Goal: Transaction & Acquisition: Purchase product/service

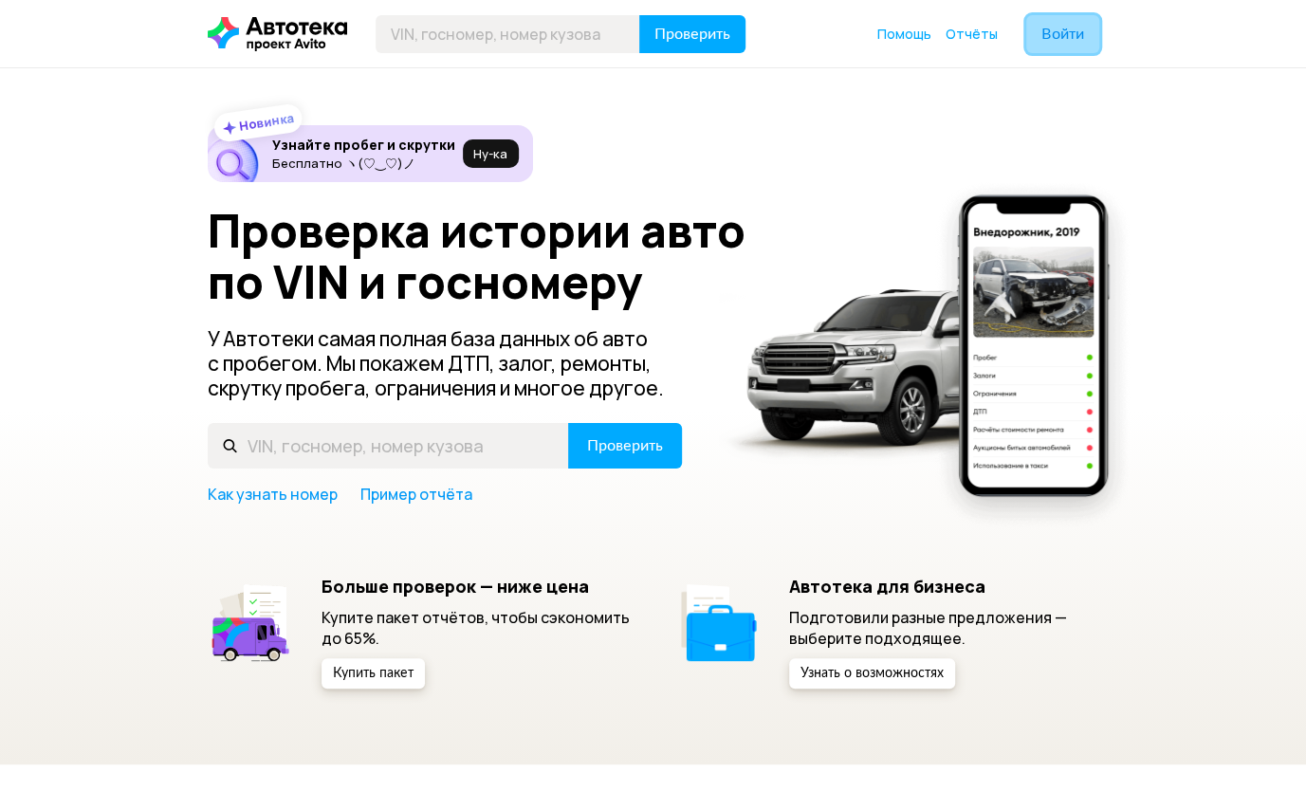
drag, startPoint x: 0, startPoint y: 0, endPoint x: 1061, endPoint y: 38, distance: 1061.3
click at [1061, 38] on span "Войти" at bounding box center [1063, 34] width 43 height 15
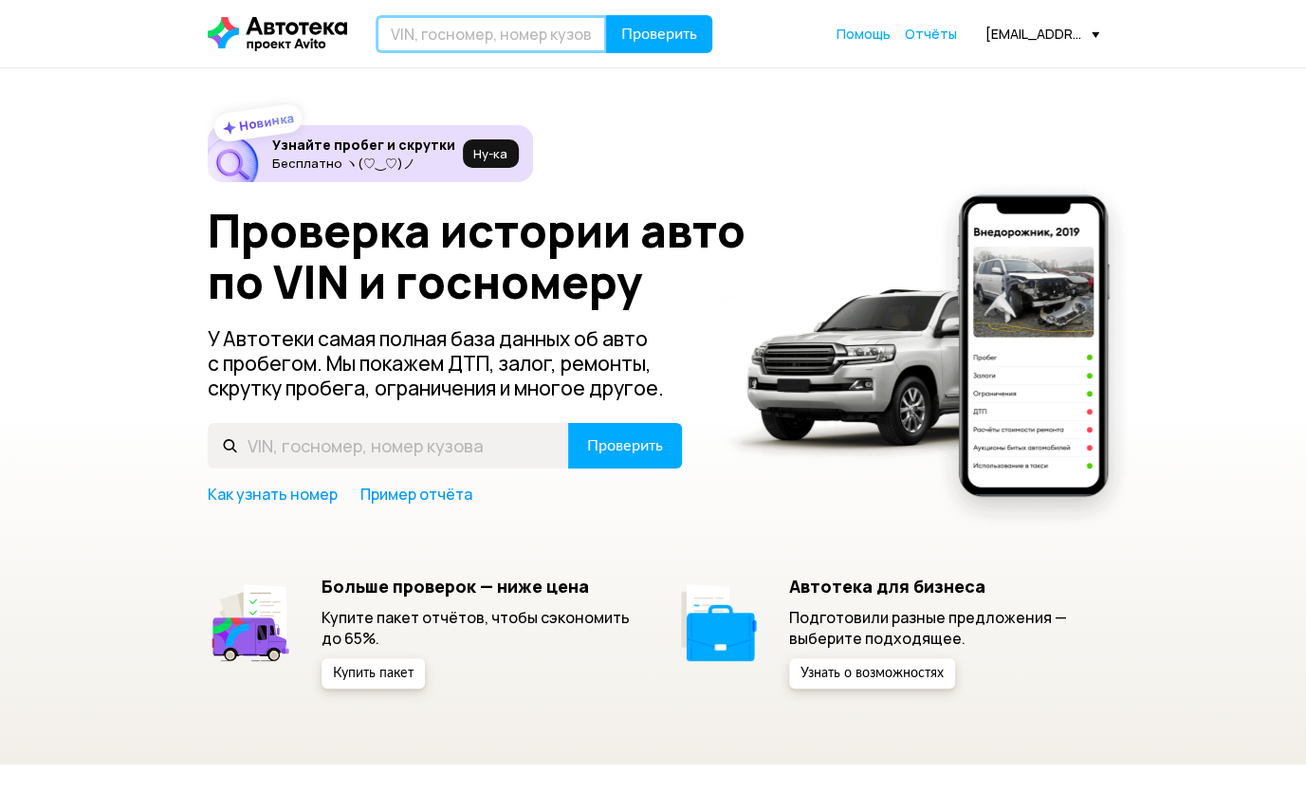
click at [512, 30] on input "text" at bounding box center [491, 34] width 231 height 38
type input "R"
type input "К897ВР323"
click at [680, 32] on span "Проверить" at bounding box center [659, 34] width 76 height 15
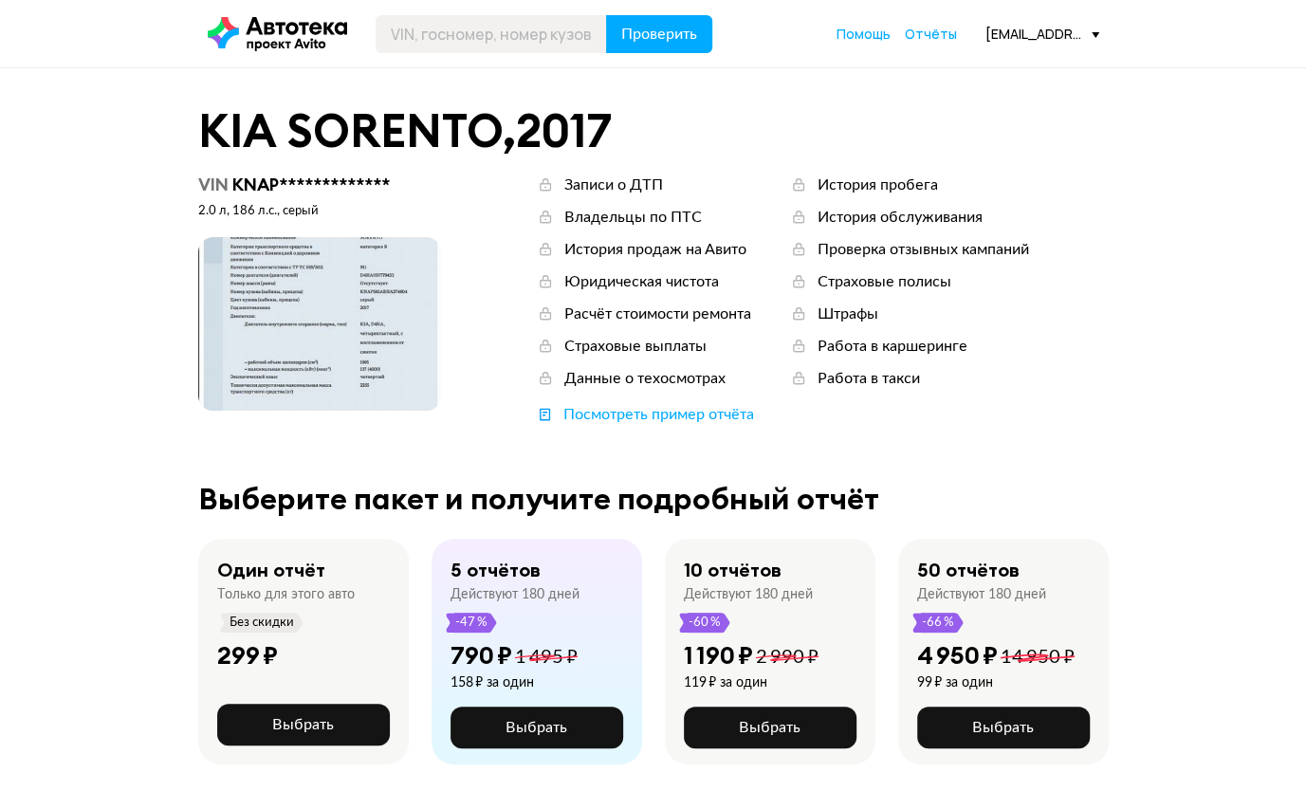
click at [389, 317] on span at bounding box center [319, 324] width 243 height 174
click at [1032, 720] on span "Выбрать" at bounding box center [1003, 727] width 62 height 15
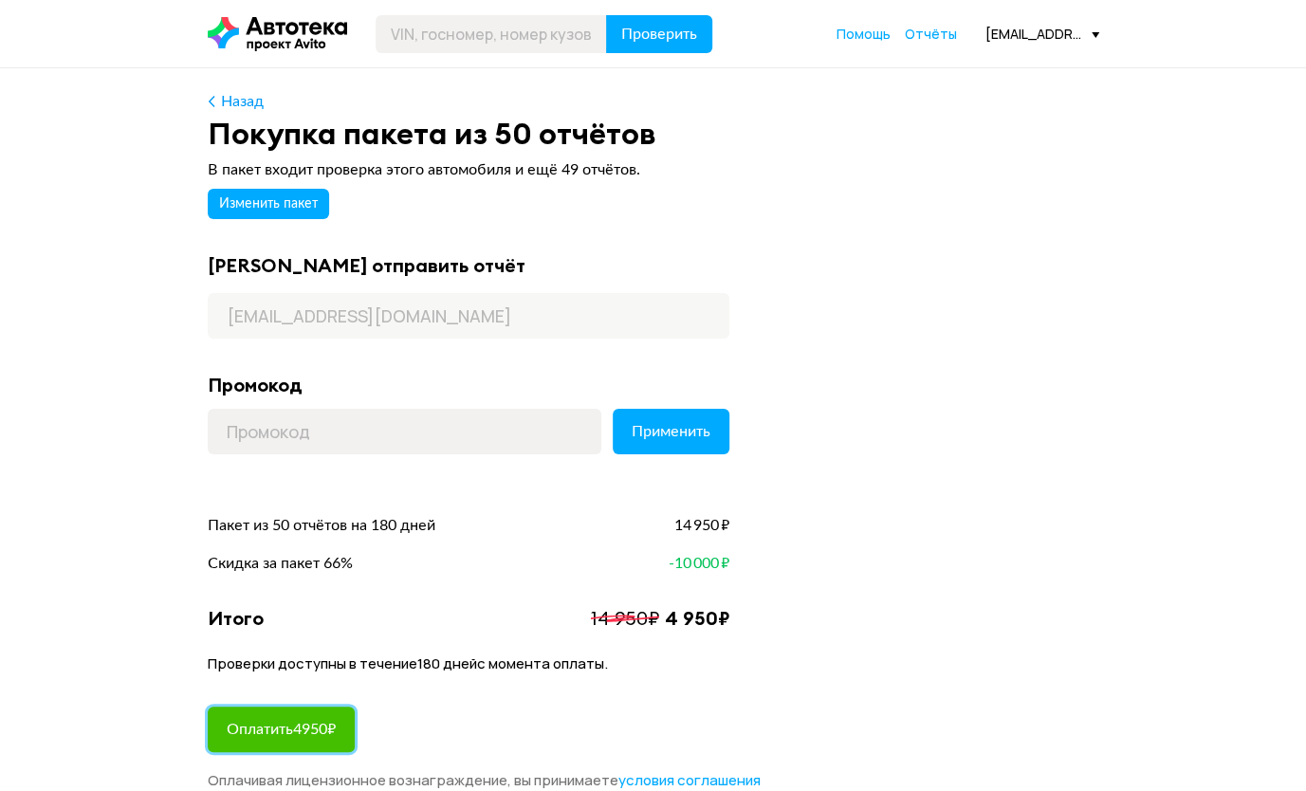
click at [326, 731] on span "Оплатить 4950 ₽" at bounding box center [281, 729] width 109 height 15
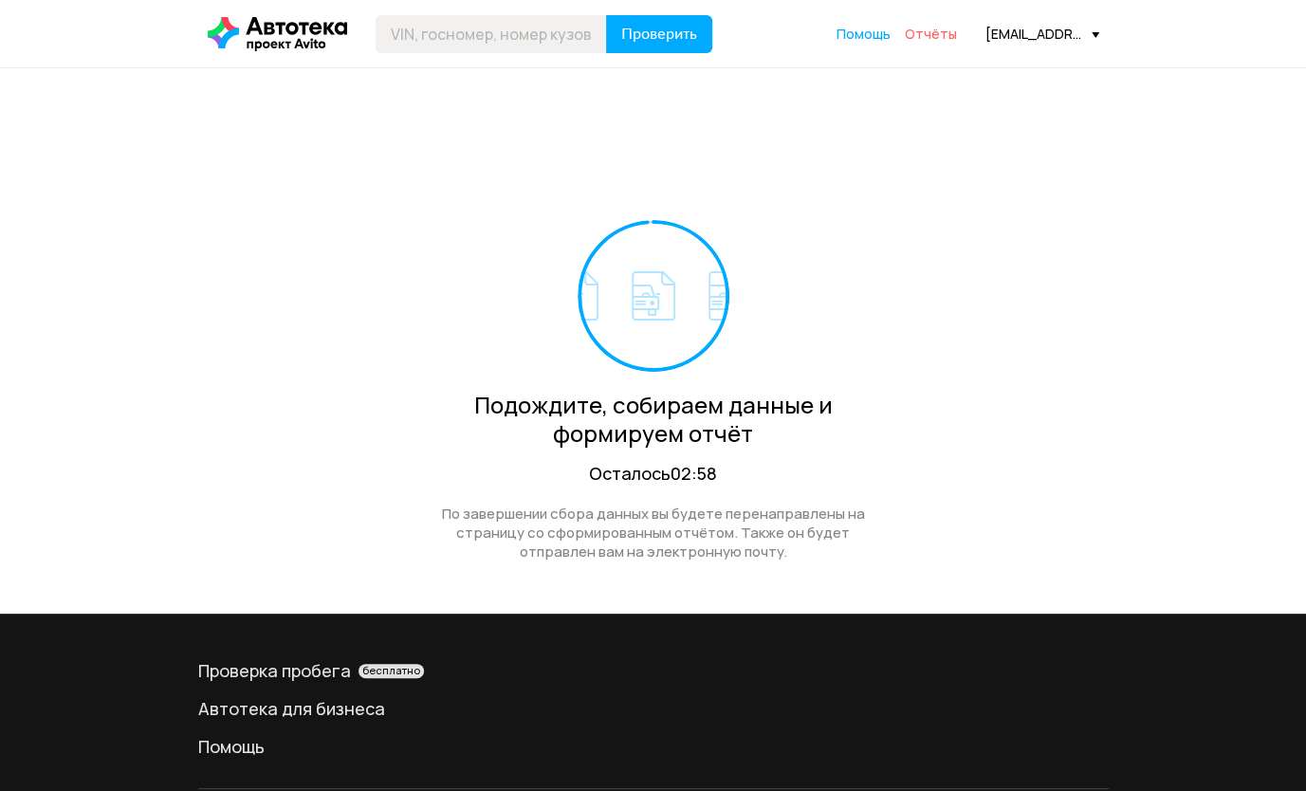
click at [922, 31] on span "Отчёты" at bounding box center [931, 34] width 52 height 18
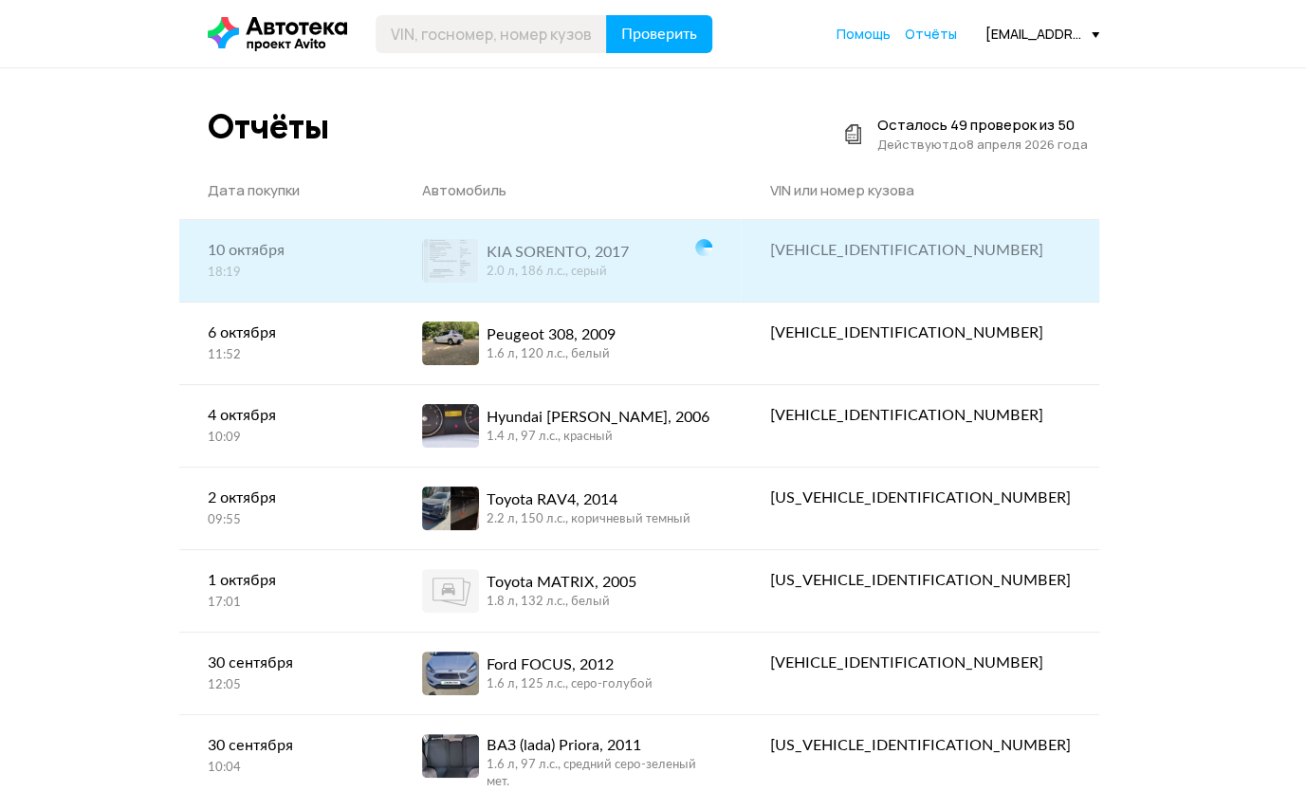
click at [479, 258] on span at bounding box center [450, 261] width 57 height 44
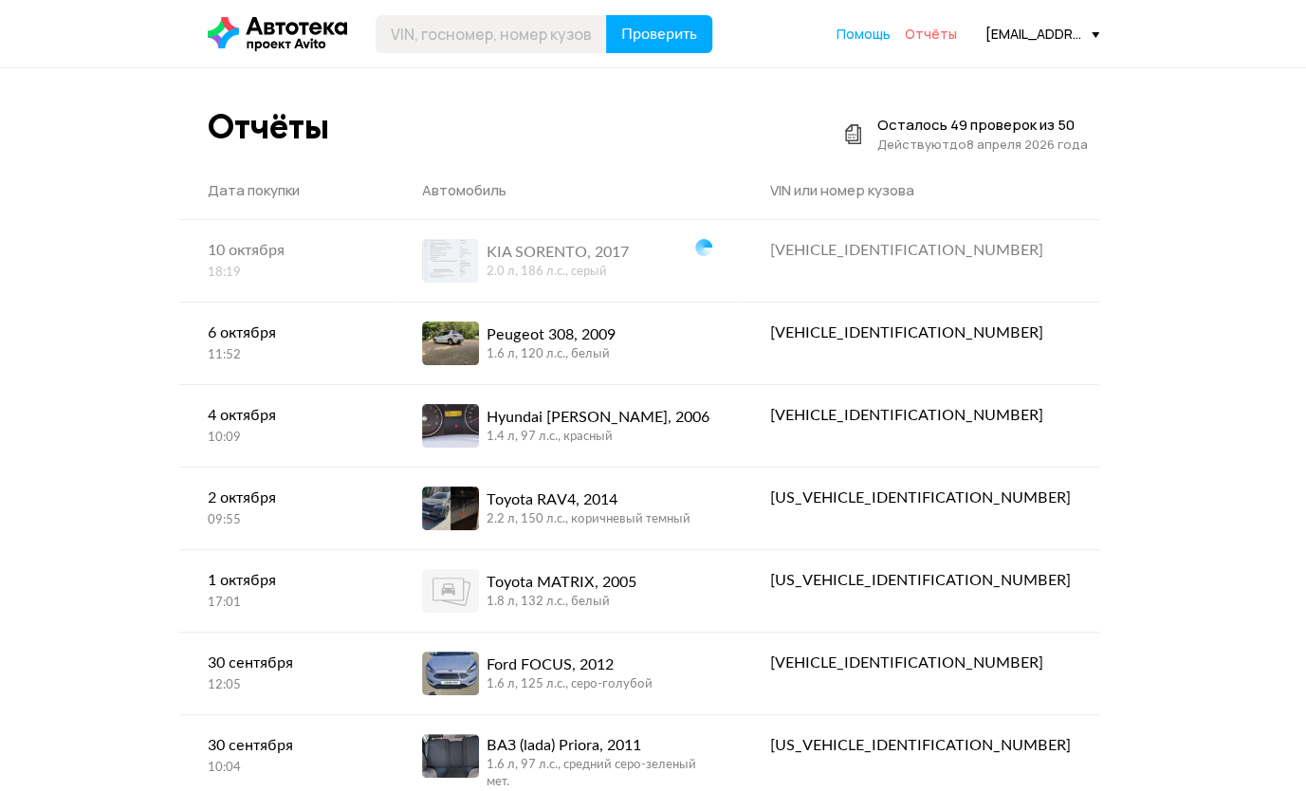
click at [934, 32] on span "Отчёты" at bounding box center [931, 34] width 52 height 18
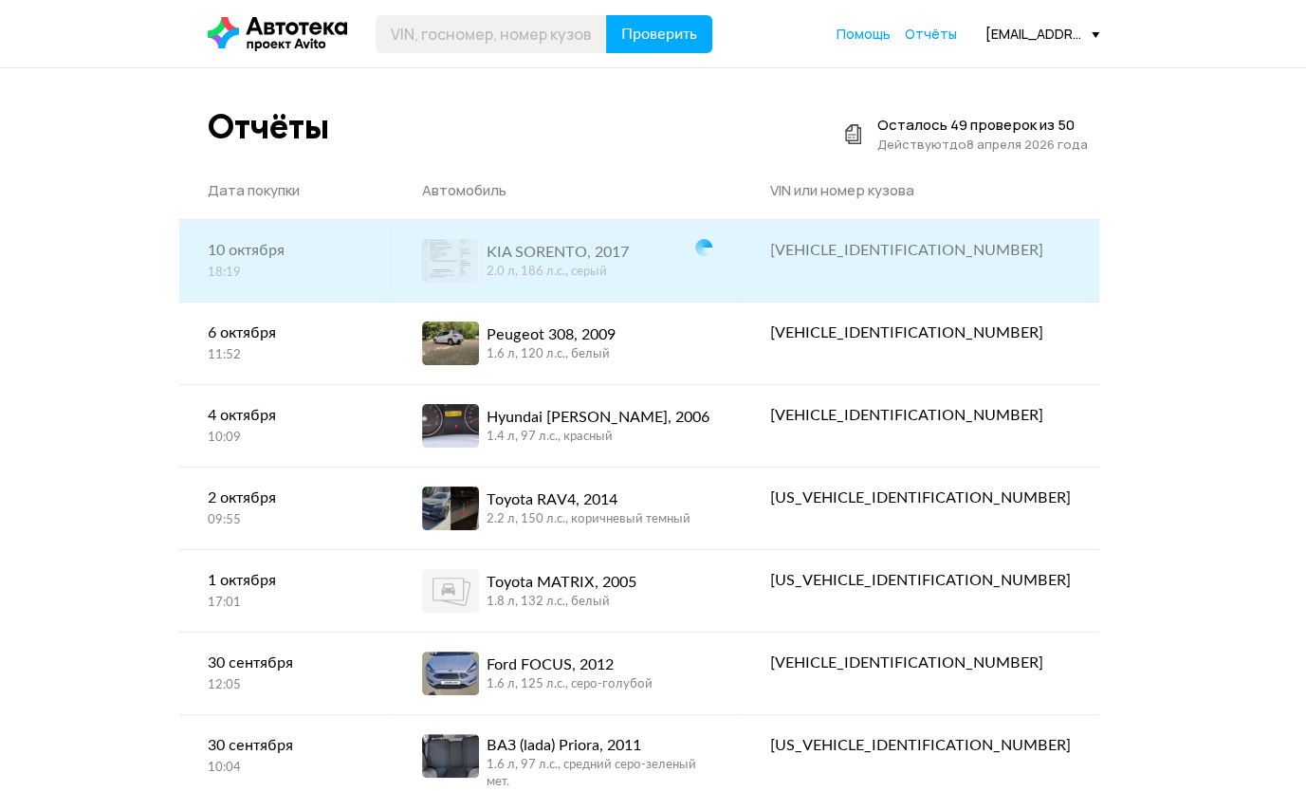
click at [629, 266] on div "2.0 л, 186 л.c., серый" at bounding box center [558, 272] width 142 height 17
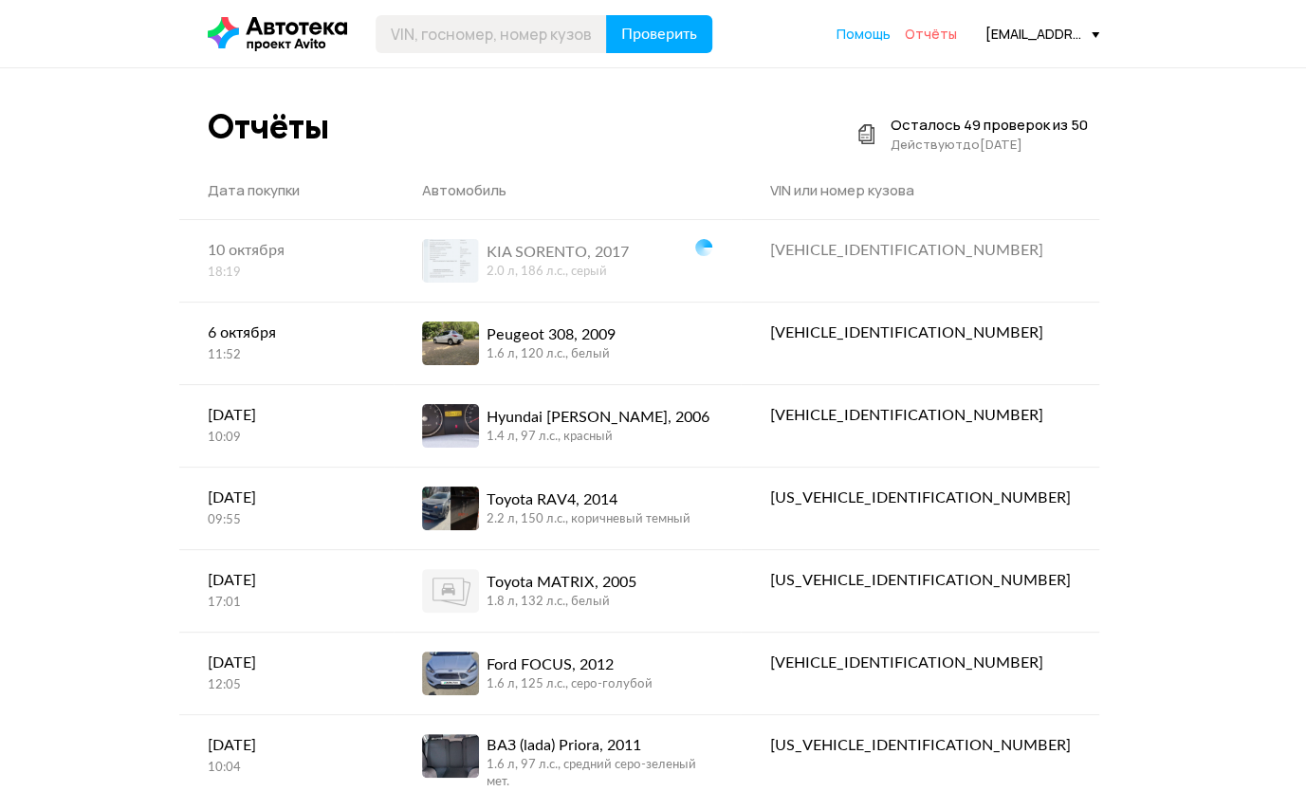
click at [935, 38] on span "Отчёты" at bounding box center [931, 34] width 52 height 18
click at [937, 34] on span "Отчёты" at bounding box center [931, 34] width 52 height 18
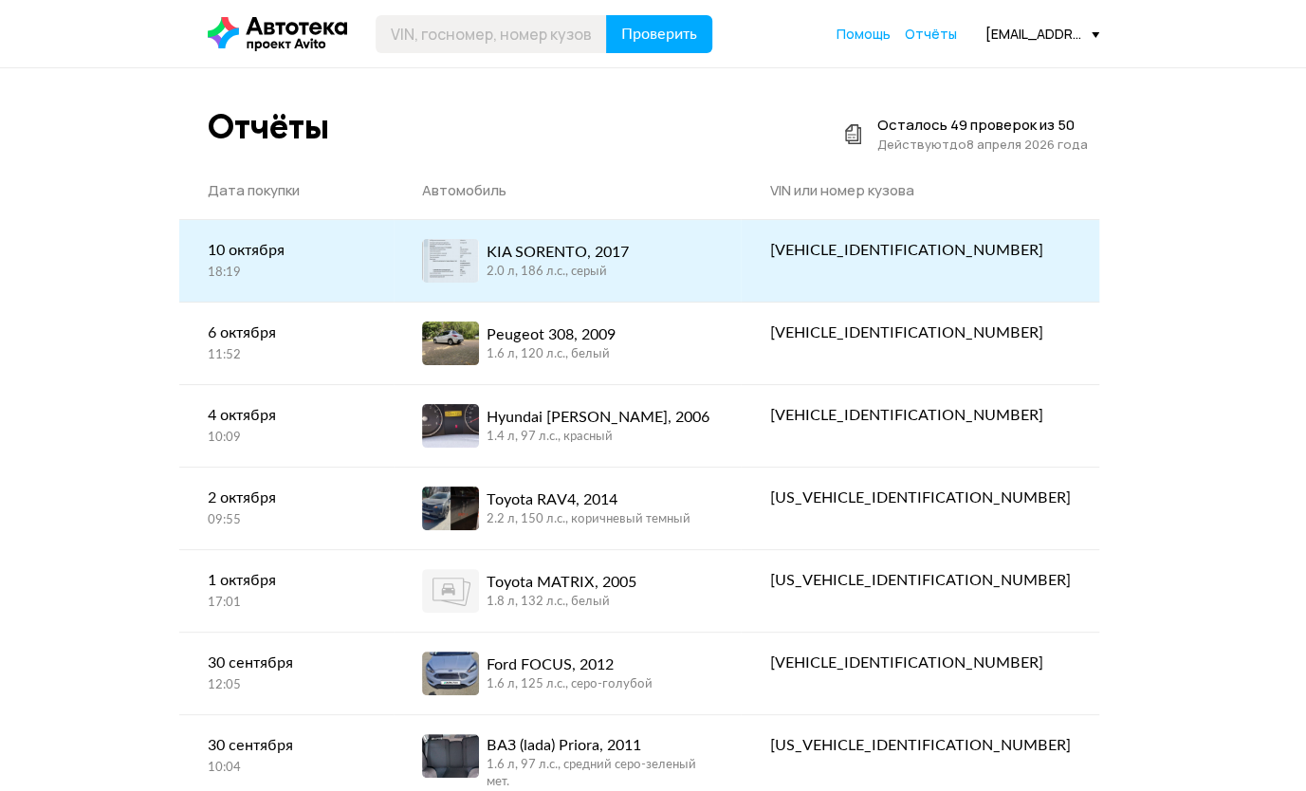
click at [577, 271] on div "2.0 л, 186 л.c., серый" at bounding box center [558, 272] width 142 height 17
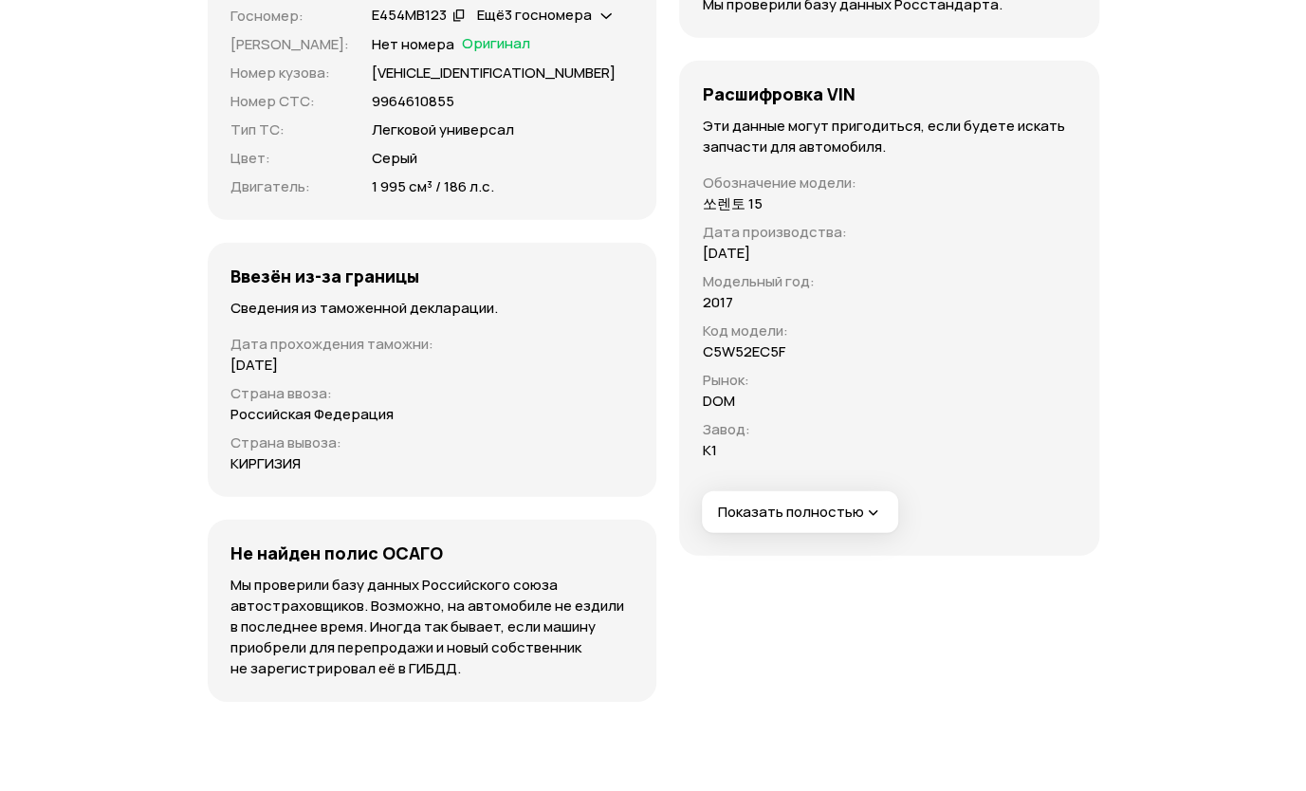
scroll to position [6735, 0]
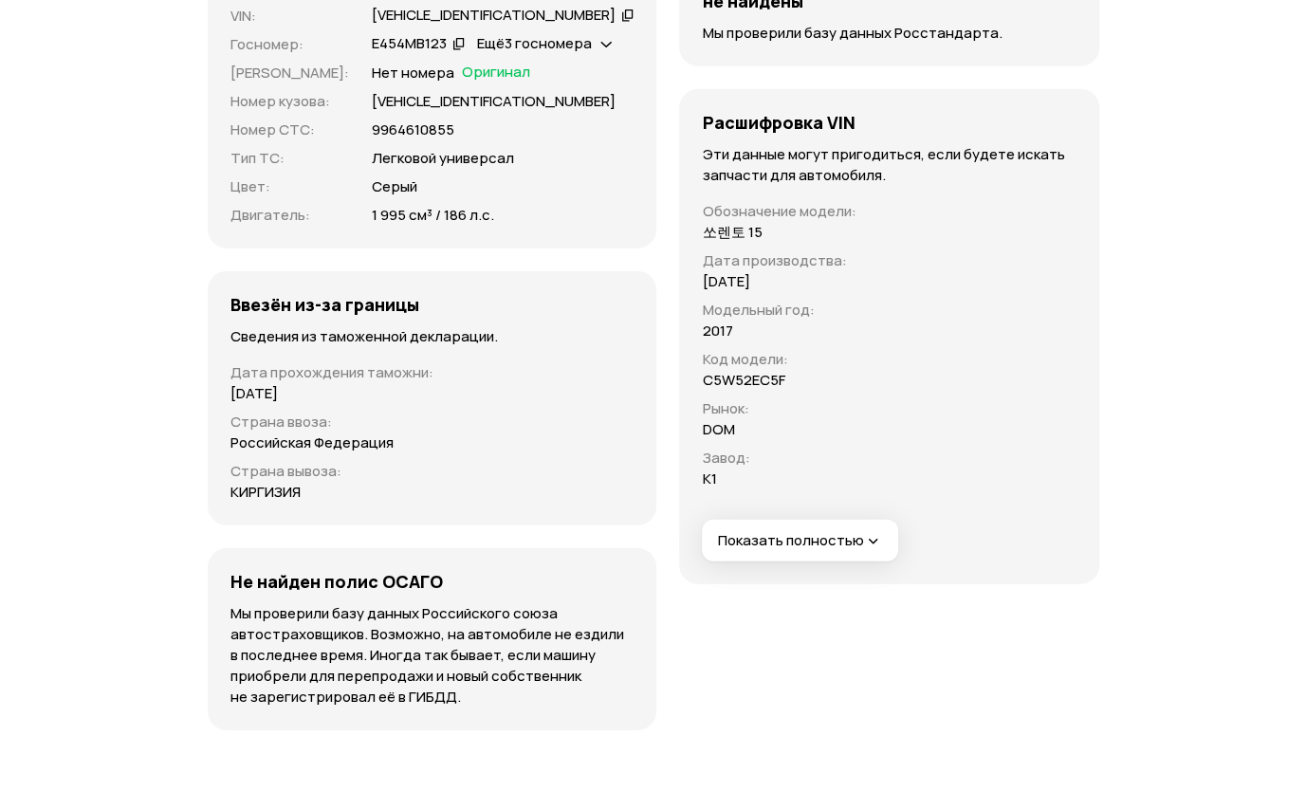
click at [871, 542] on button "Показать полностью" at bounding box center [800, 541] width 196 height 42
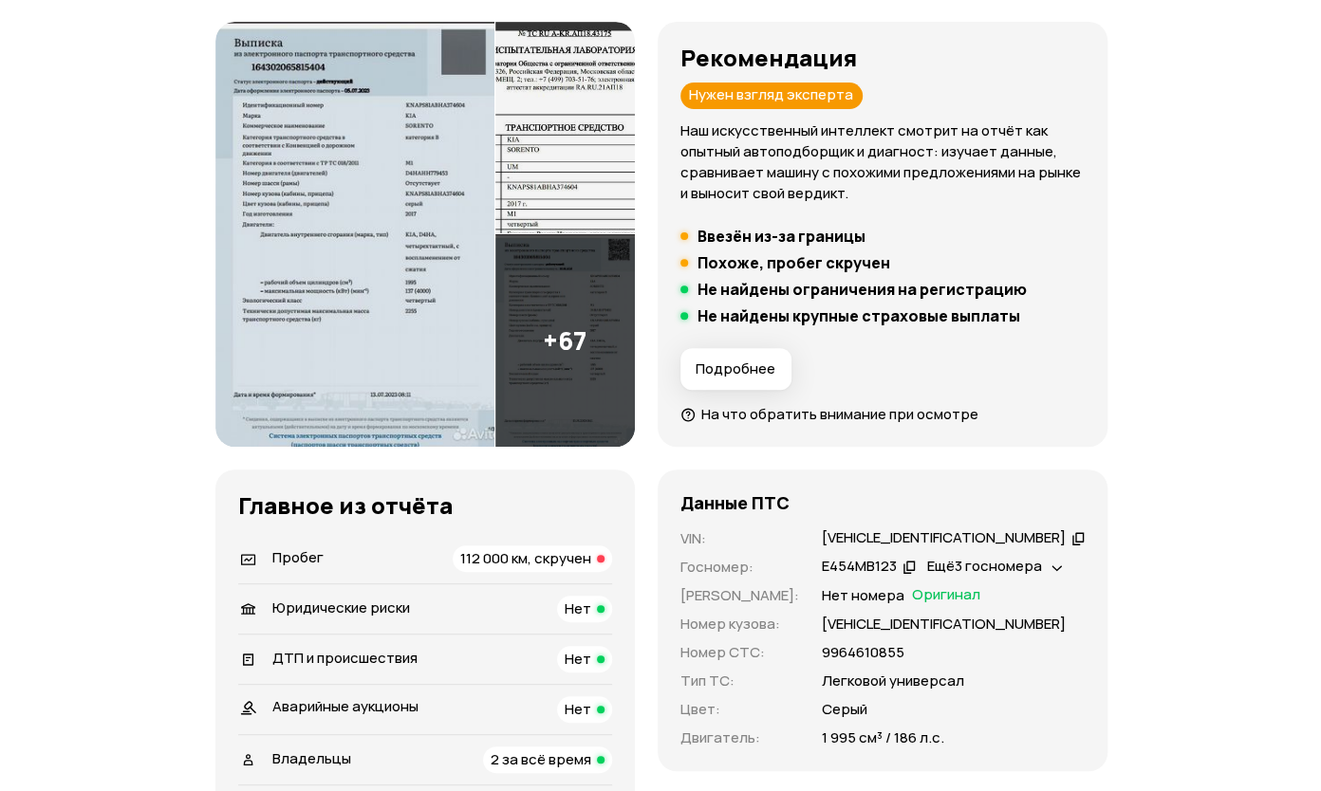
scroll to position [65, 0]
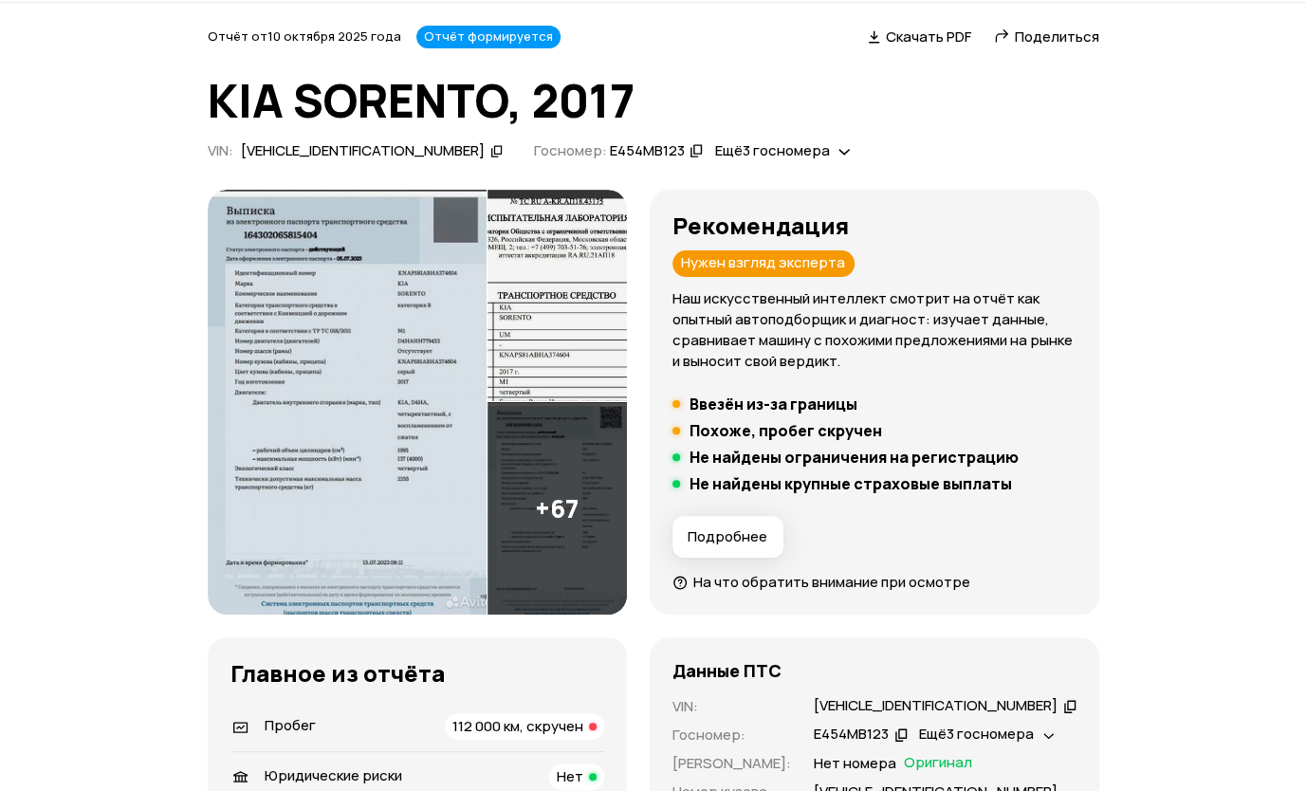
click at [356, 267] on img at bounding box center [347, 403] width 279 height 426
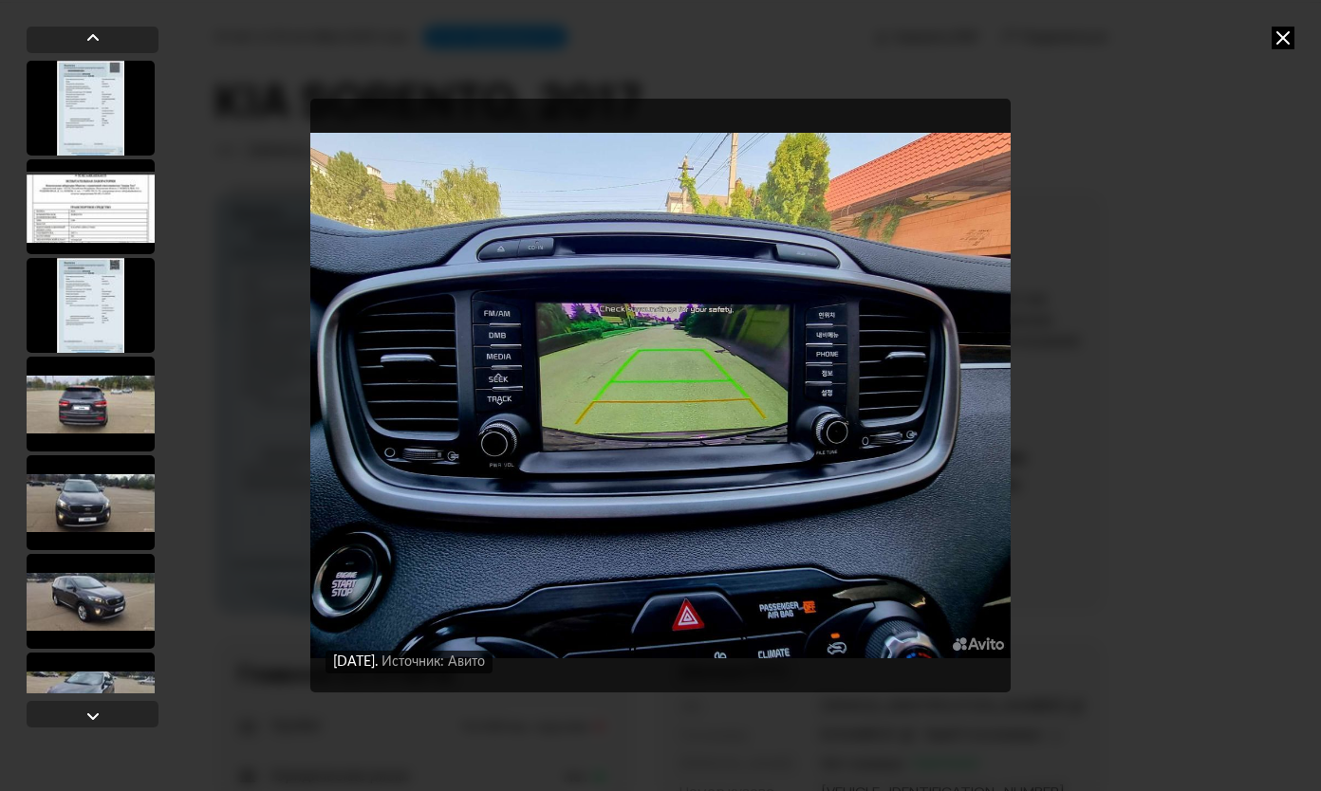
click at [820, 326] on img "Go to Slide 56" at bounding box center [660, 396] width 700 height 594
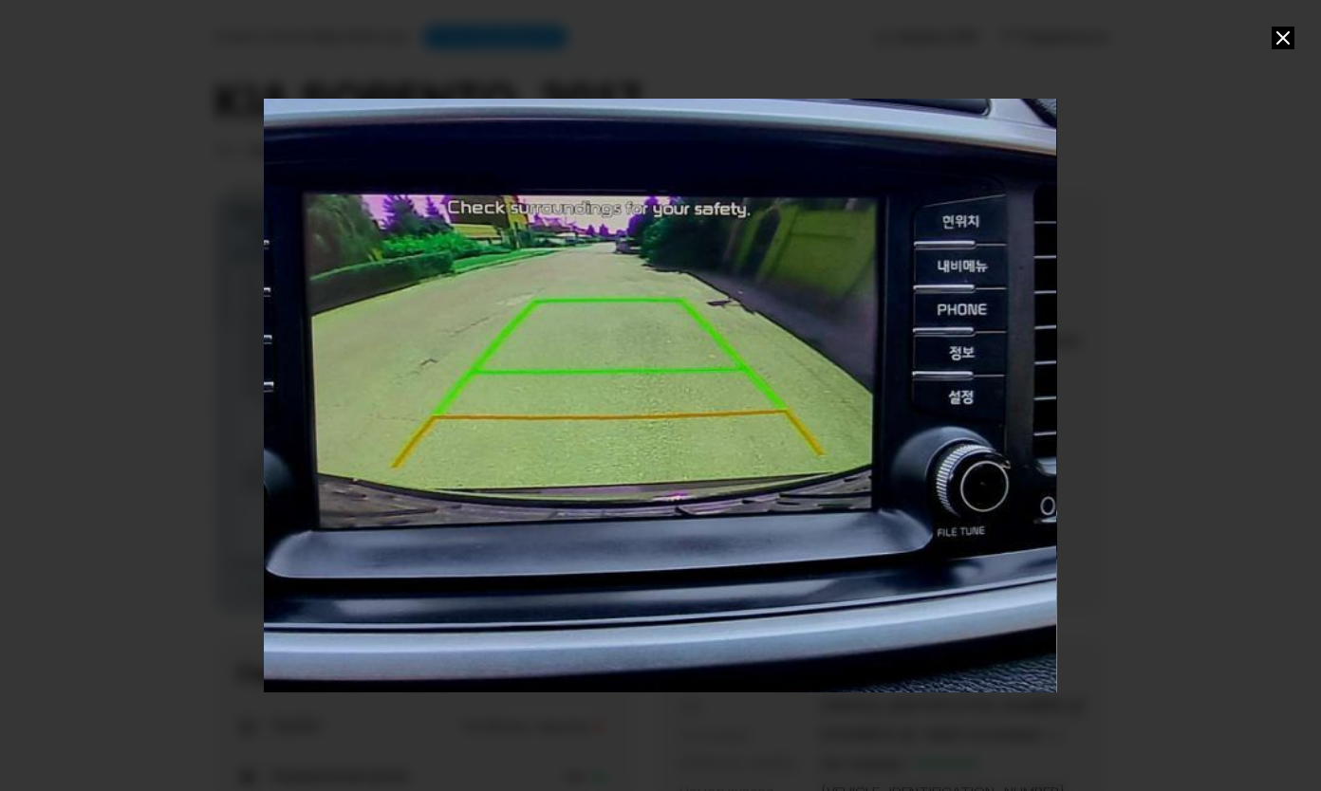
drag, startPoint x: 926, startPoint y: 354, endPoint x: 730, endPoint y: 350, distance: 195.5
click at [730, 350] on div "Go to Slide 56" at bounding box center [584, 402] width 1584 height 1187
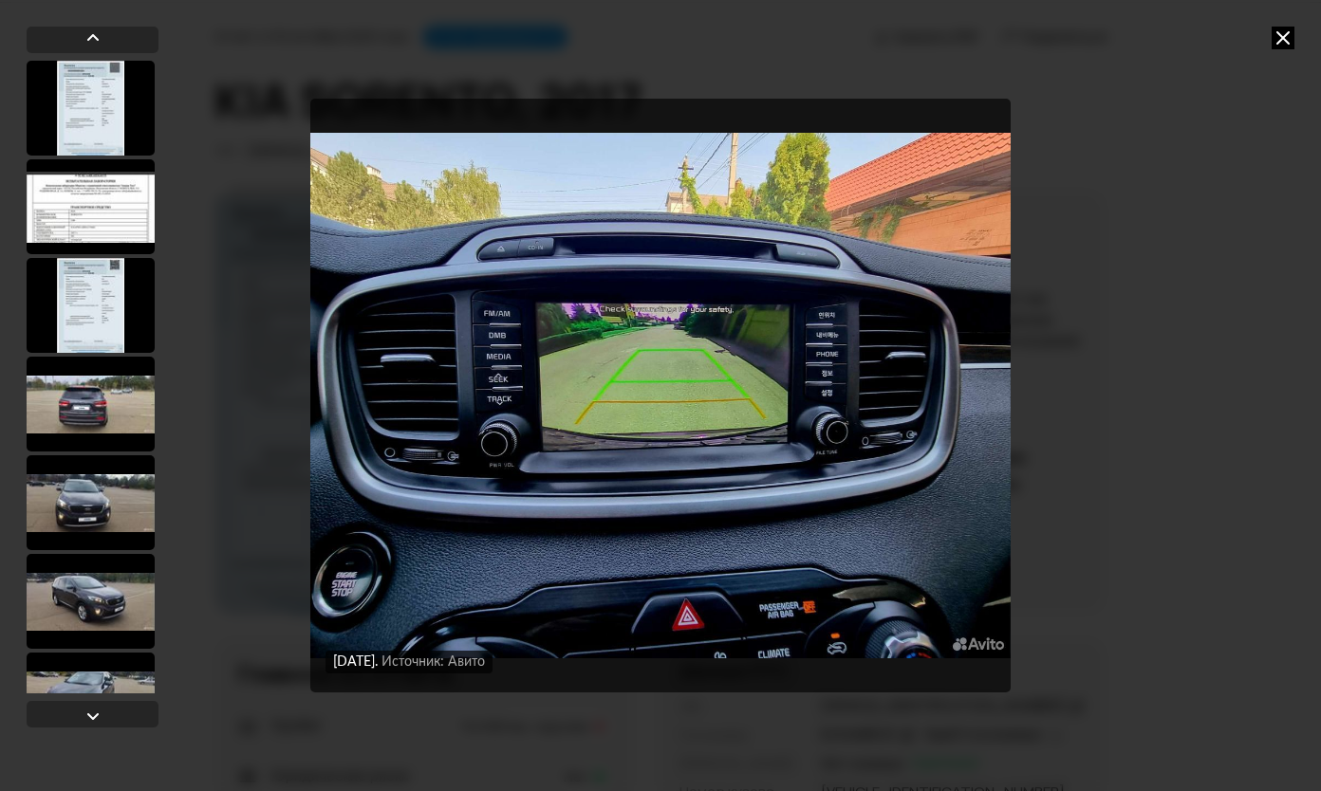
click at [831, 344] on img "Go to Slide 56" at bounding box center [660, 396] width 700 height 594
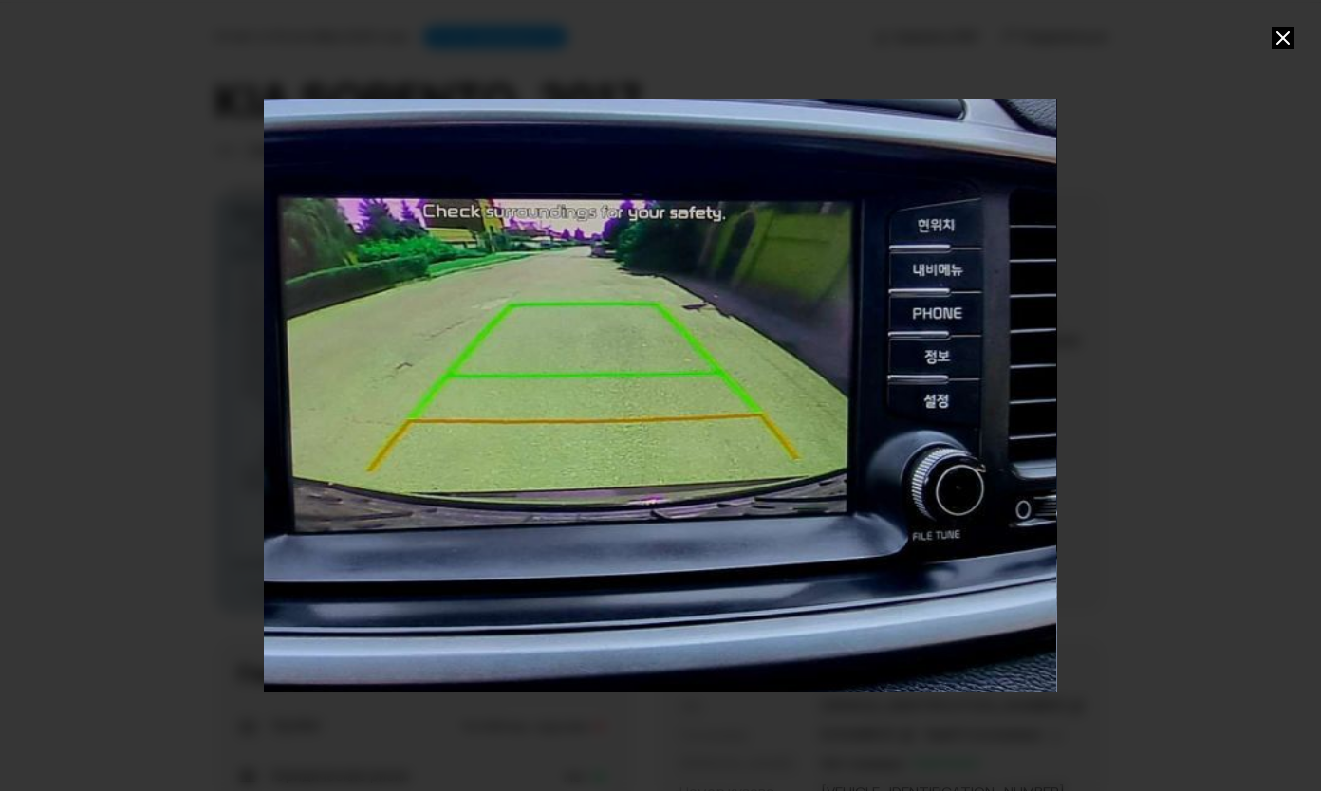
drag, startPoint x: 918, startPoint y: 377, endPoint x: 710, endPoint y: 386, distance: 208.9
click at [710, 386] on div "Go to Slide 56" at bounding box center [560, 406] width 1584 height 1187
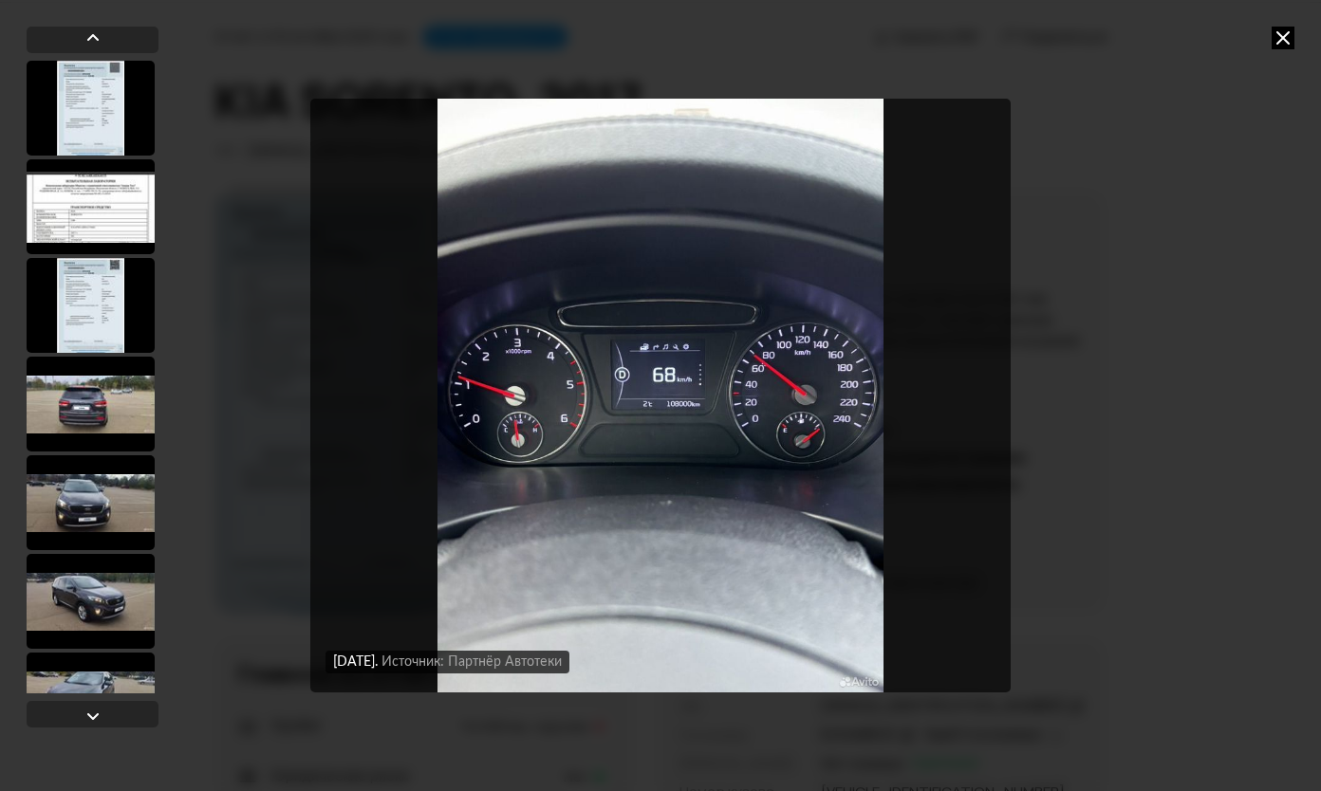
click at [1285, 38] on icon at bounding box center [1282, 38] width 23 height 23
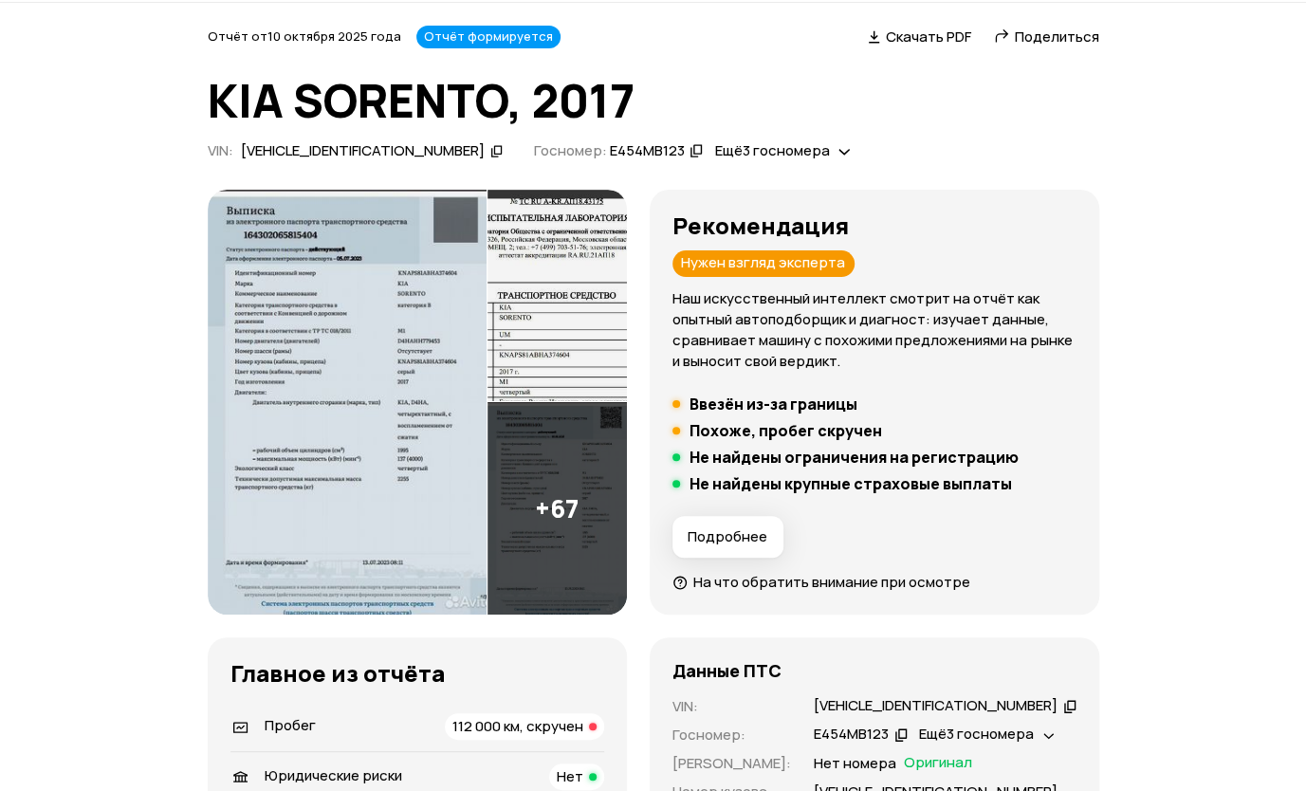
click at [784, 525] on button "Подробнее" at bounding box center [728, 537] width 111 height 42
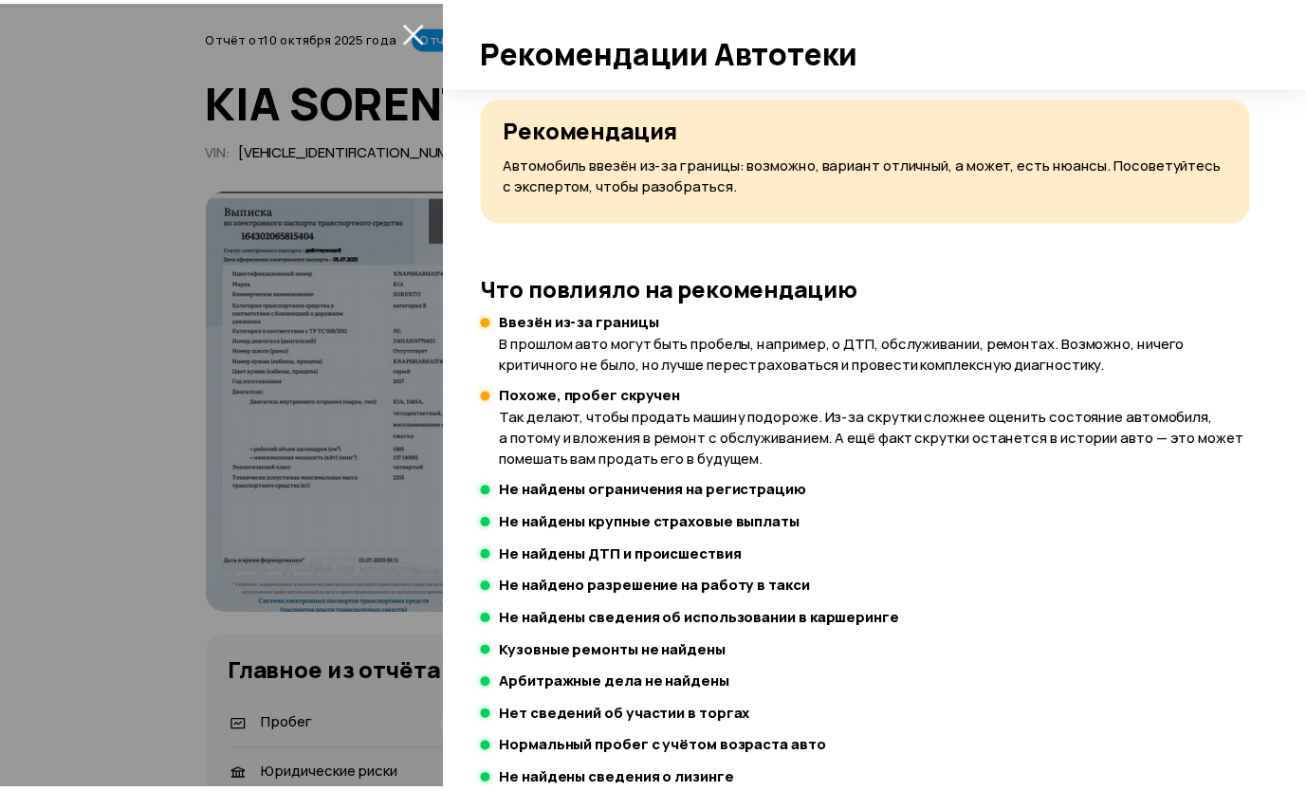
scroll to position [171, 0]
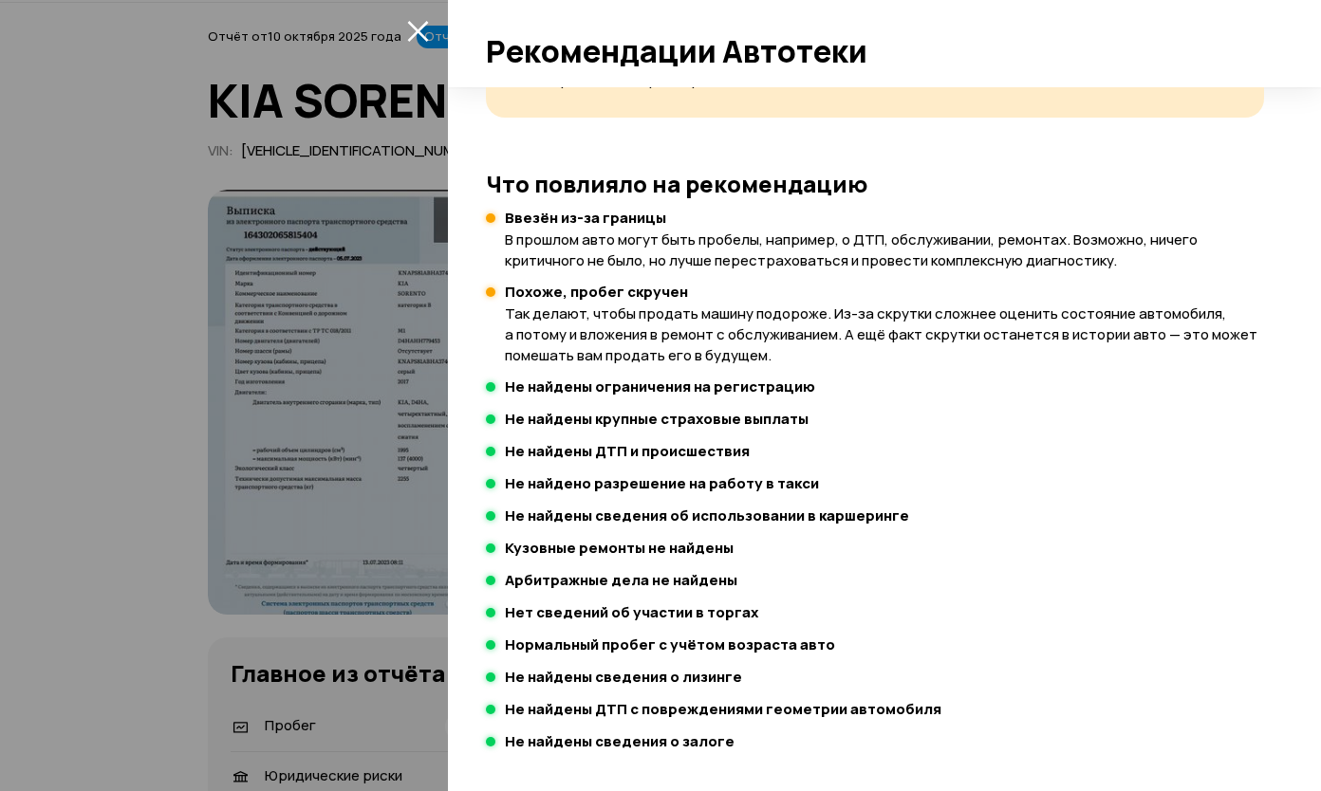
click at [113, 434] on div at bounding box center [660, 395] width 1321 height 791
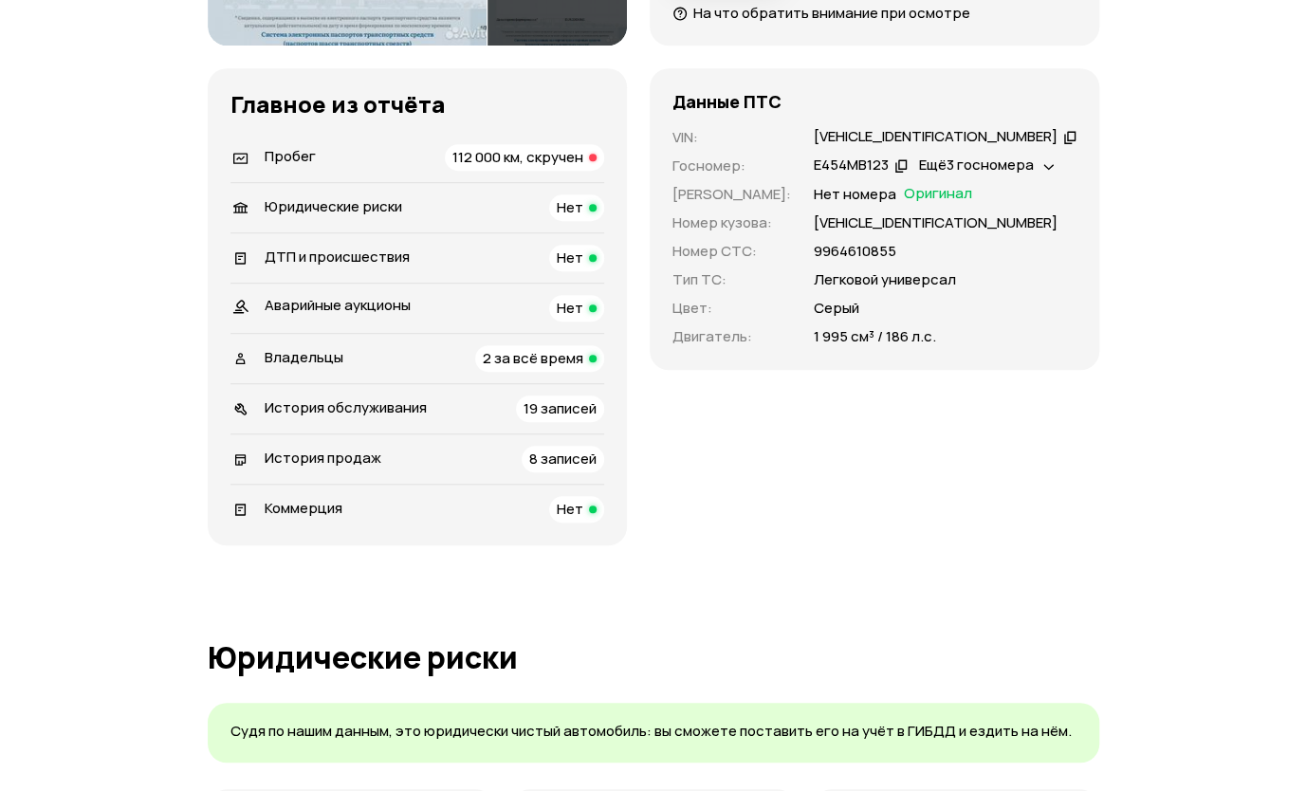
click at [539, 153] on span "112 000 км, скручен" at bounding box center [518, 157] width 131 height 20
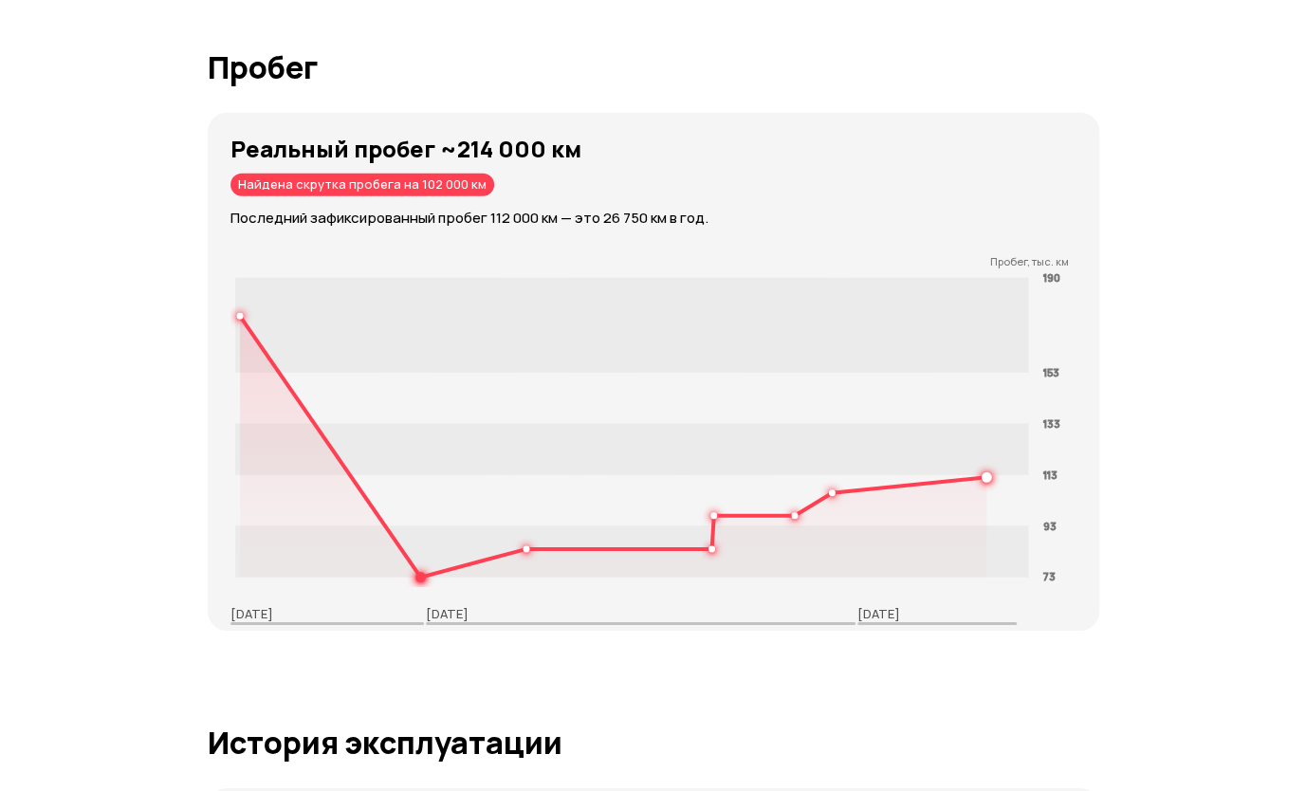
scroll to position [3046, 0]
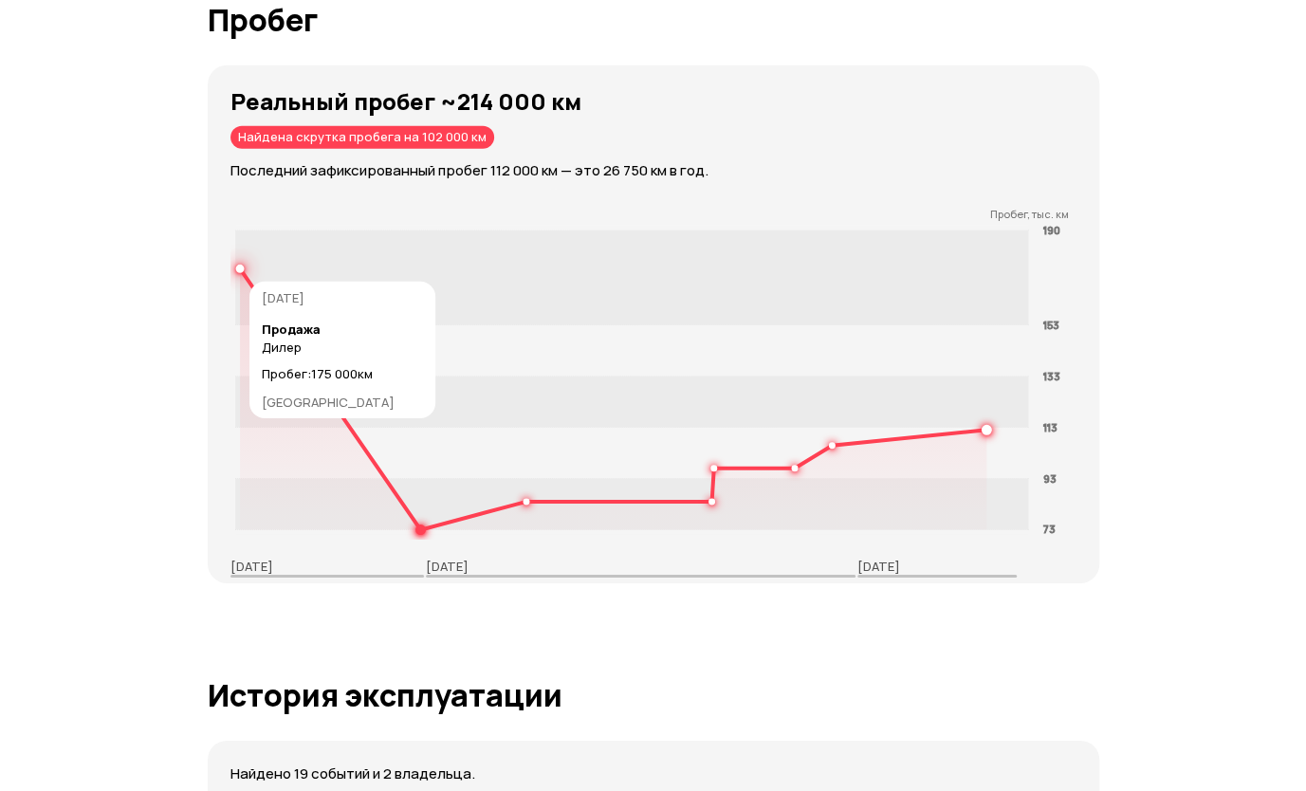
click at [238, 269] on circle at bounding box center [239, 269] width 7 height 7
click at [238, 268] on circle at bounding box center [239, 269] width 7 height 7
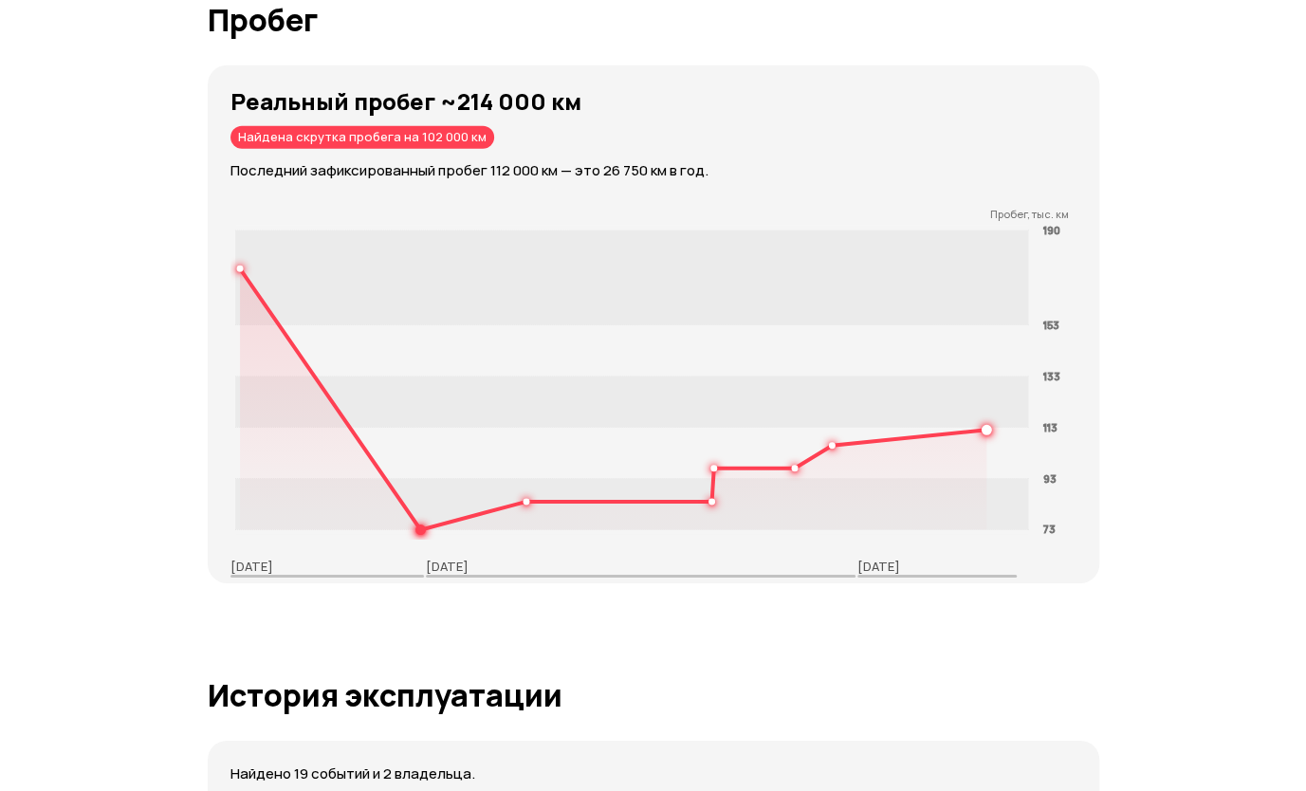
click at [237, 272] on rect at bounding box center [631, 278] width 794 height 95
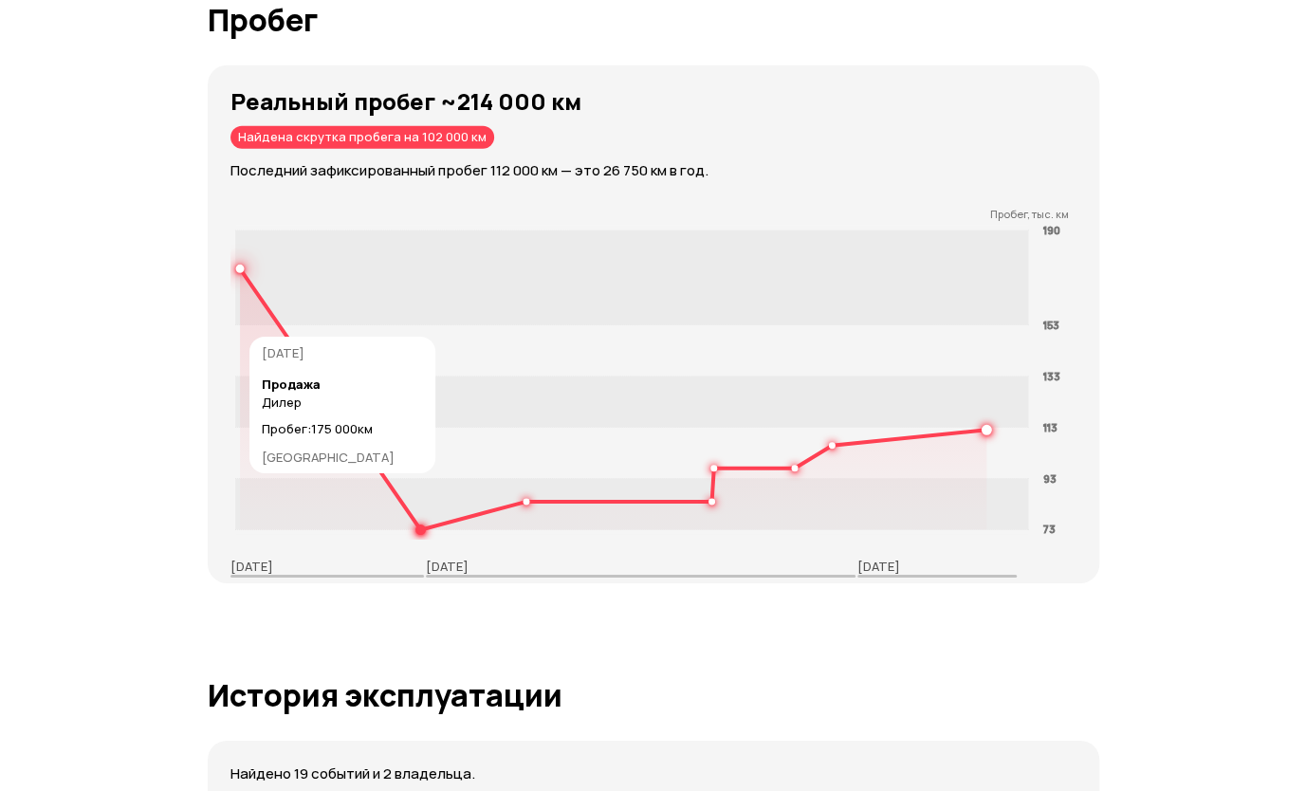
click at [278, 325] on icon at bounding box center [613, 399] width 748 height 261
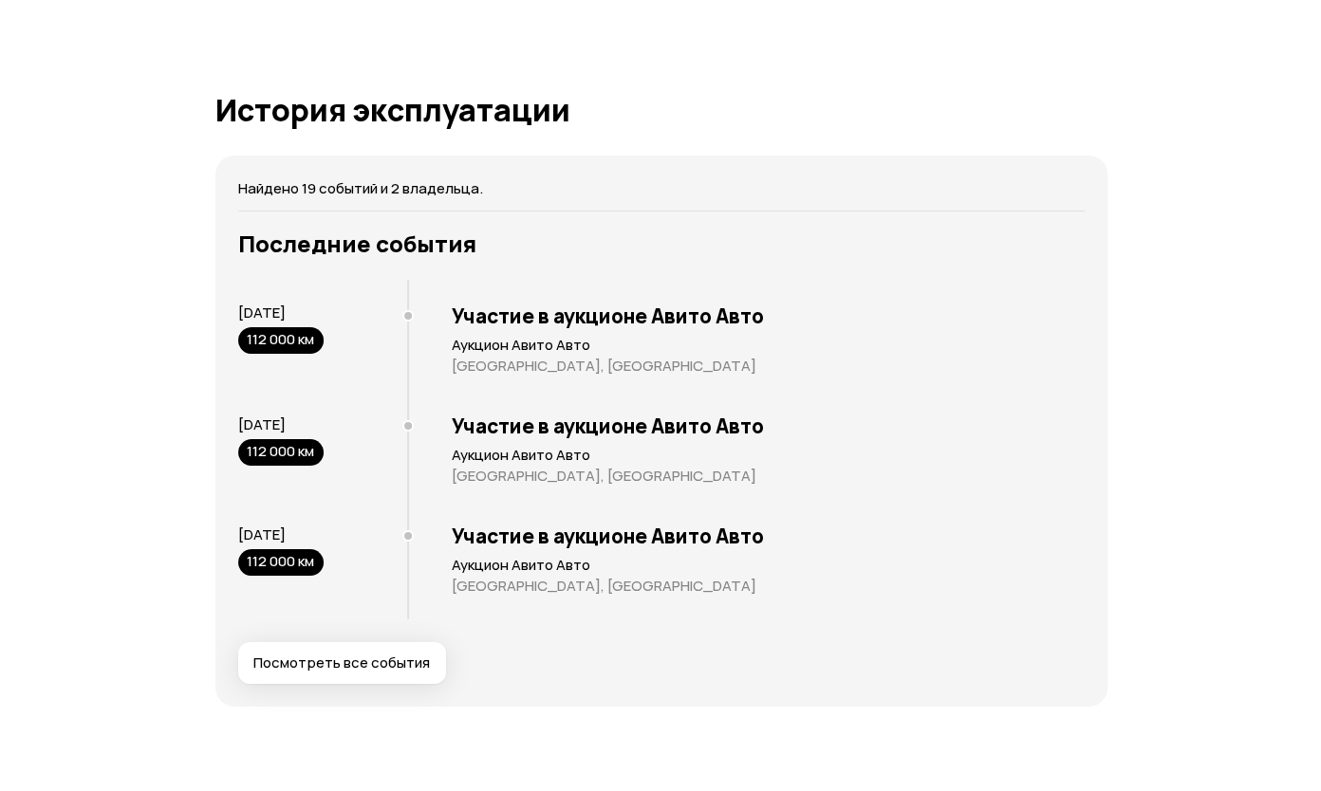
scroll to position [3805, 0]
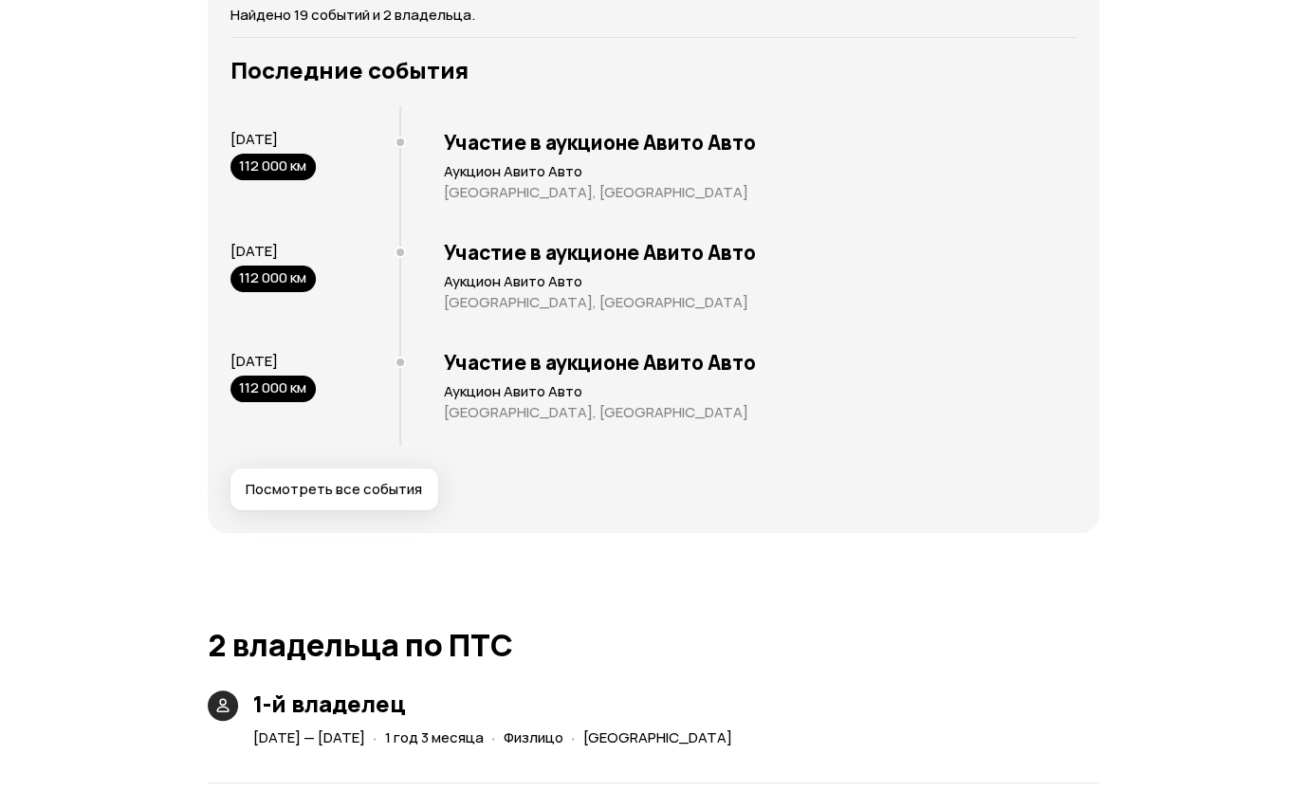
click at [365, 490] on span "Посмотреть все события" at bounding box center [334, 489] width 176 height 19
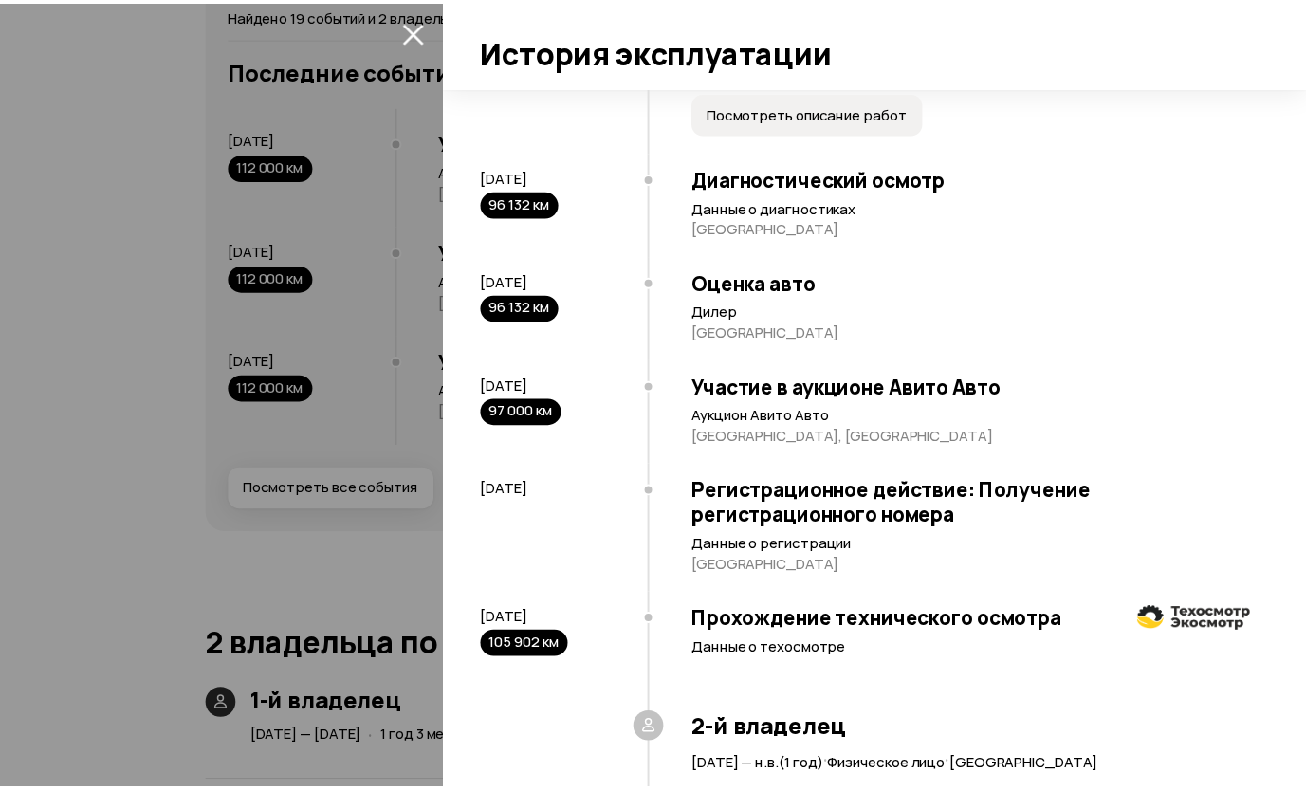
scroll to position [1083, 0]
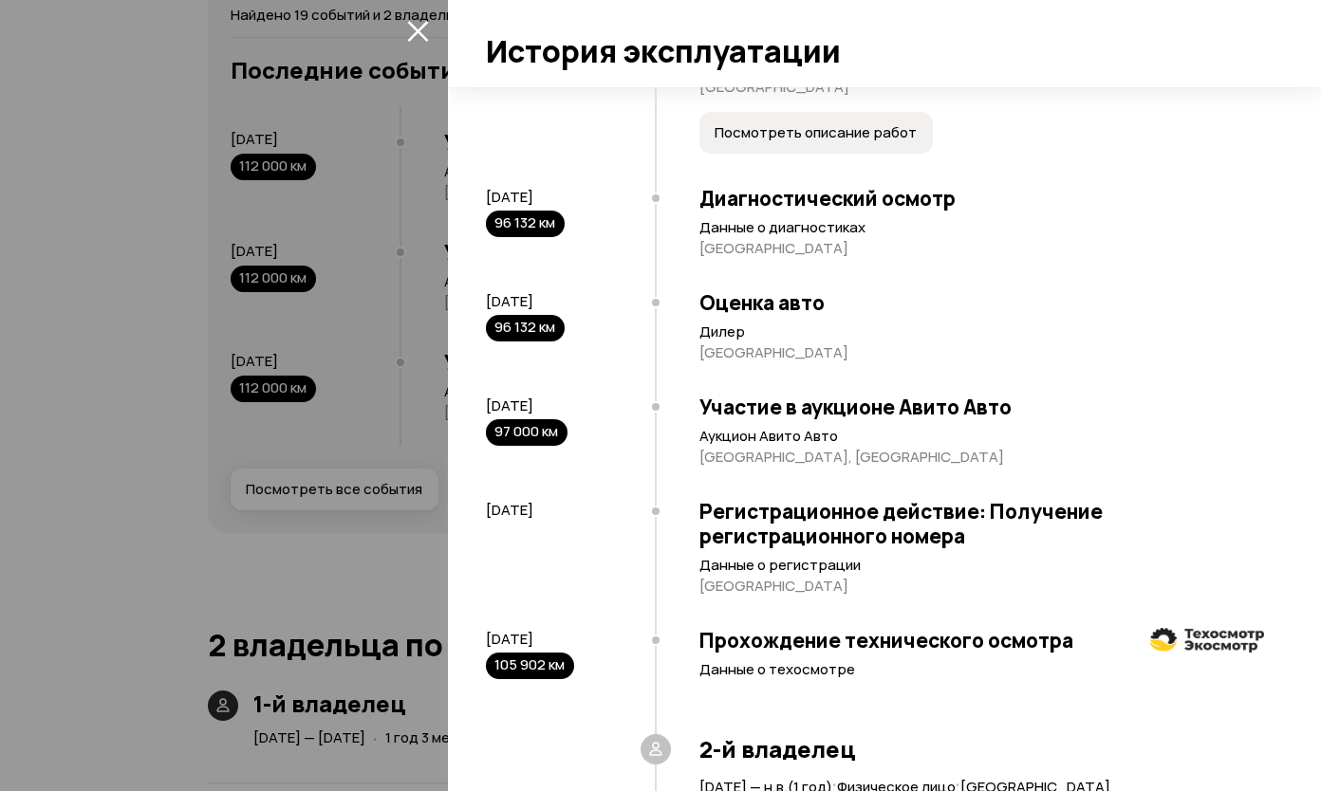
click at [0, 453] on div at bounding box center [660, 395] width 1321 height 791
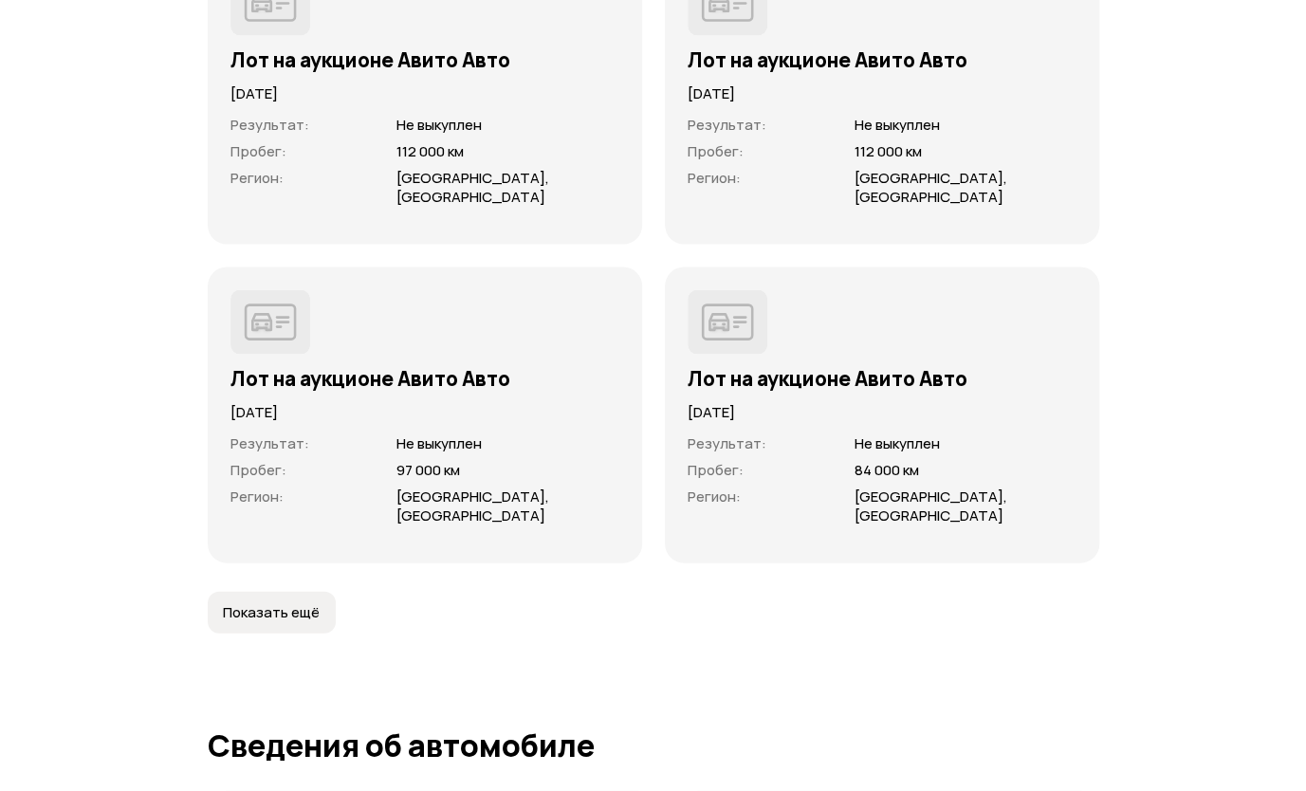
scroll to position [5892, 0]
click at [307, 605] on span "Показать ещё" at bounding box center [271, 611] width 97 height 19
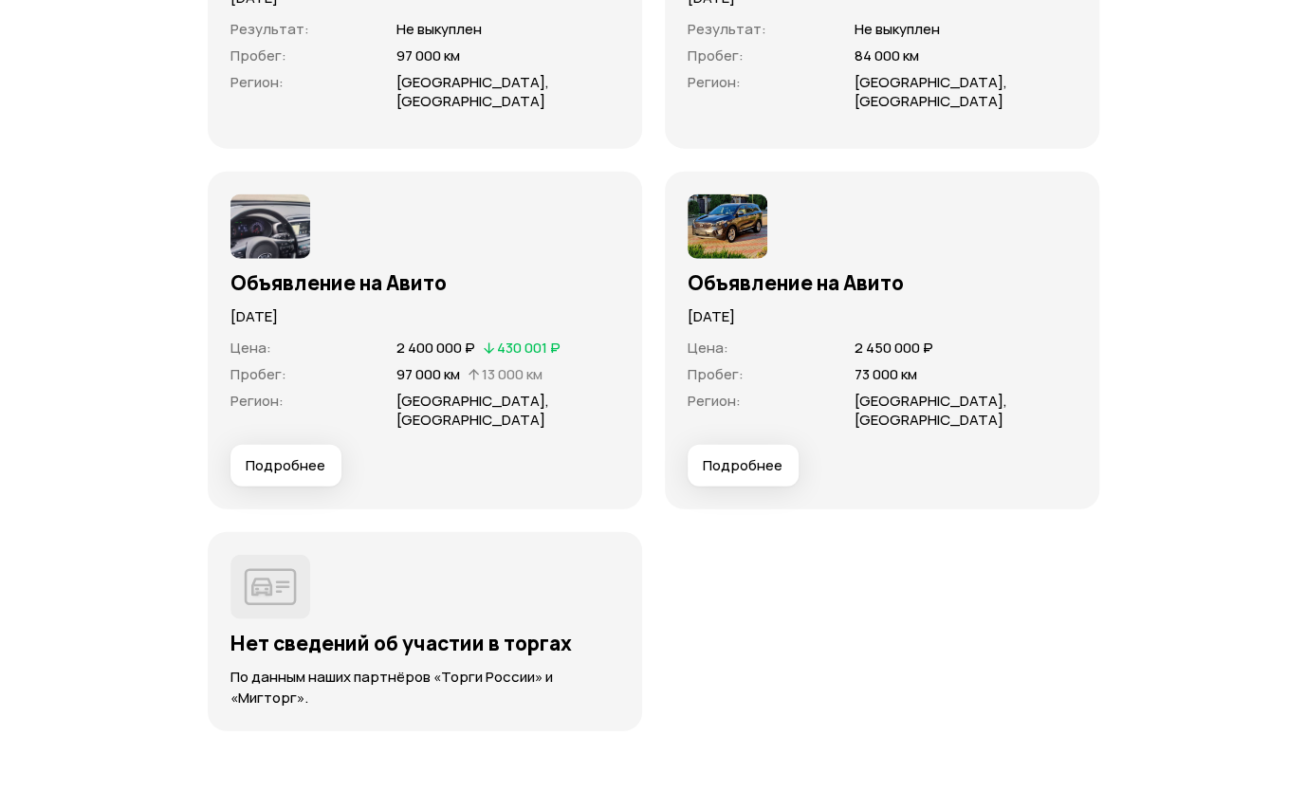
scroll to position [6271, 0]
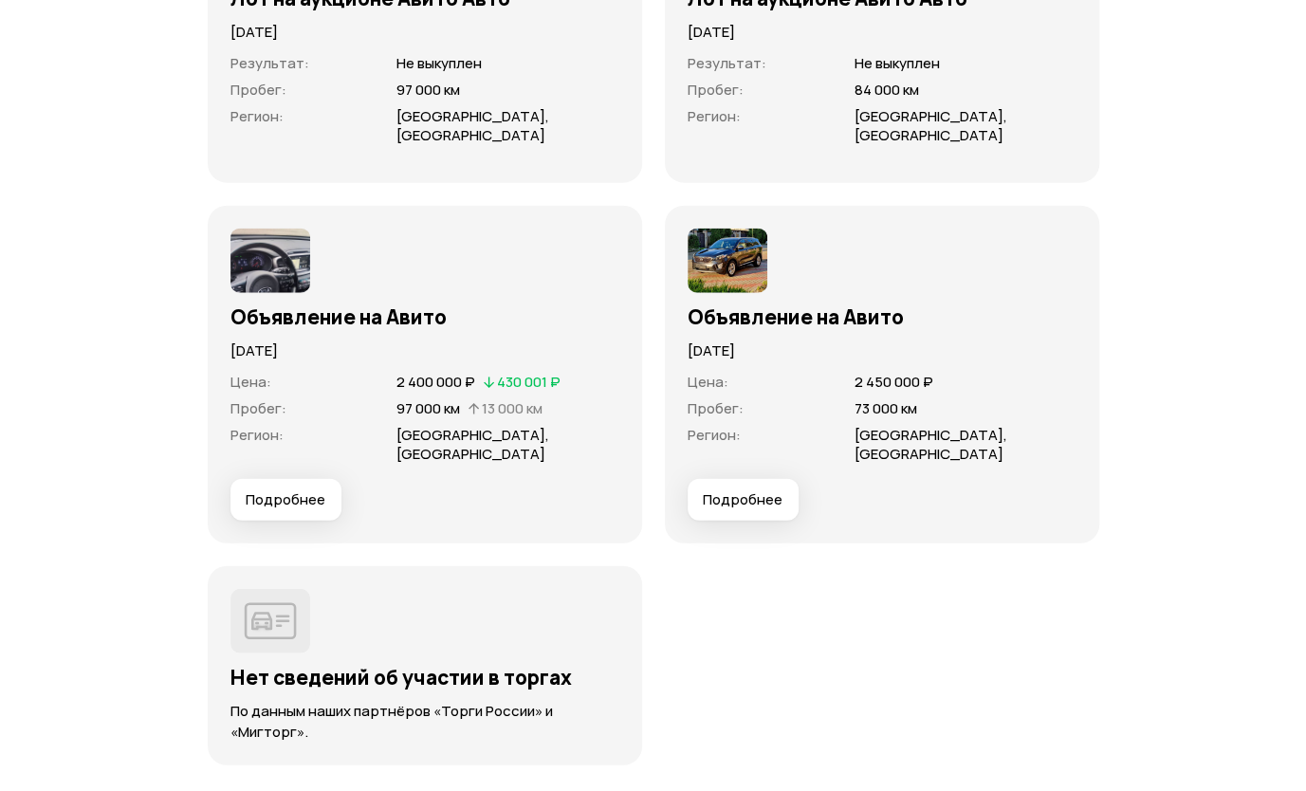
click at [744, 490] on span "Подробнее" at bounding box center [743, 499] width 80 height 19
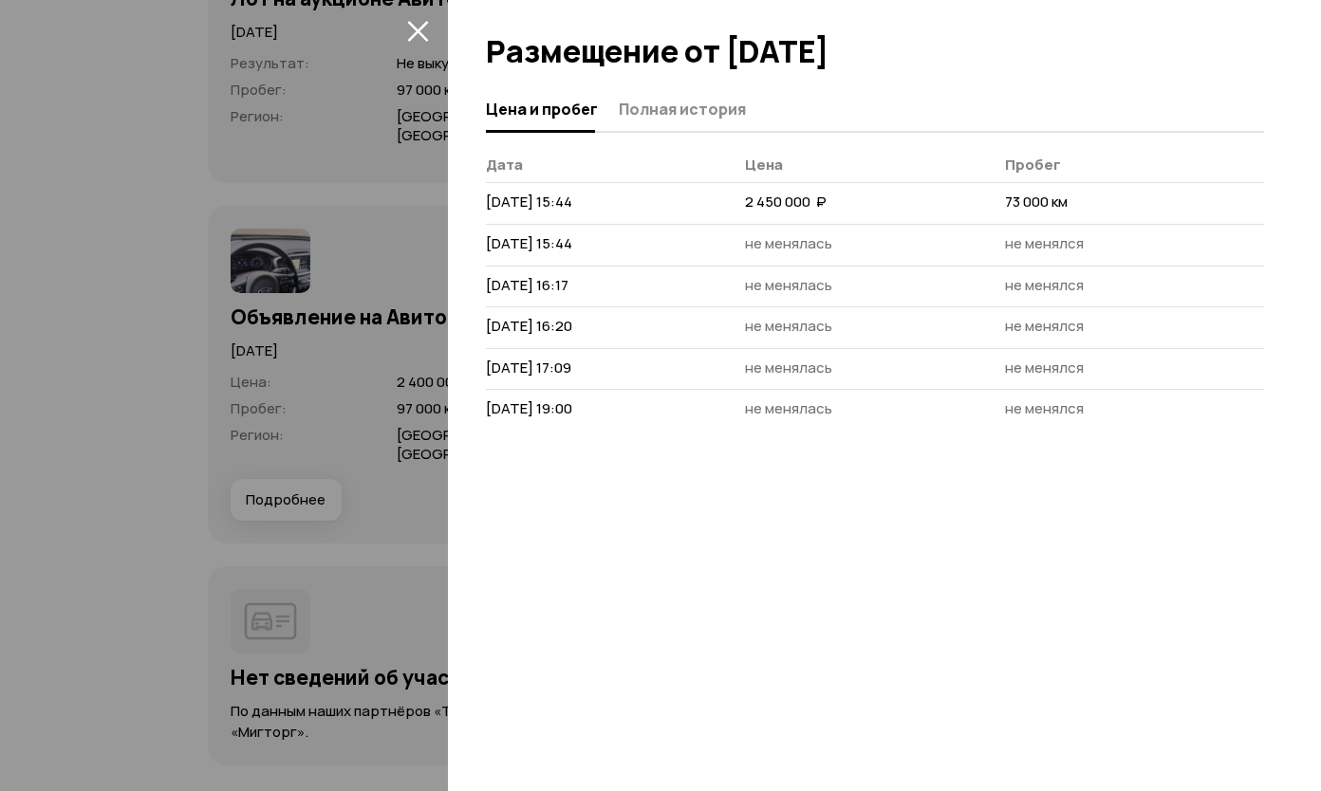
click at [257, 433] on div at bounding box center [660, 395] width 1321 height 791
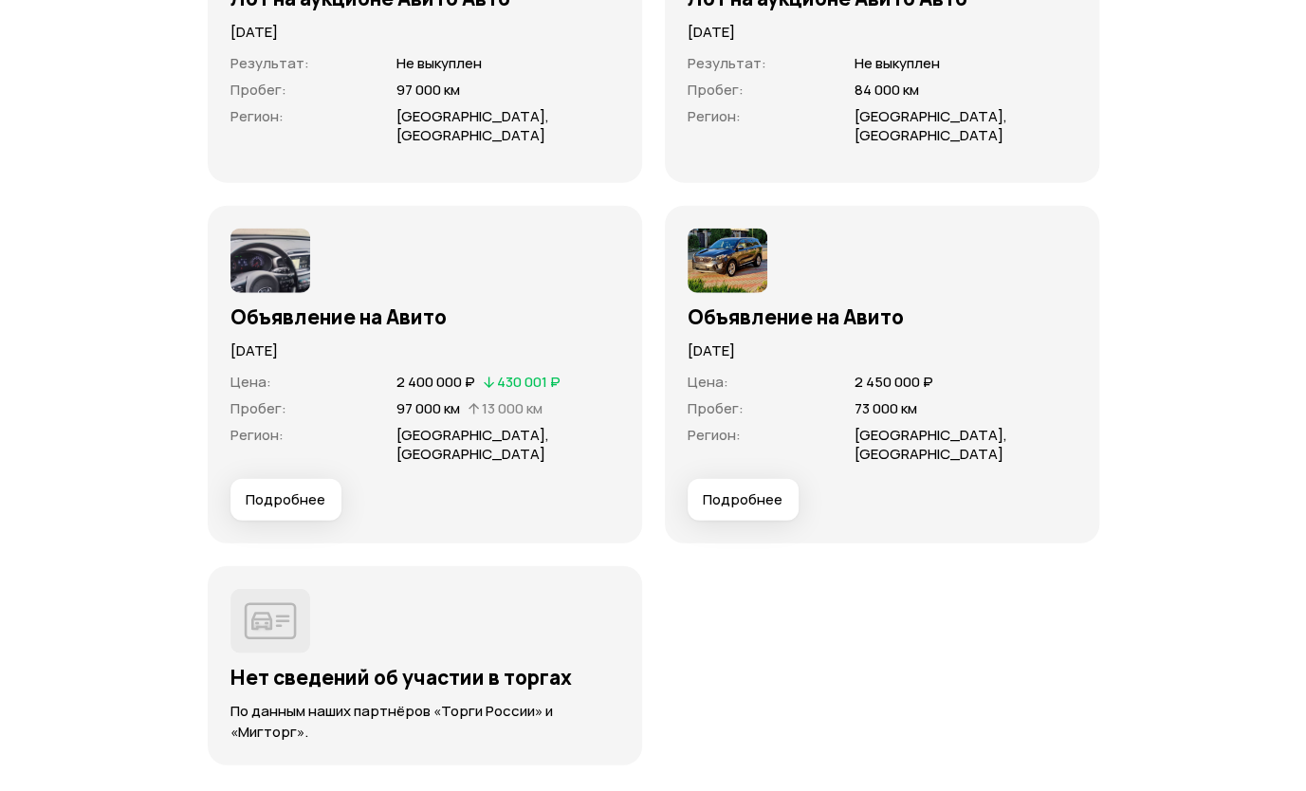
click at [294, 497] on span "Подробнее" at bounding box center [286, 499] width 80 height 19
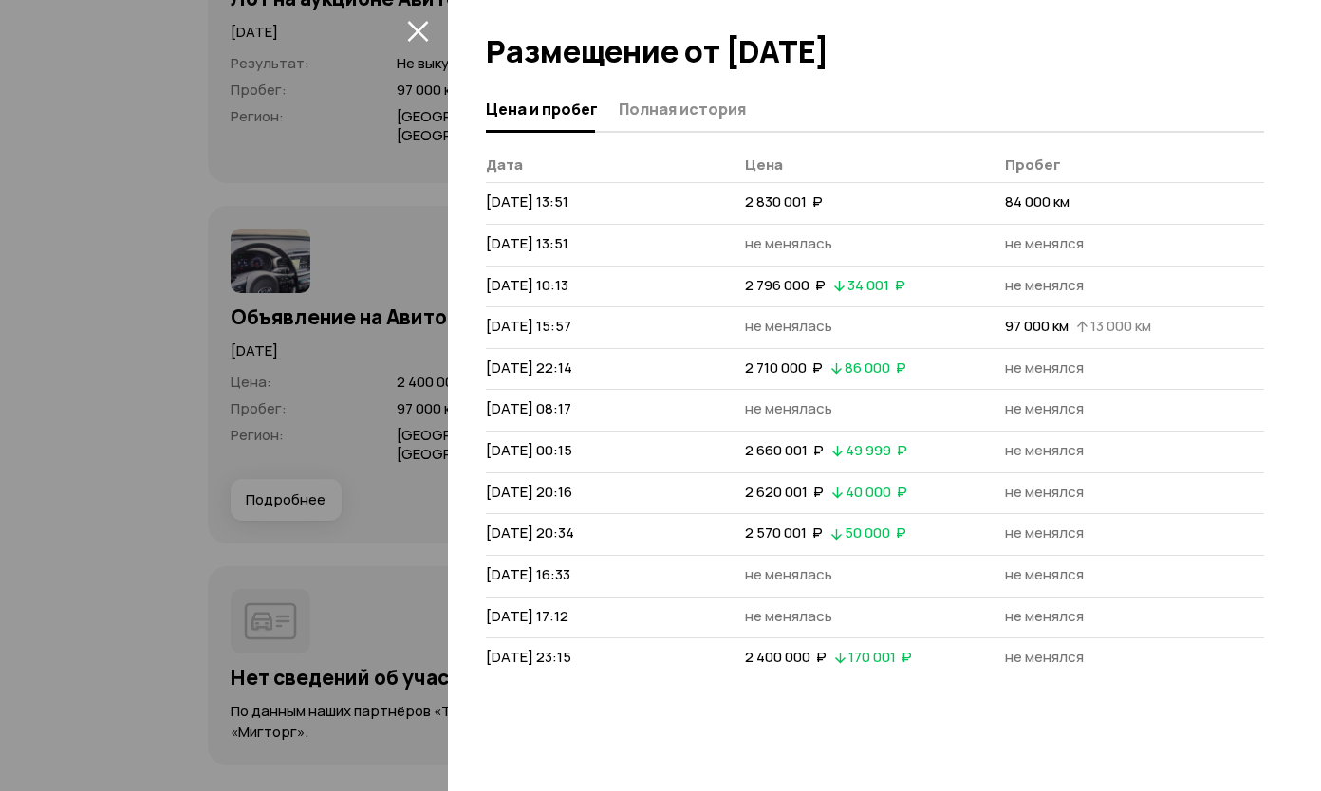
click at [84, 260] on div at bounding box center [660, 395] width 1321 height 791
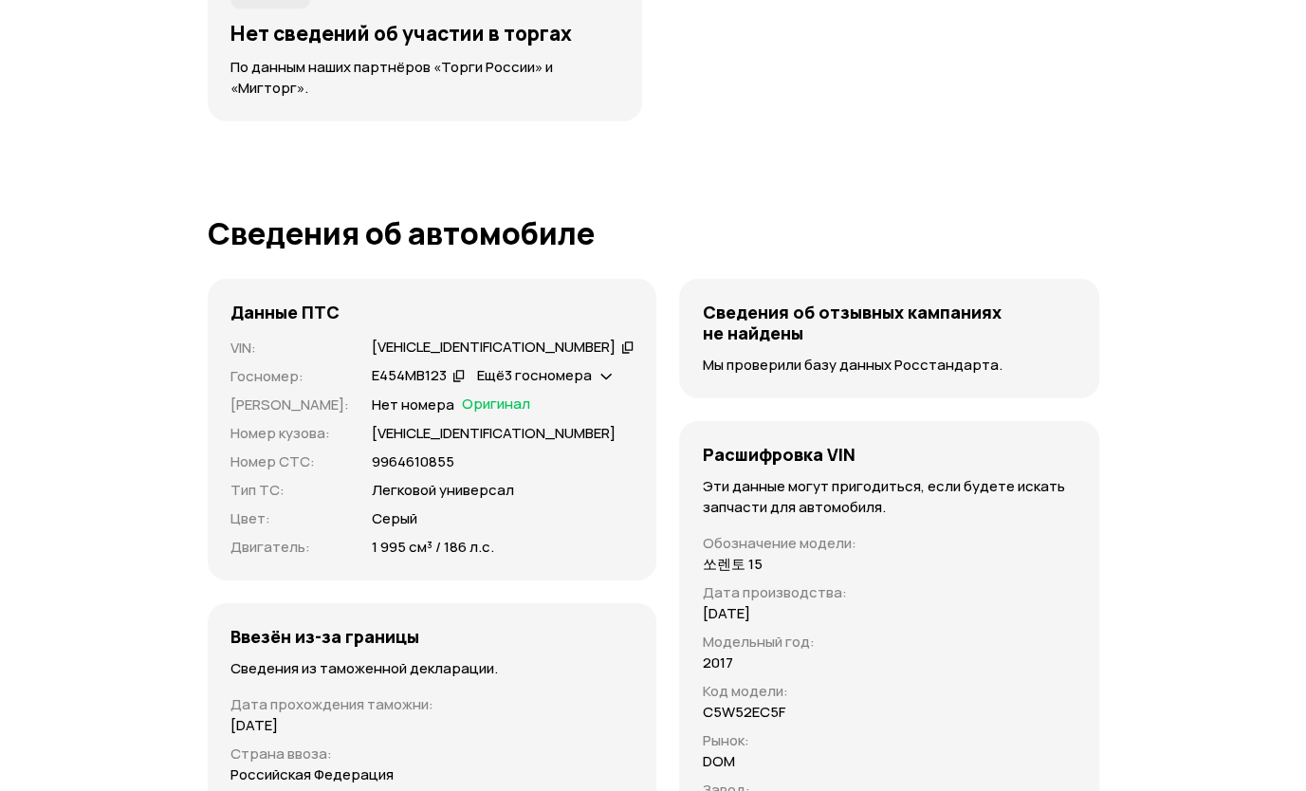
scroll to position [7134, 0]
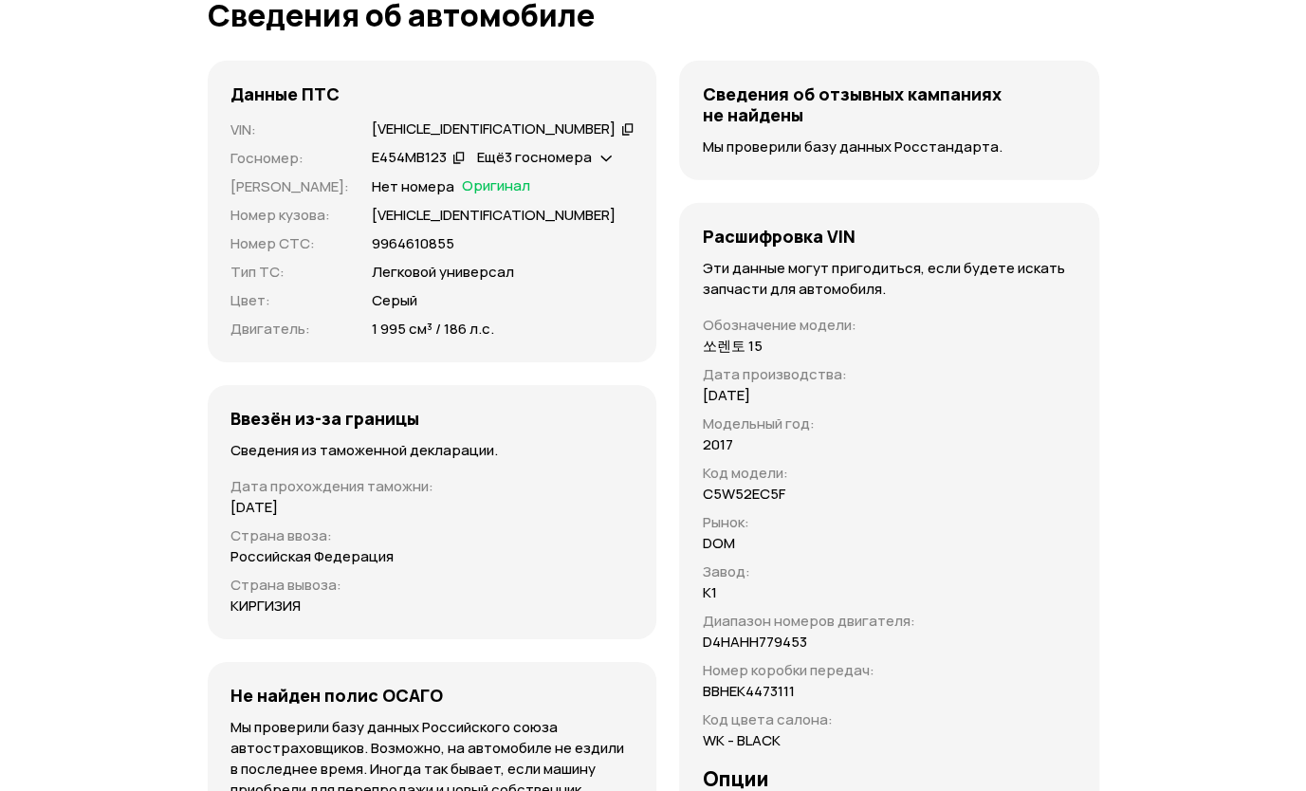
click at [599, 156] on div "Ещё 3 госномера" at bounding box center [543, 158] width 145 height 20
click at [660, 83] on div "Данные ПТС VIN : [VEHICLE_IDENTIFICATION_NUMBER]   Госномер : Е454МВ123   Ещё 3…" at bounding box center [654, 627] width 892 height 1133
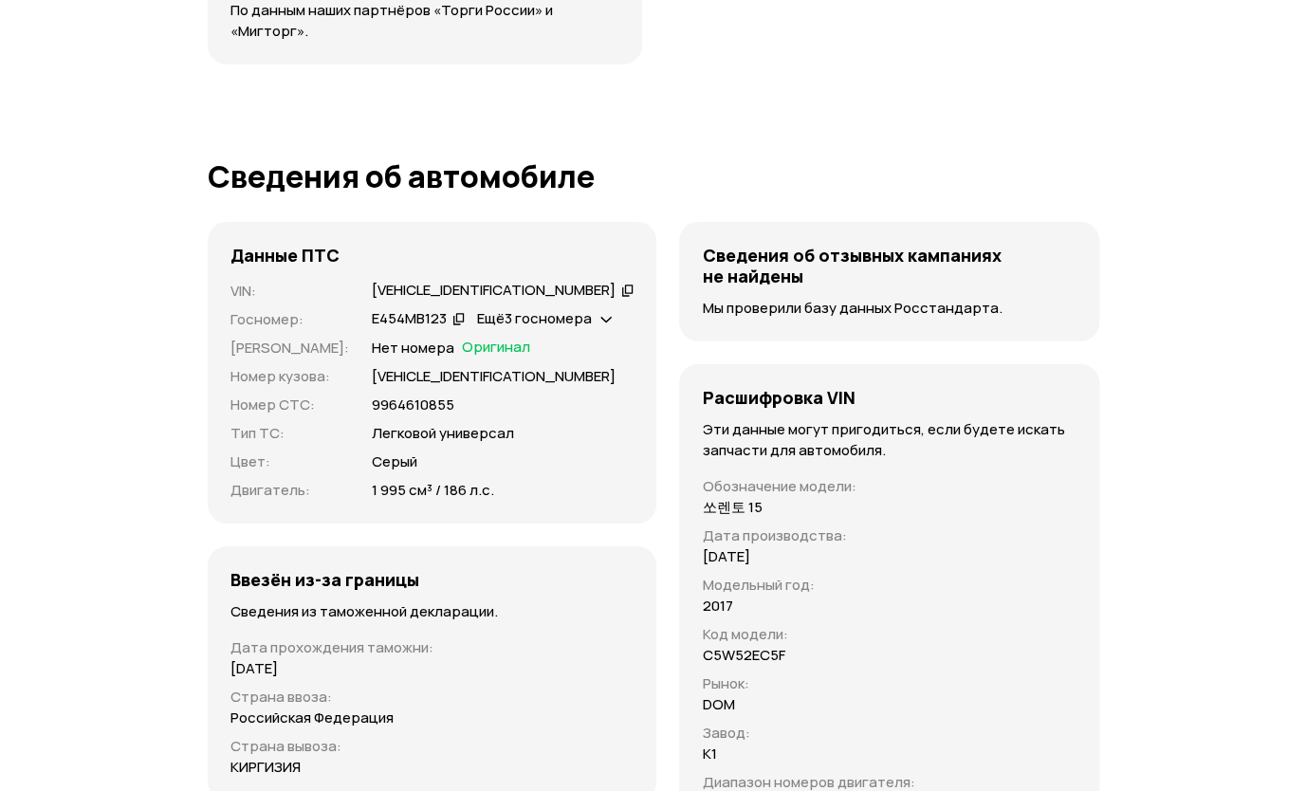
scroll to position [6944, 0]
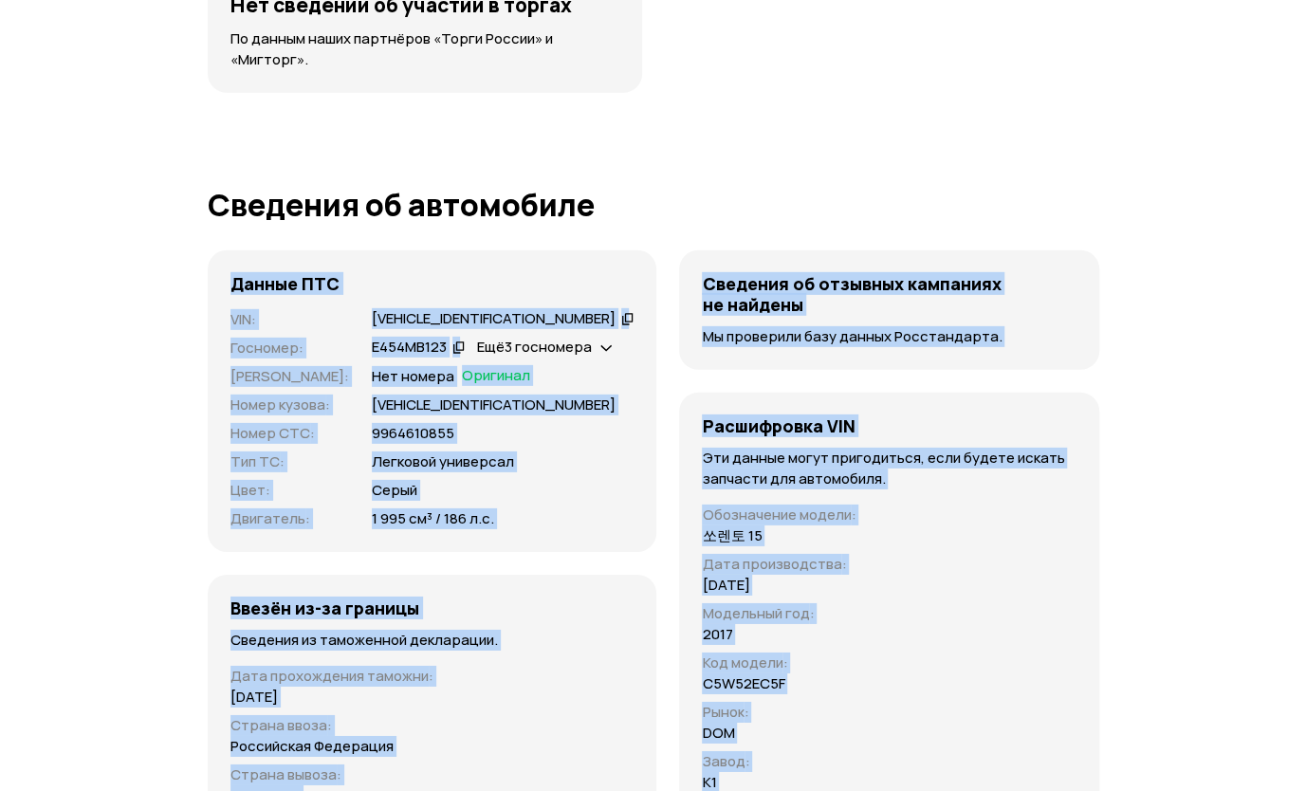
drag, startPoint x: 1295, startPoint y: 527, endPoint x: 1283, endPoint y: 184, distance: 343.6
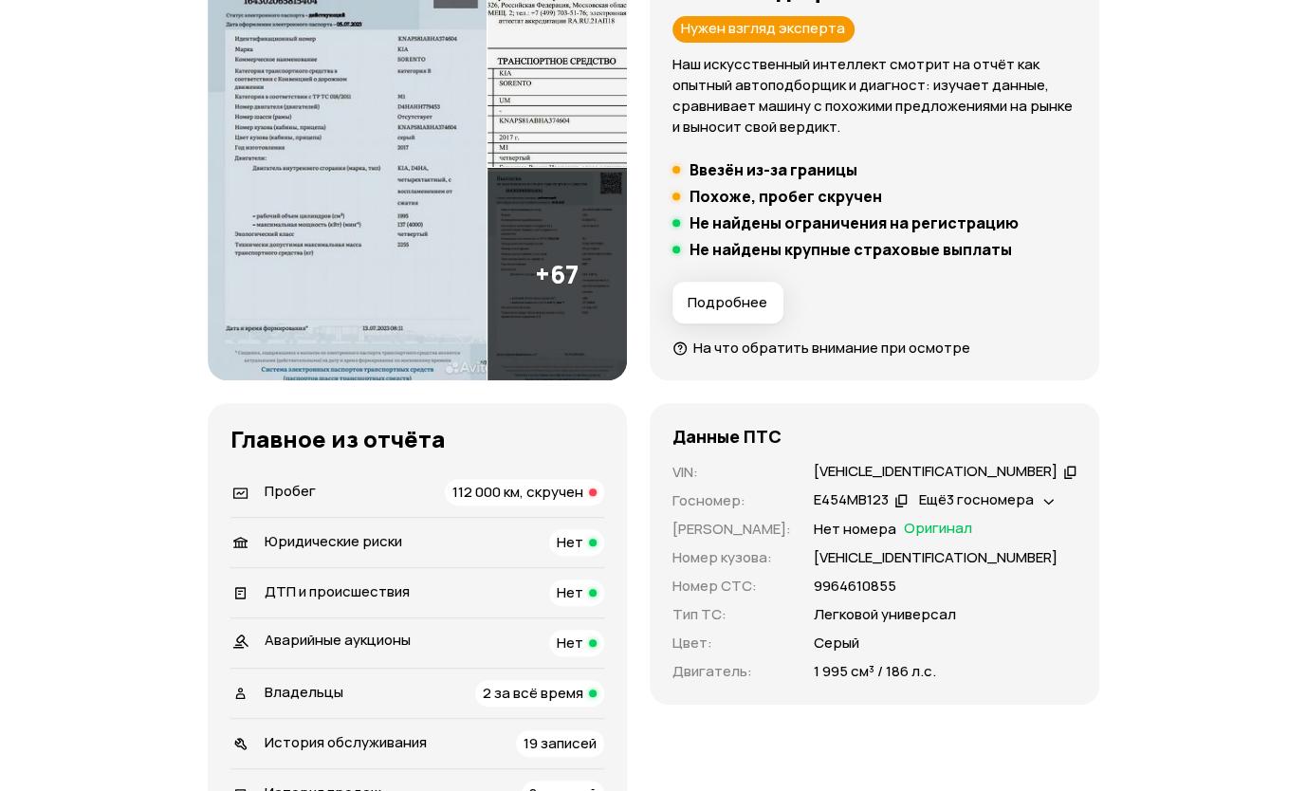
scroll to position [284, 0]
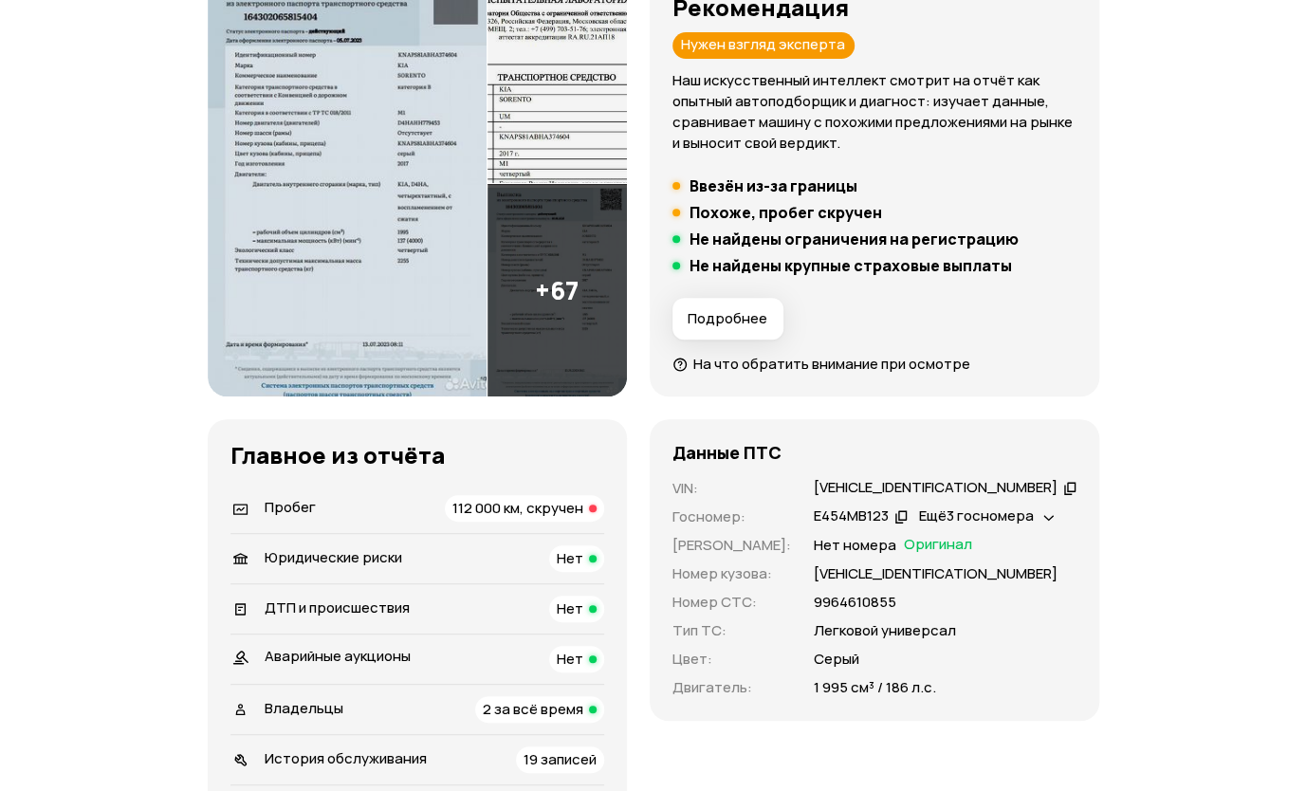
click at [1040, 516] on div "Ещё 3 госномера" at bounding box center [986, 517] width 145 height 20
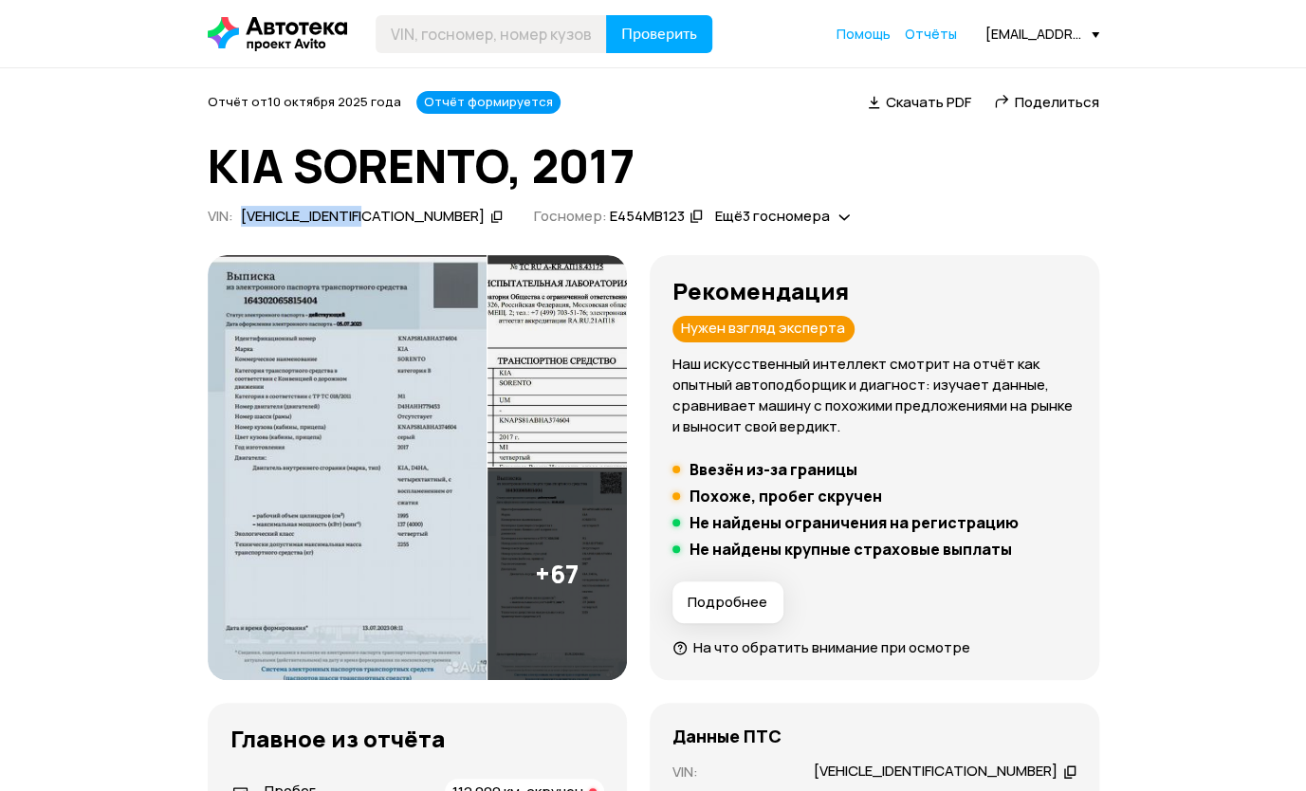
drag, startPoint x: 240, startPoint y: 209, endPoint x: 386, endPoint y: 216, distance: 146.3
click at [386, 216] on div "[VEHICLE_IDENTIFICATION_NUMBER]" at bounding box center [372, 217] width 268 height 20
copy div "[VEHICLE_IDENTIFICATION_NUMBER]"
click at [404, 421] on img at bounding box center [347, 468] width 279 height 426
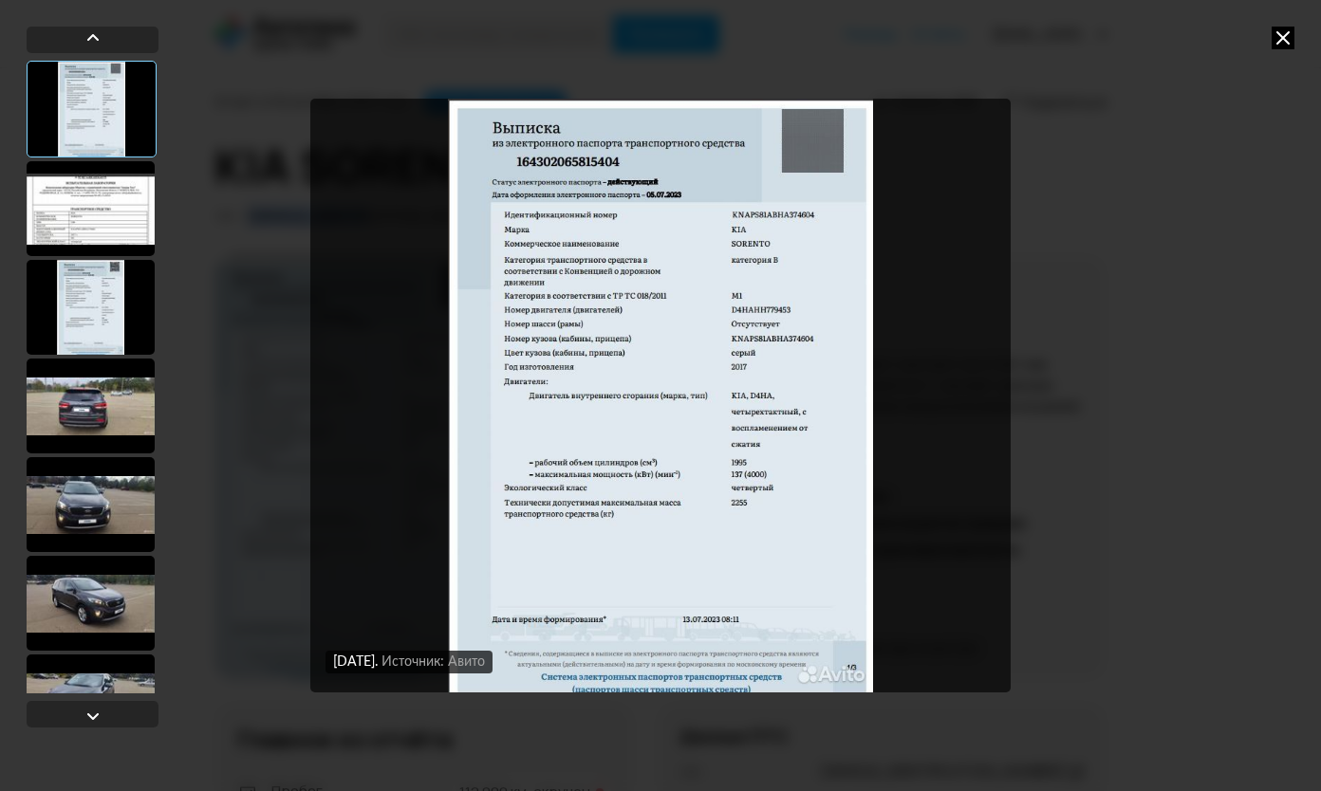
click at [127, 129] on div at bounding box center [92, 109] width 130 height 97
click at [717, 366] on img "Go to Slide 1" at bounding box center [660, 396] width 700 height 594
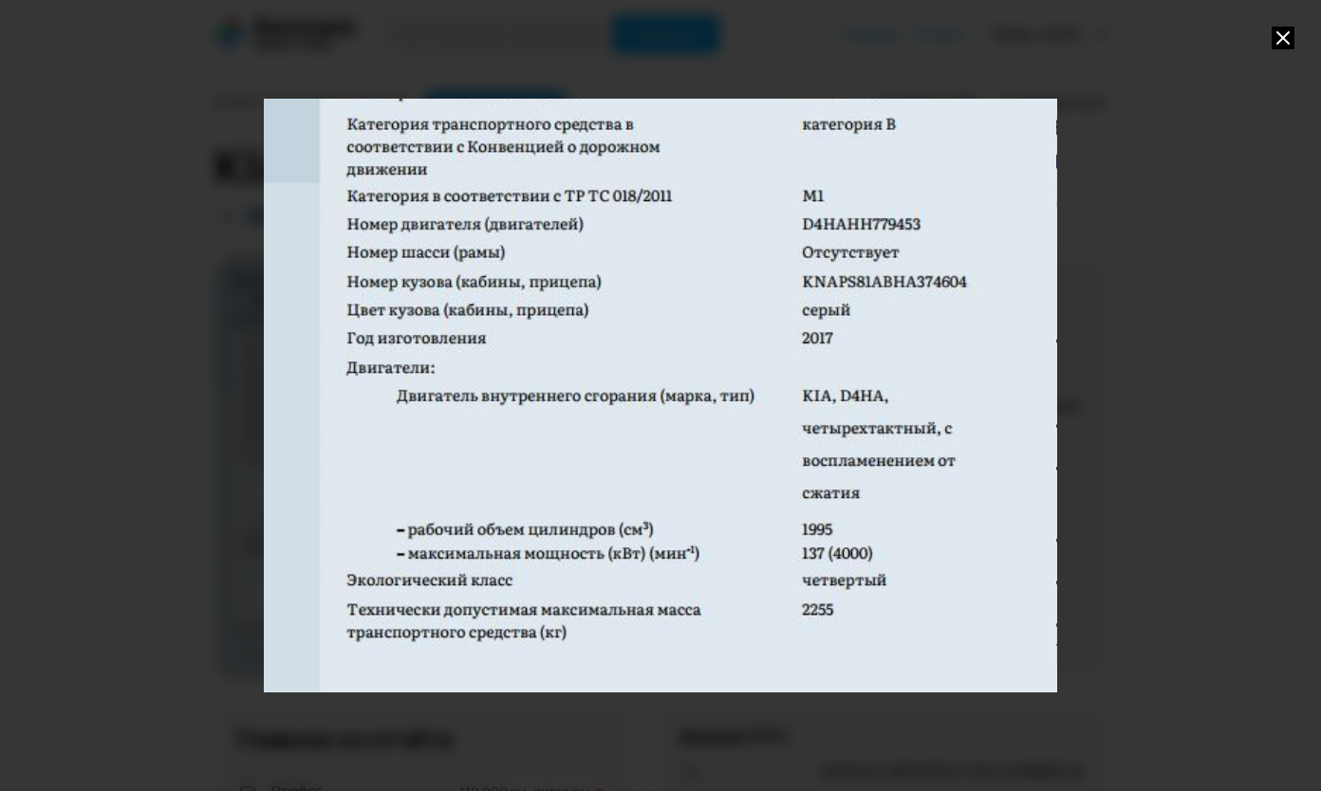
click at [139, 199] on div at bounding box center [660, 395] width 1321 height 791
click at [1274, 38] on icon at bounding box center [1282, 38] width 23 height 23
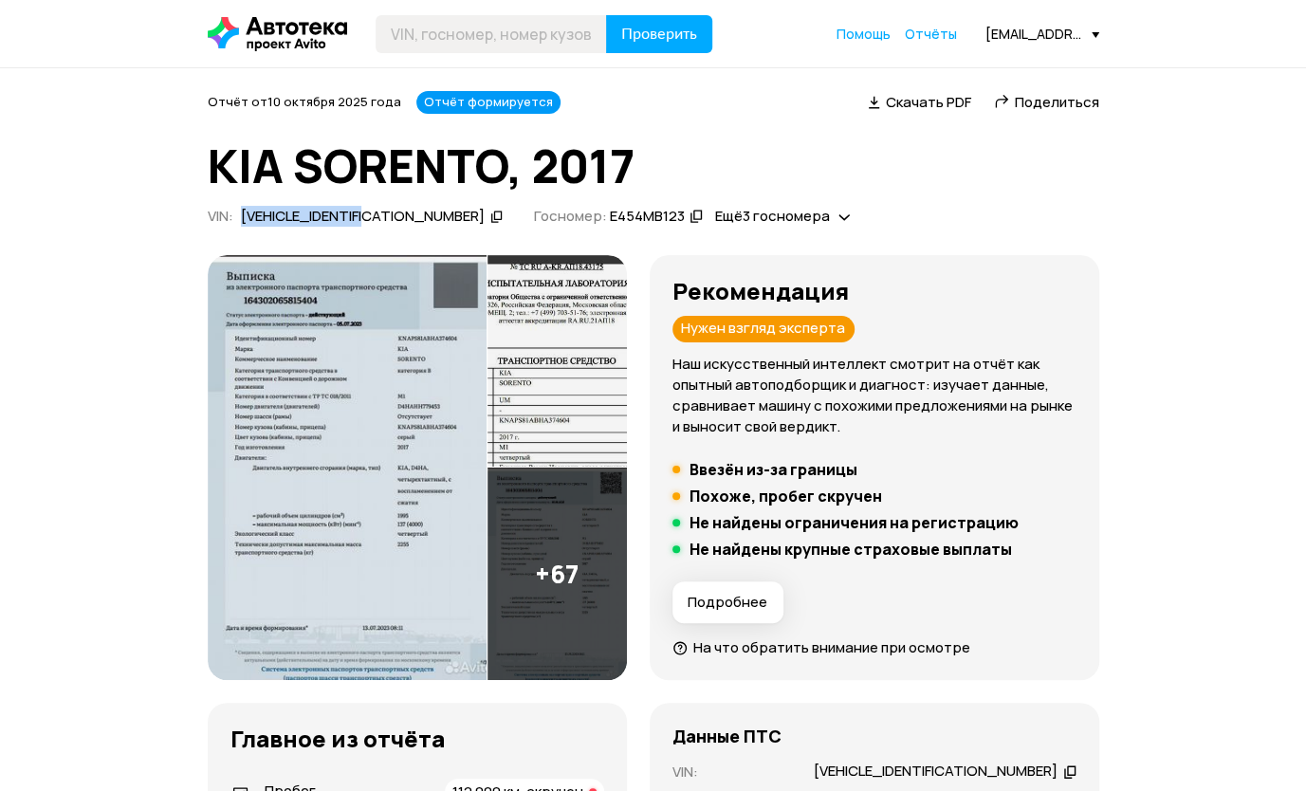
click at [317, 338] on img at bounding box center [347, 468] width 279 height 426
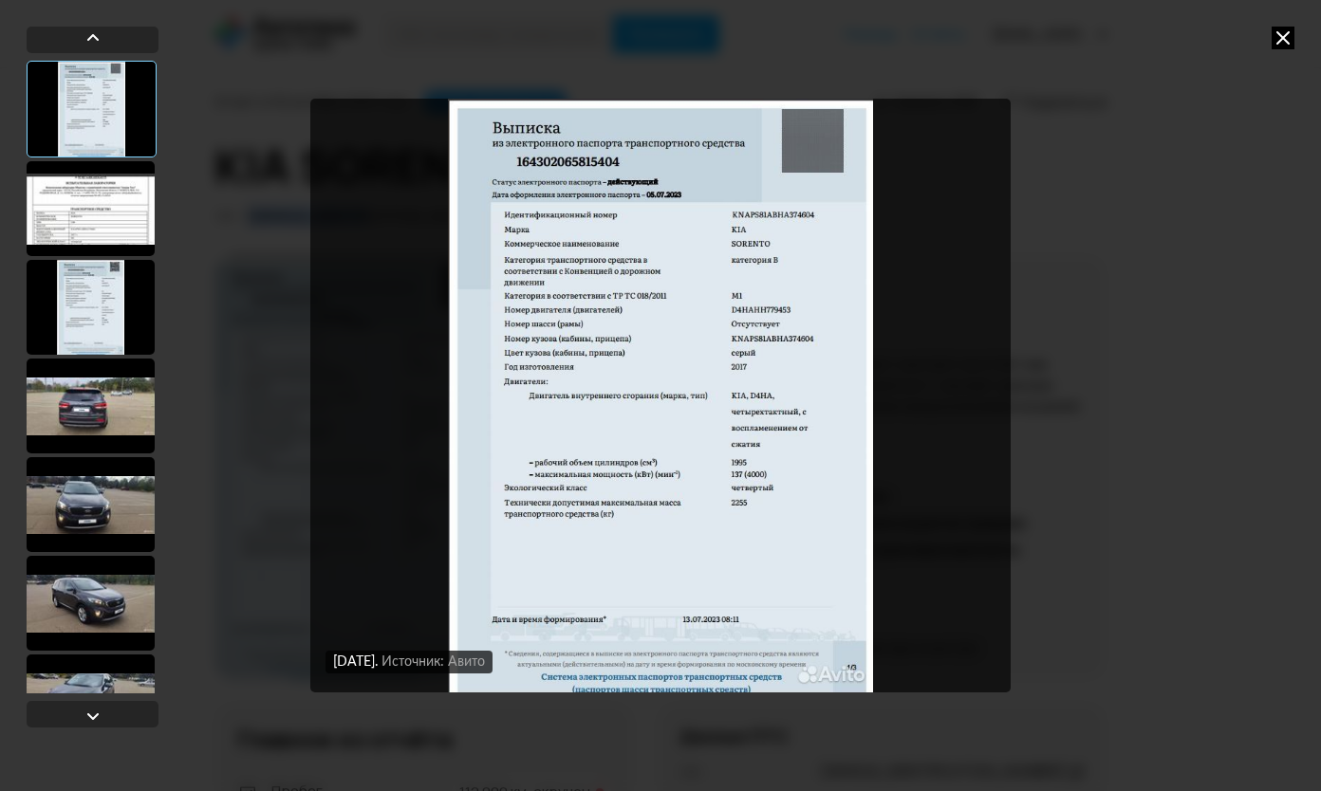
click at [638, 307] on img "Go to Slide 1" at bounding box center [660, 396] width 700 height 594
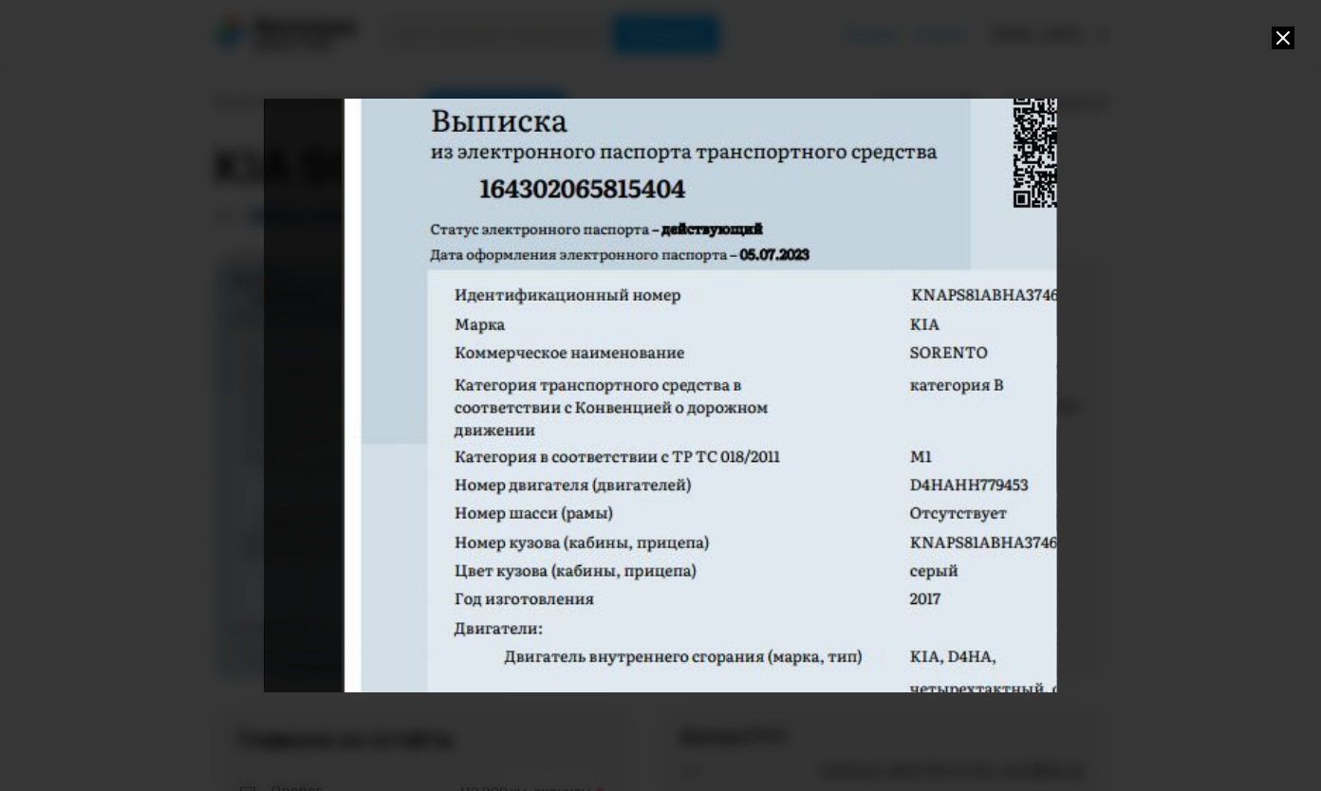
drag, startPoint x: 638, startPoint y: 307, endPoint x: 345, endPoint y: 269, distance: 295.6
click at [345, 269] on div "Go to Slide 3" at bounding box center [767, 656] width 1584 height 1187
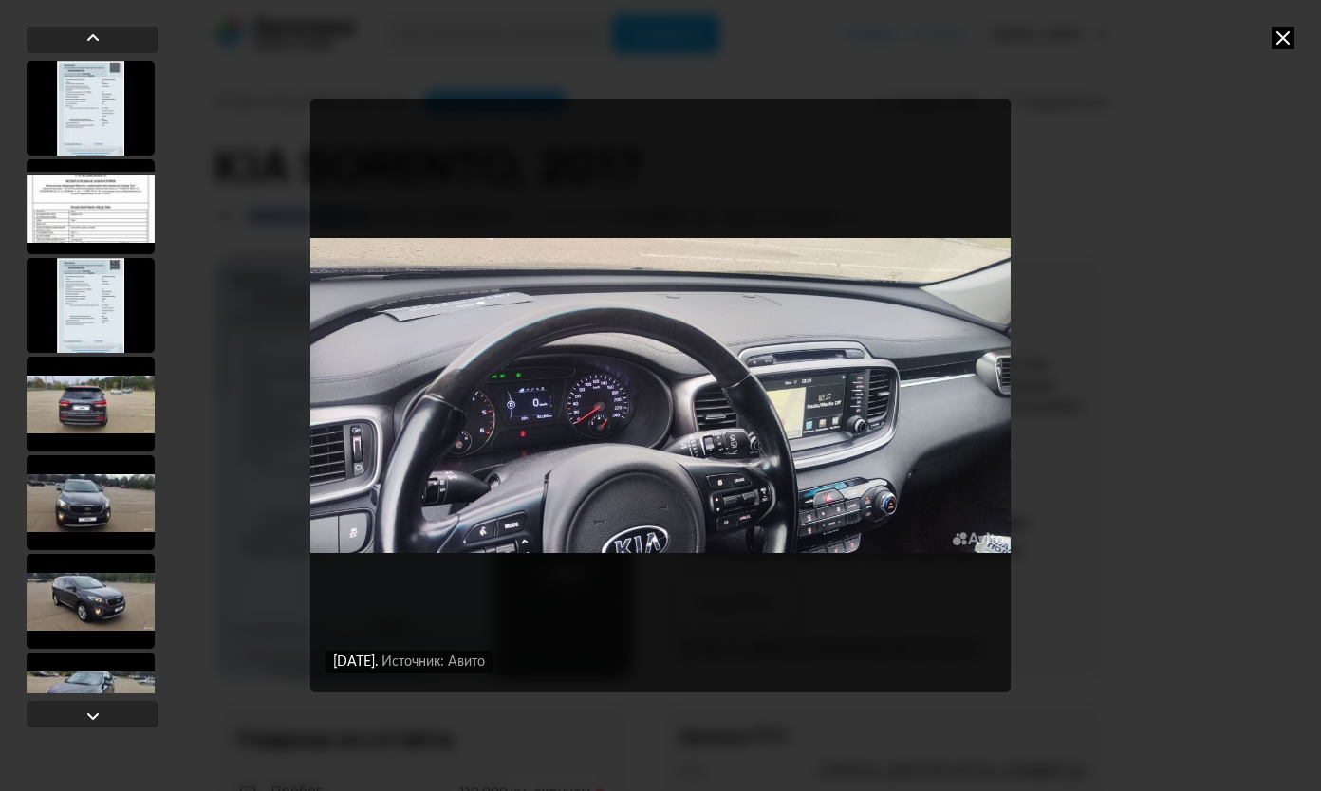
click at [1049, 205] on div "[DATE] Источник: Авито [DATE] Источник: Авито [DATE] Источник: Авито [DATE] Ист…" at bounding box center [660, 395] width 971 height 791
click at [1278, 37] on icon at bounding box center [1282, 38] width 23 height 23
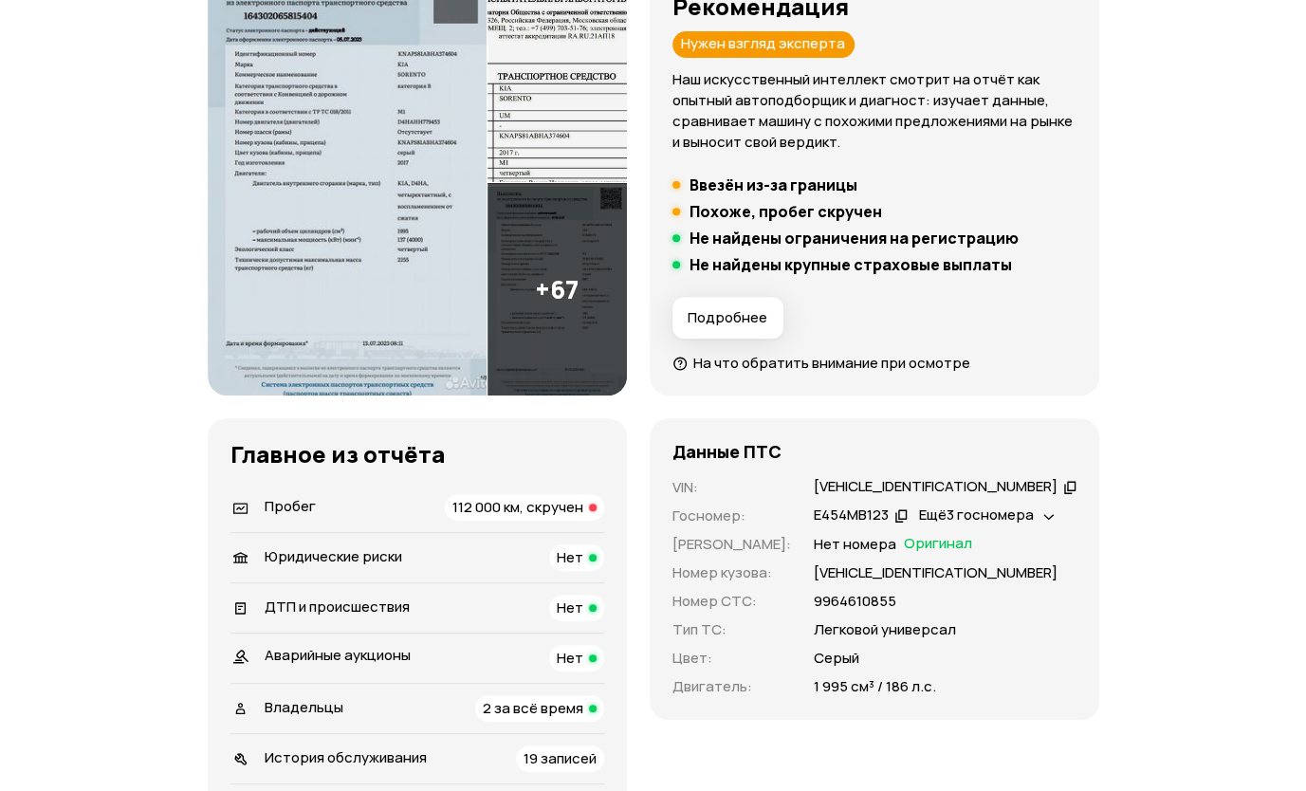
click at [546, 508] on span "112 000 км, скручен" at bounding box center [518, 507] width 131 height 20
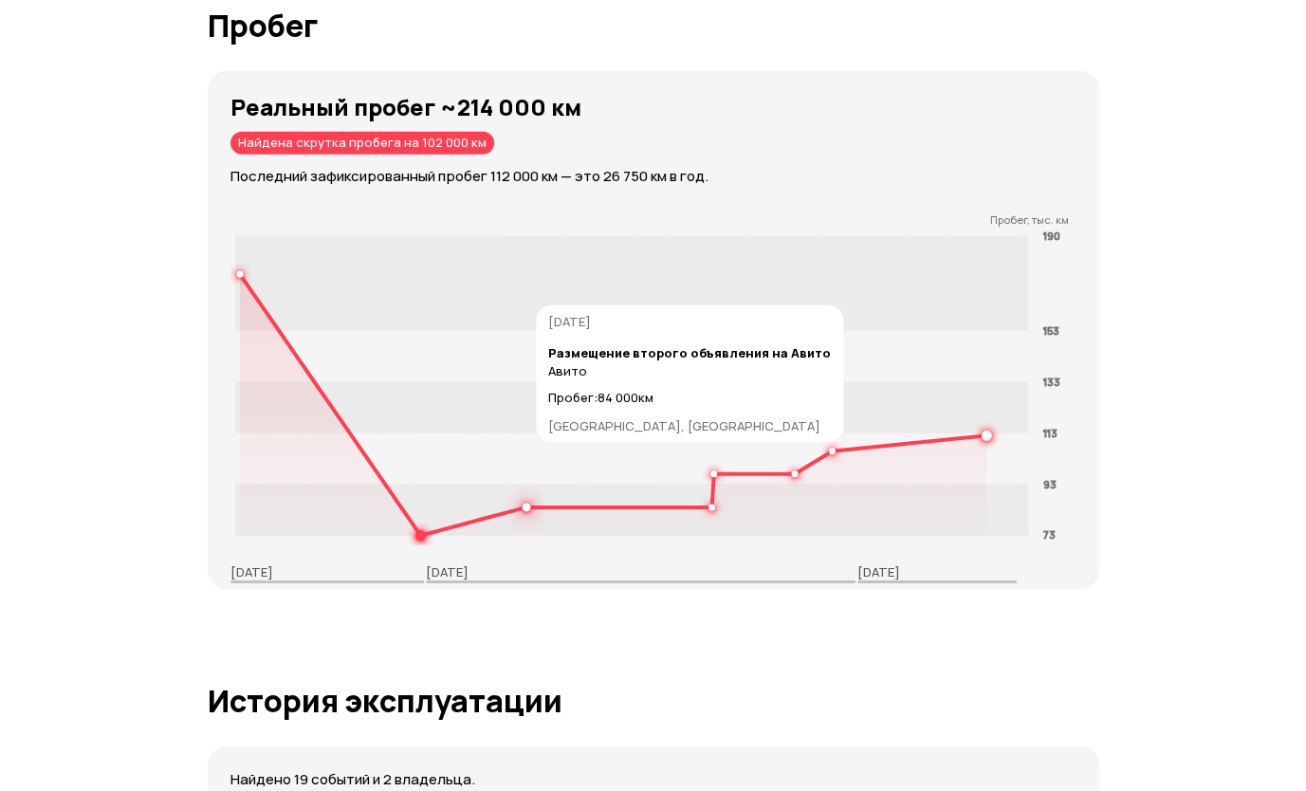
scroll to position [3046, 0]
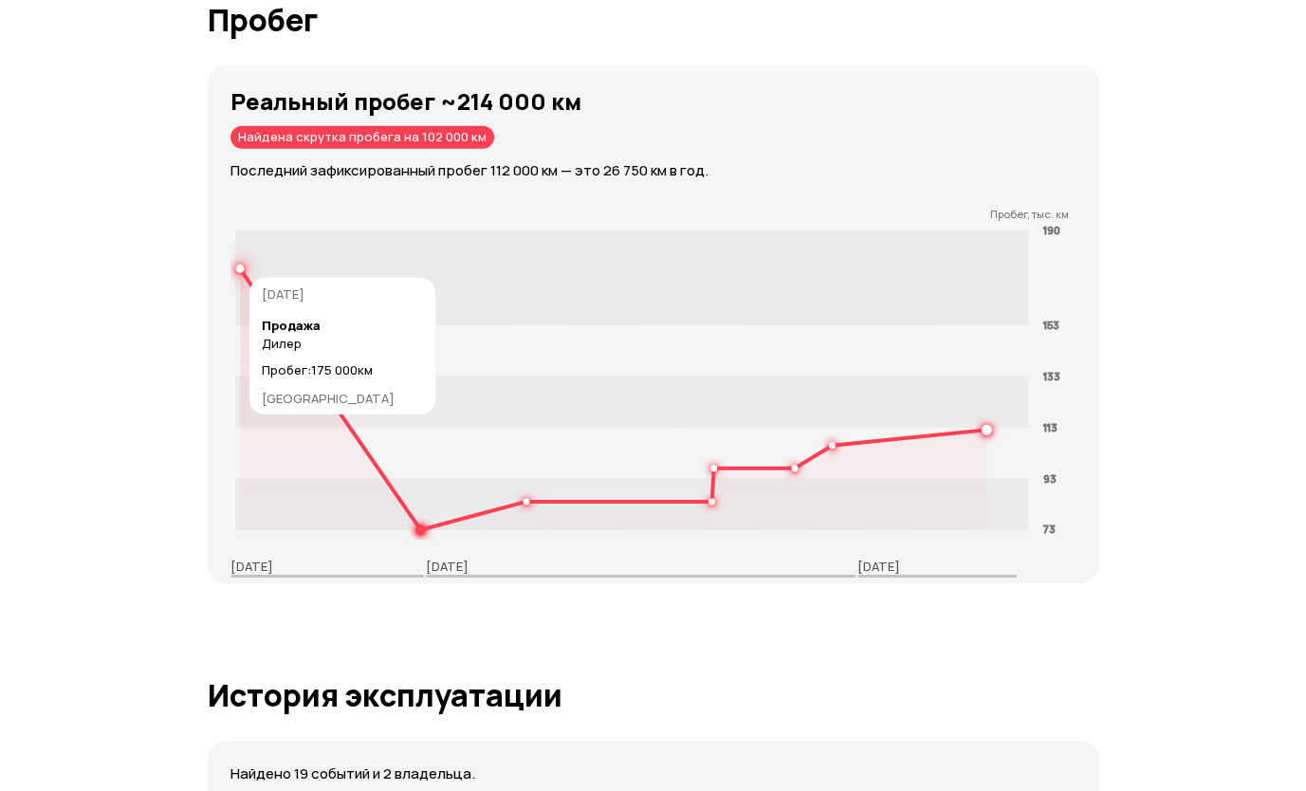
click at [236, 266] on circle at bounding box center [239, 269] width 7 height 7
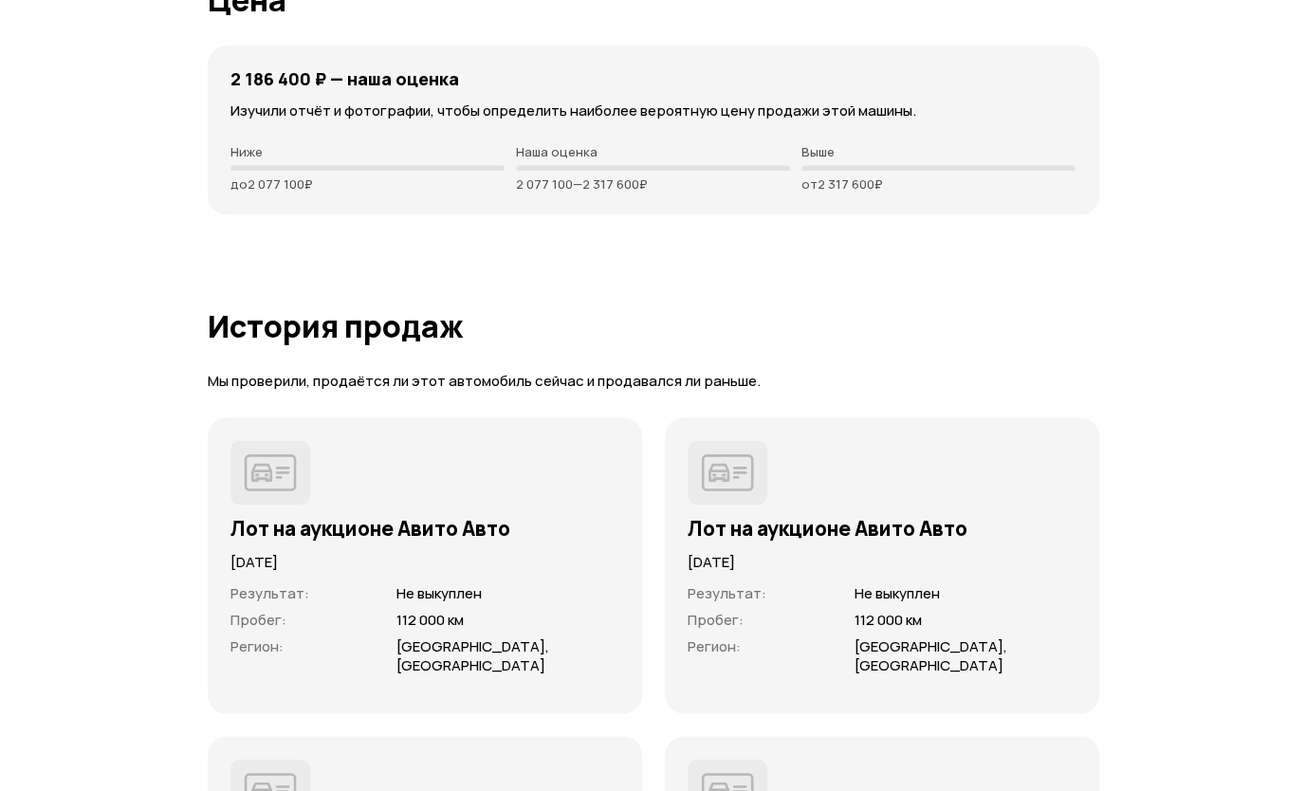
scroll to position [5462, 0]
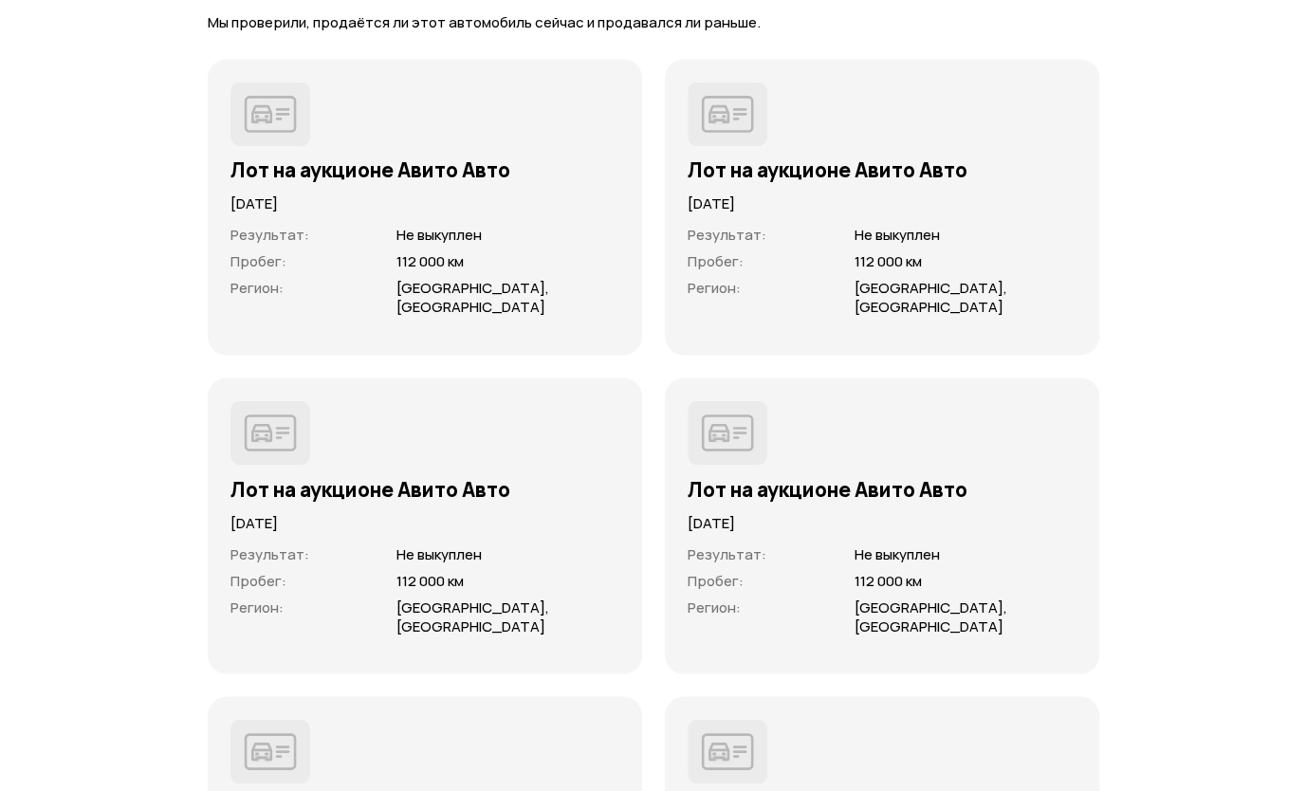
drag, startPoint x: 1282, startPoint y: 471, endPoint x: 1295, endPoint y: 505, distance: 36.6
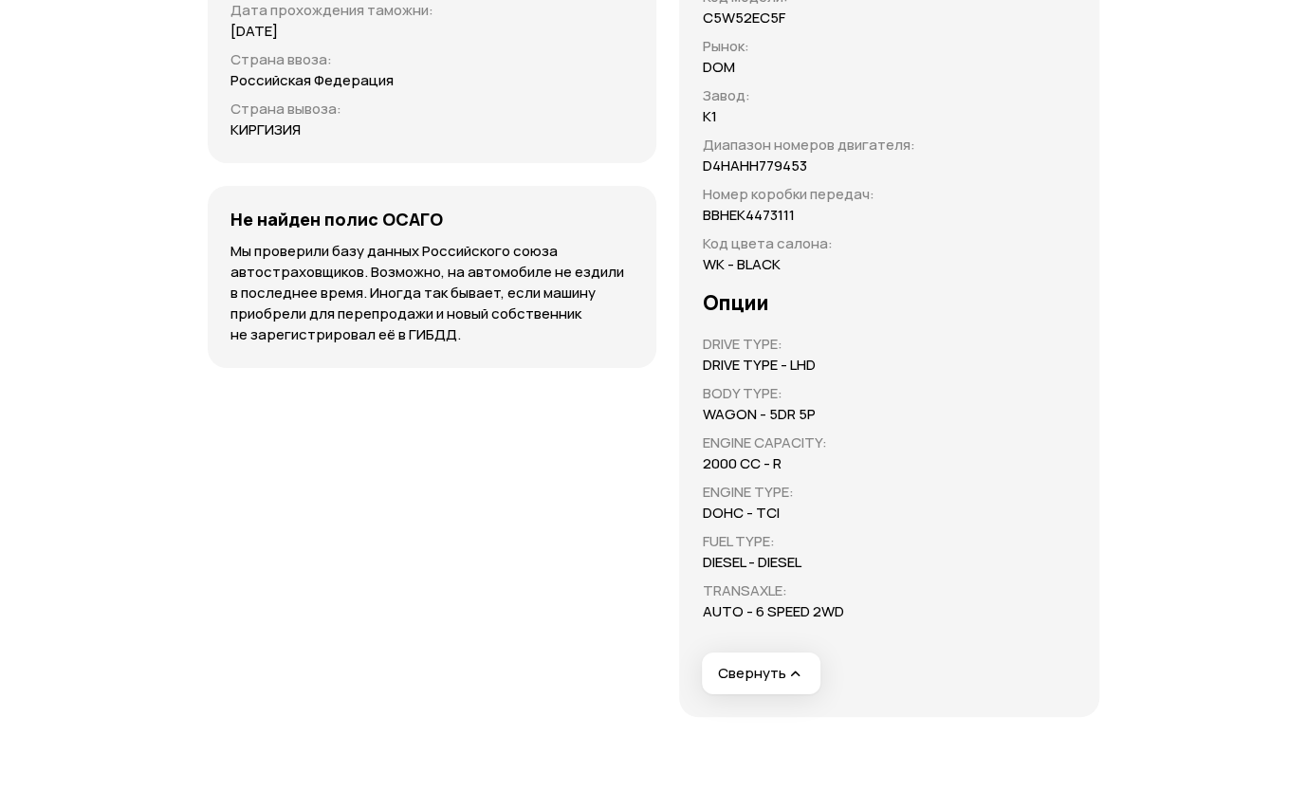
scroll to position [7739, 0]
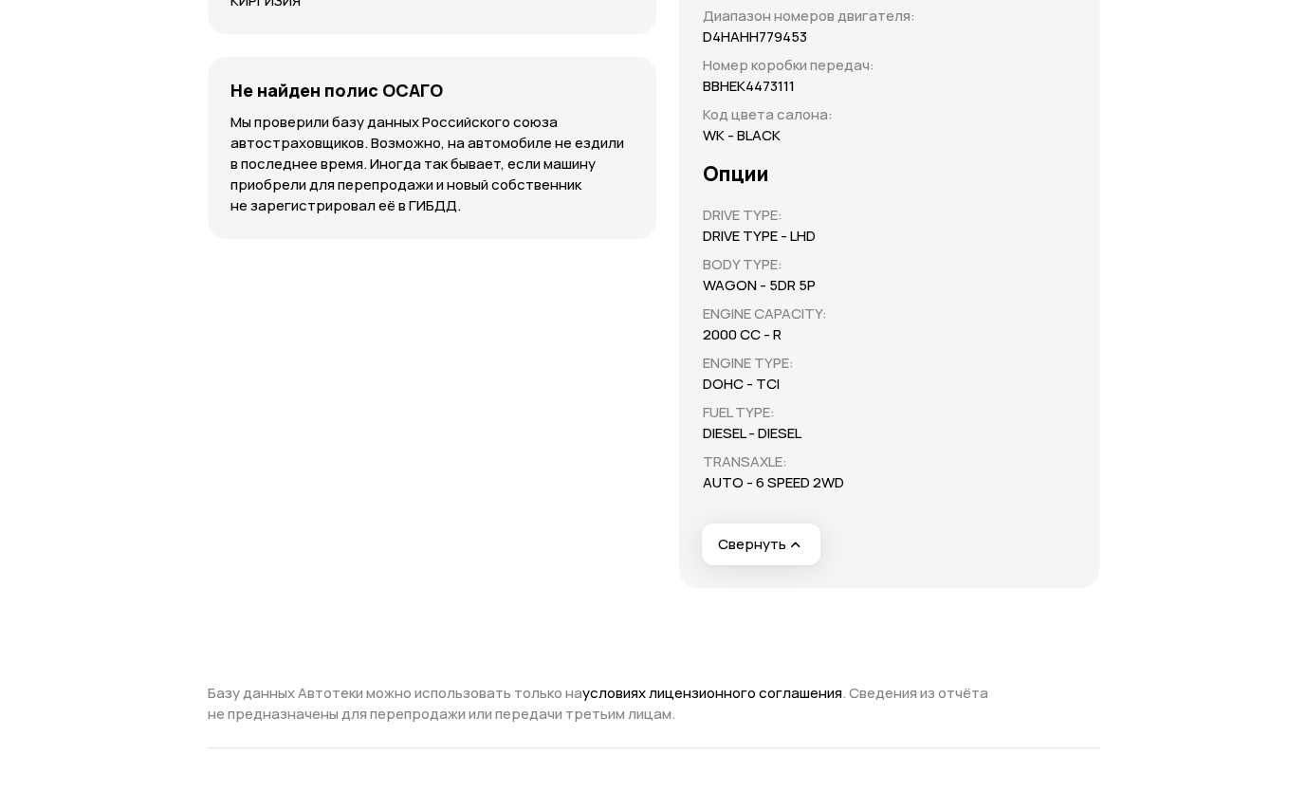
click at [796, 549] on button "Свернуть" at bounding box center [761, 545] width 119 height 42
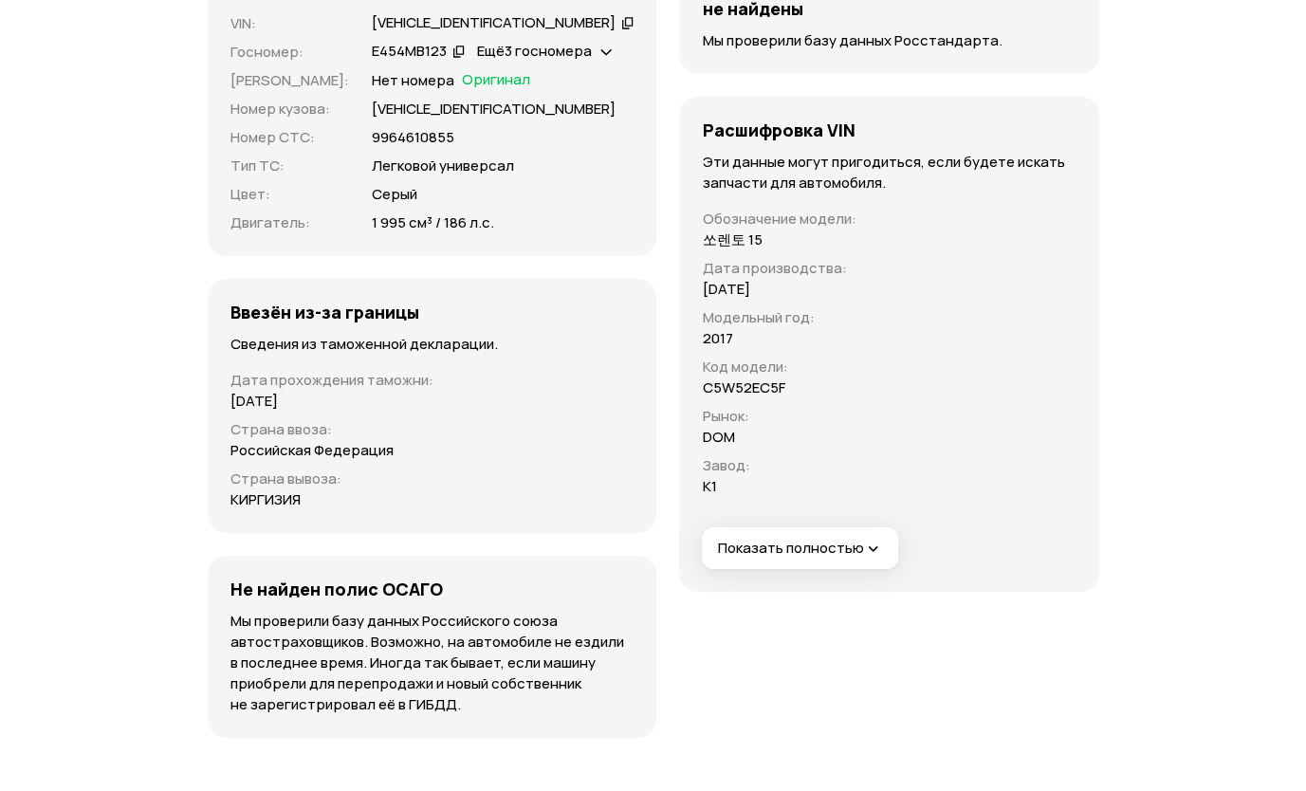
scroll to position [7265, 0]
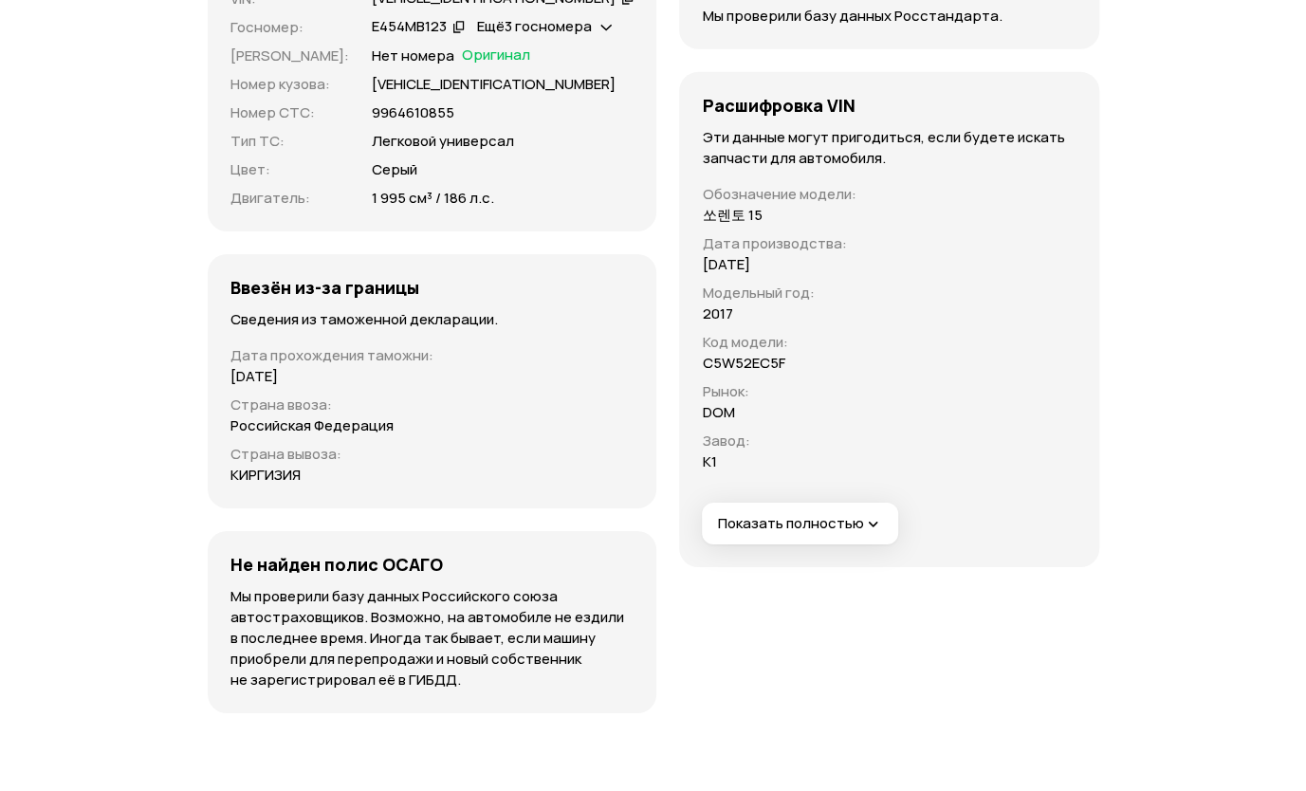
click at [839, 521] on span "Показать полностью" at bounding box center [799, 524] width 165 height 20
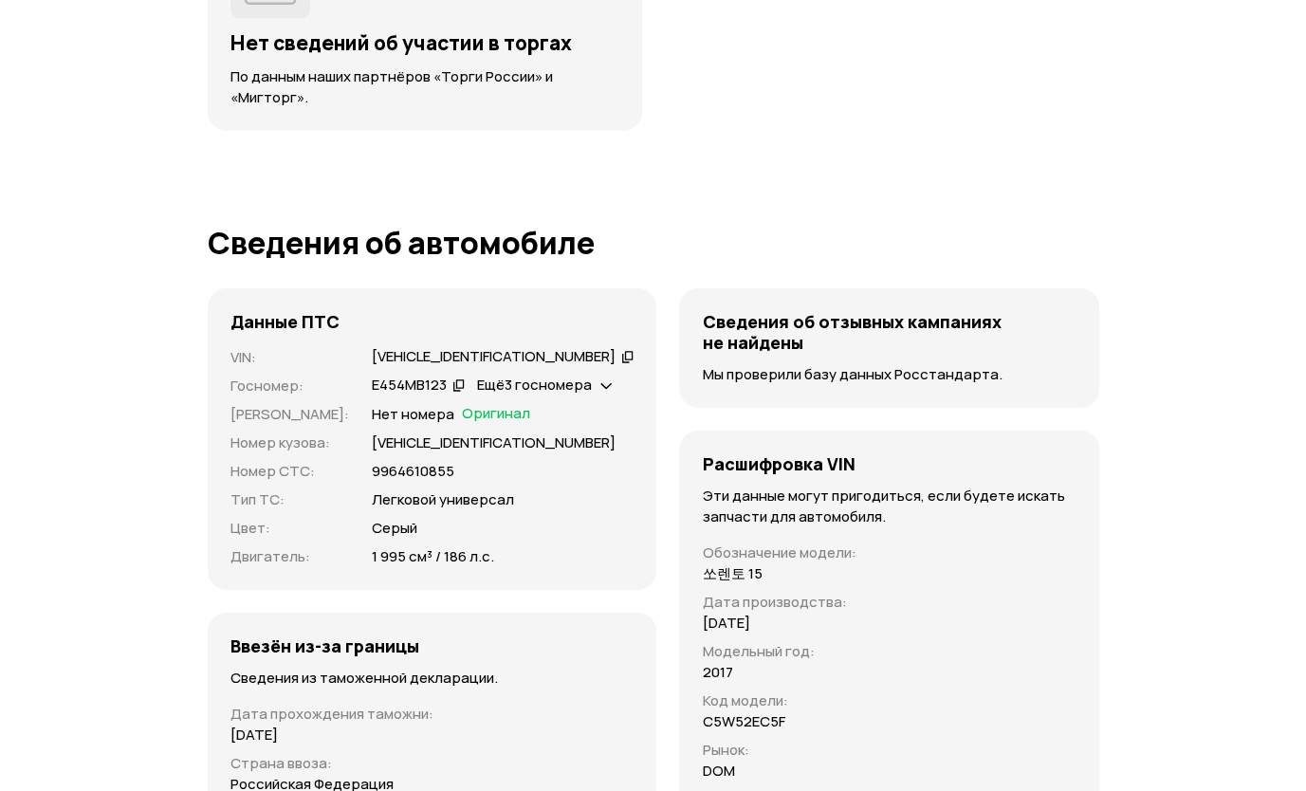
scroll to position [6790, 0]
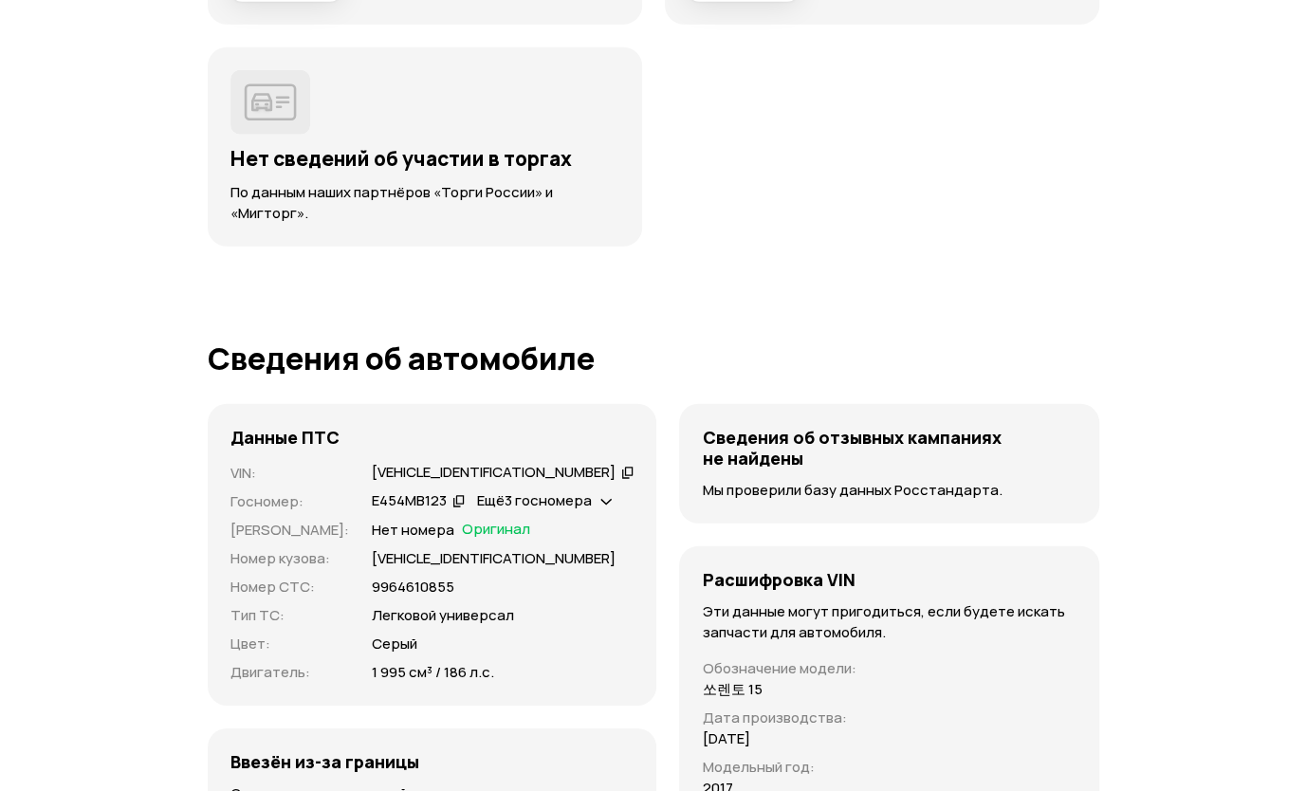
click at [600, 491] on icon at bounding box center [605, 500] width 11 height 19
click at [629, 428] on div "Данные ПТС VIN : [VEHICLE_IDENTIFICATION_NUMBER]   Госномер : Е454МВ123   Ещё 3…" at bounding box center [433, 555] width 450 height 302
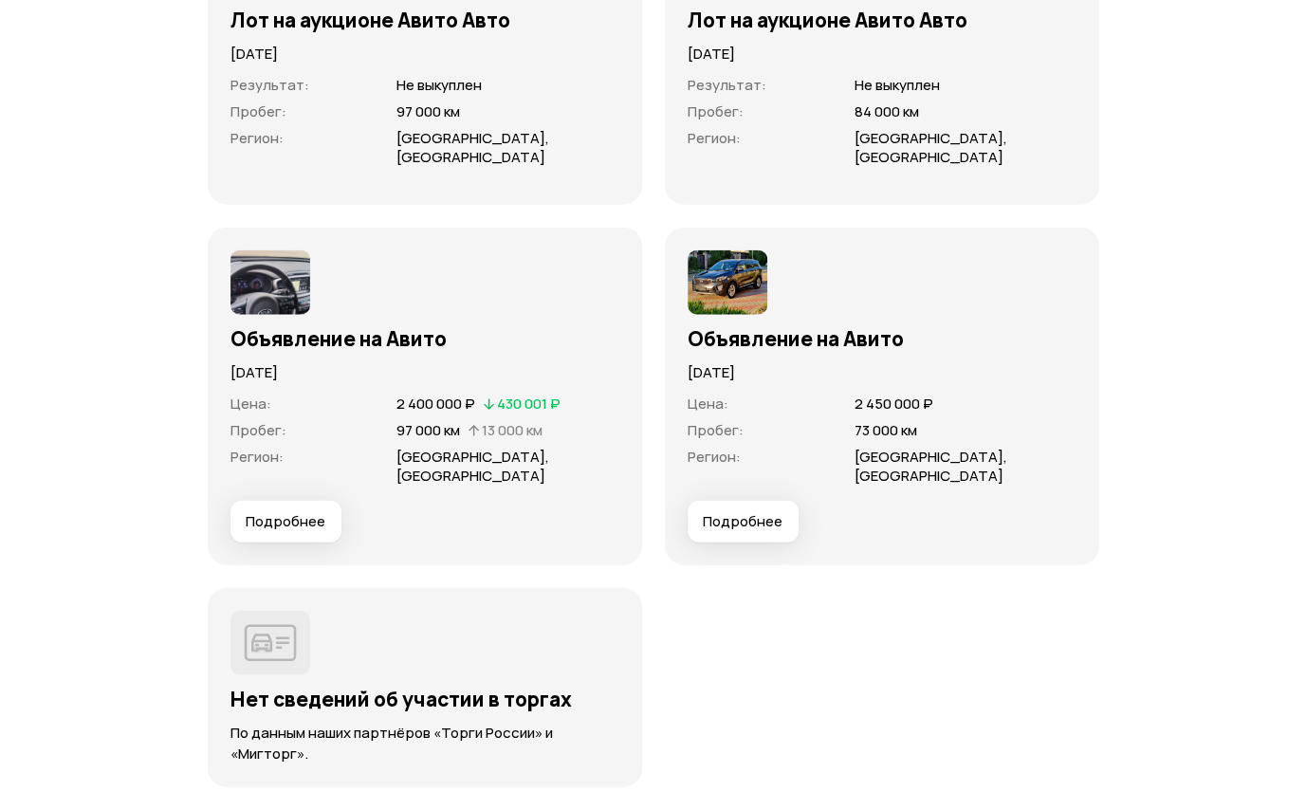
scroll to position [6221, 0]
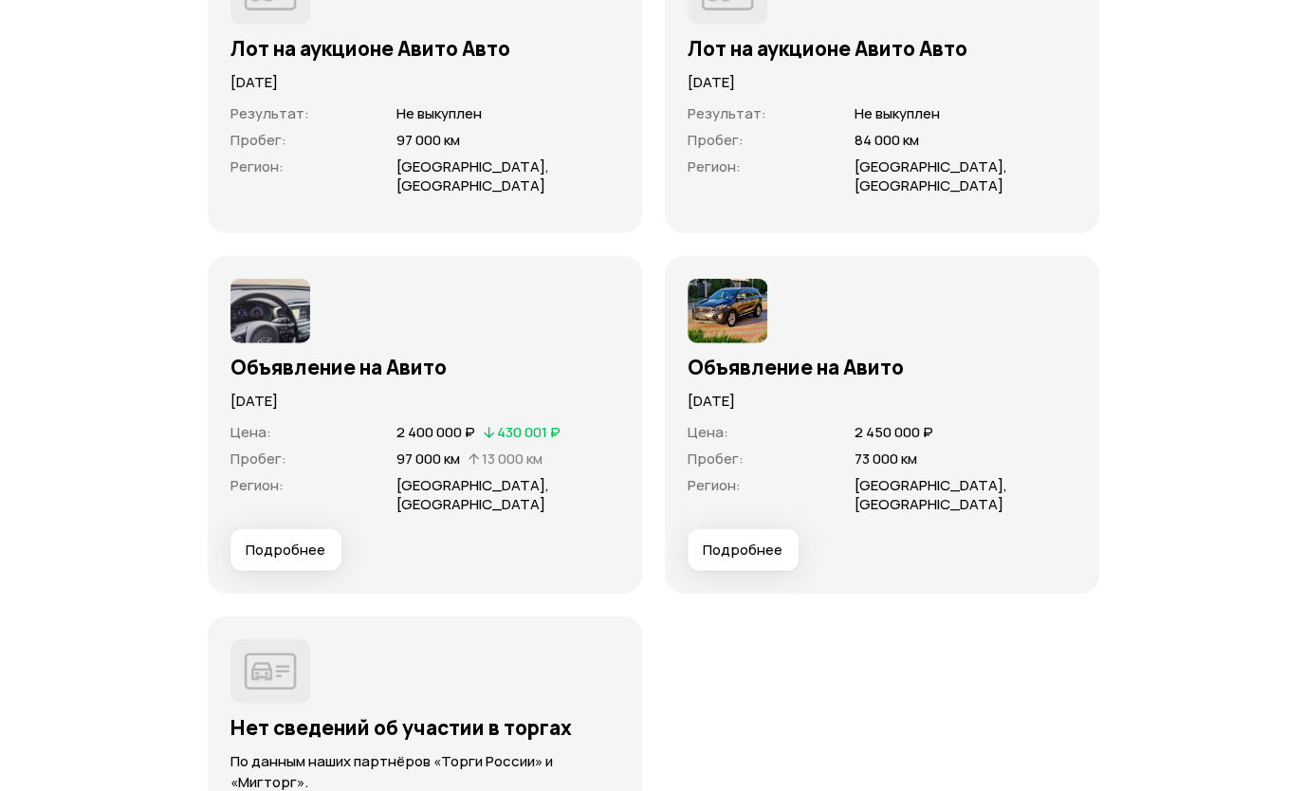
click at [318, 550] on span "Подробнее" at bounding box center [286, 550] width 80 height 19
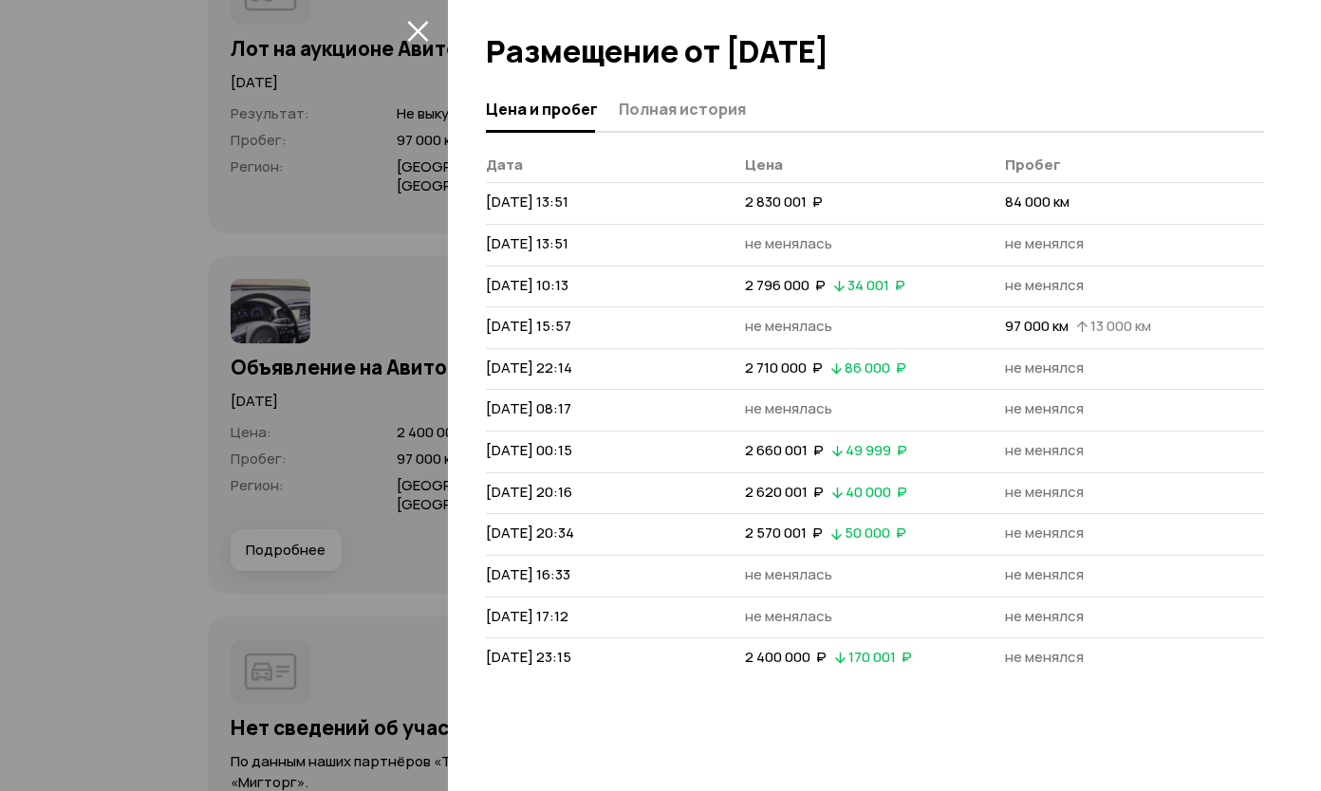
click at [313, 471] on div at bounding box center [660, 395] width 1321 height 791
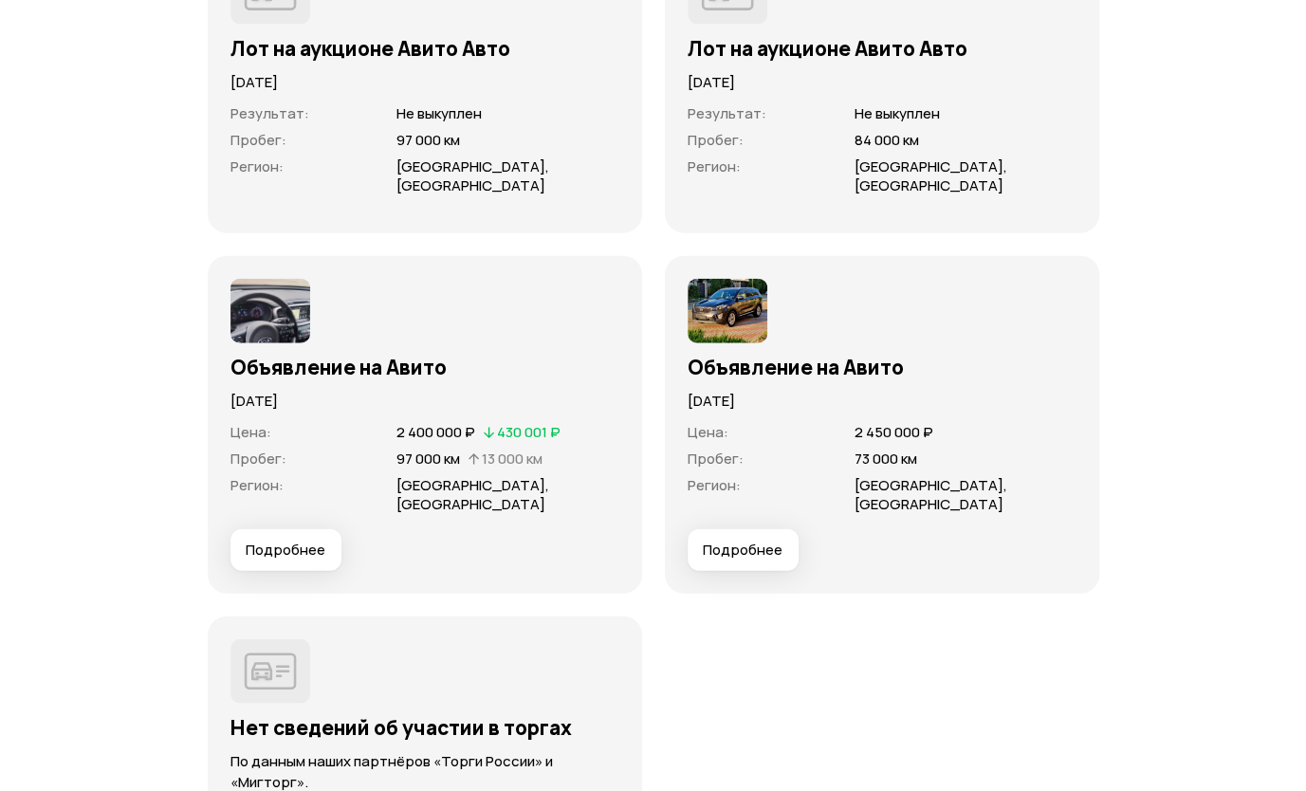
click at [283, 311] on img at bounding box center [271, 311] width 80 height 65
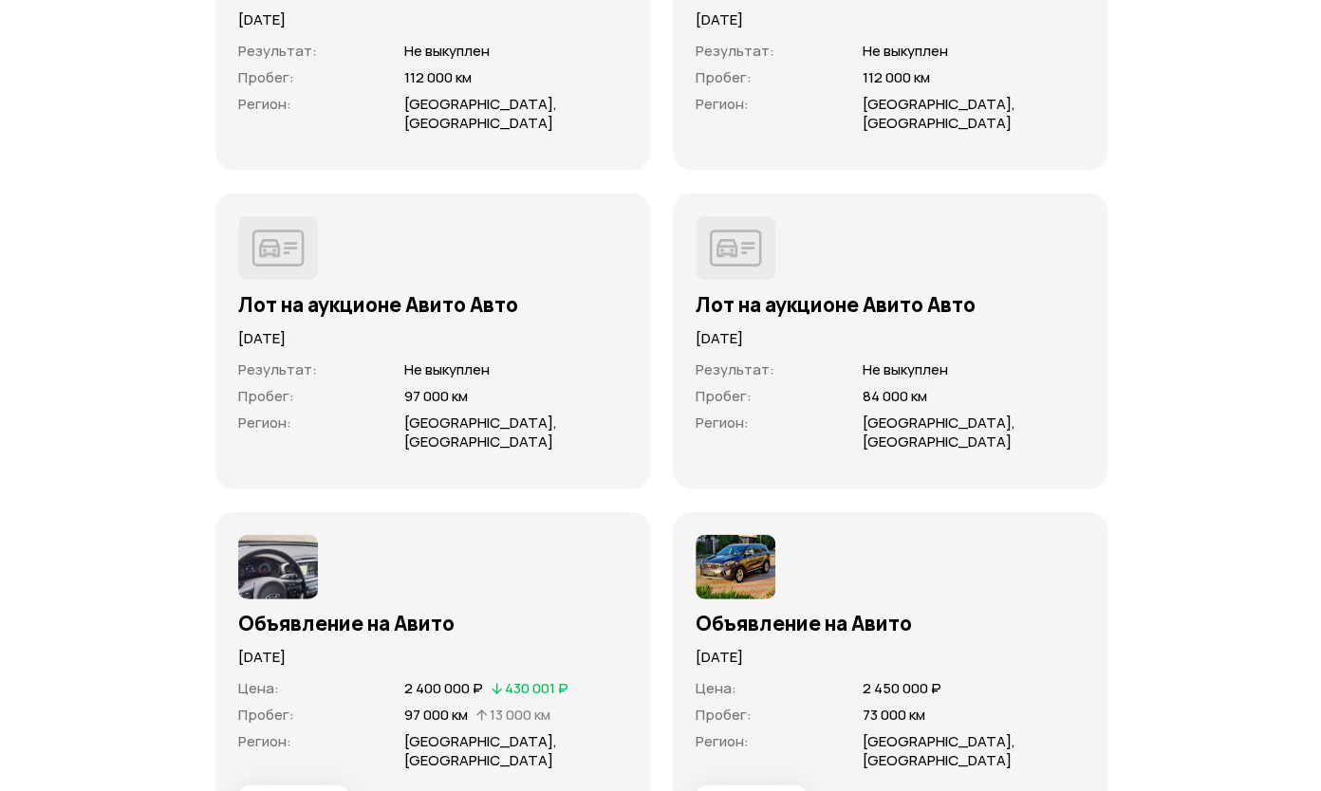
scroll to position [6126, 0]
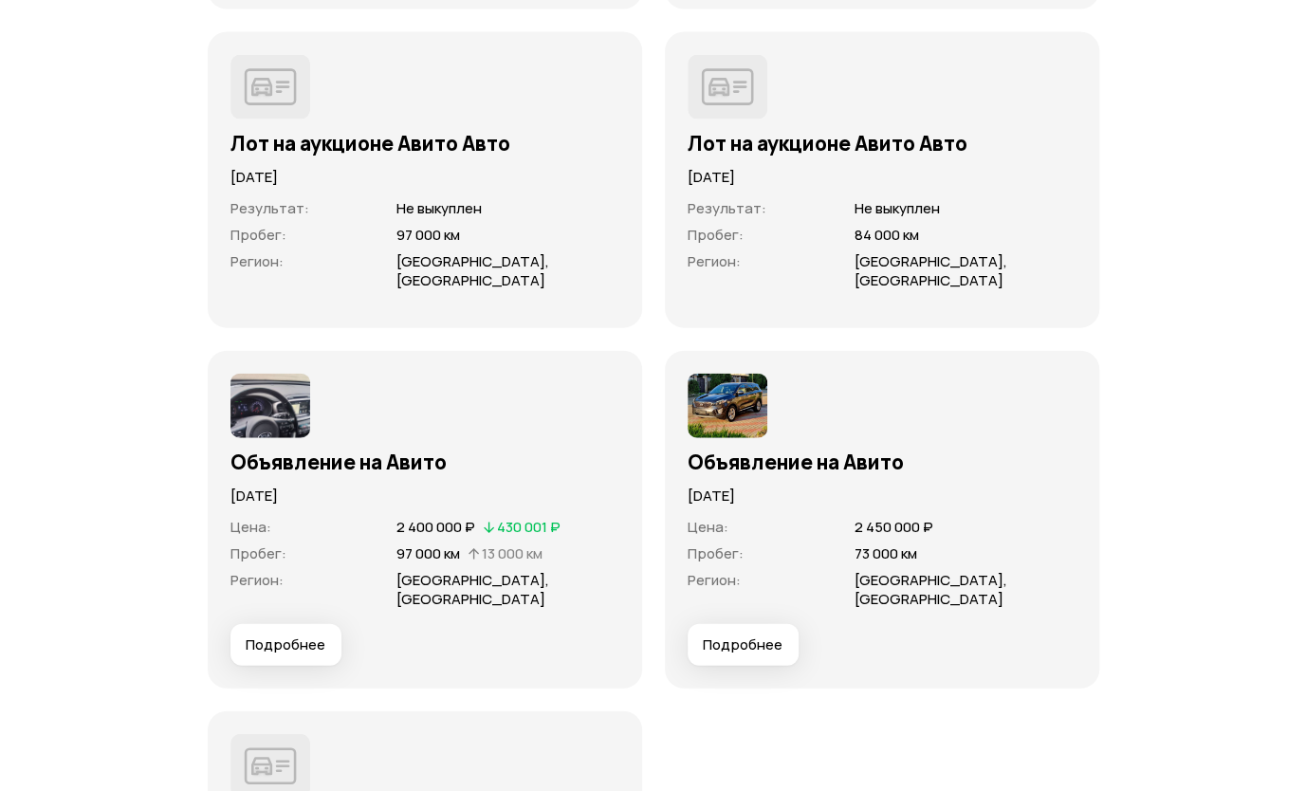
click at [285, 636] on span "Подробнее" at bounding box center [286, 645] width 80 height 19
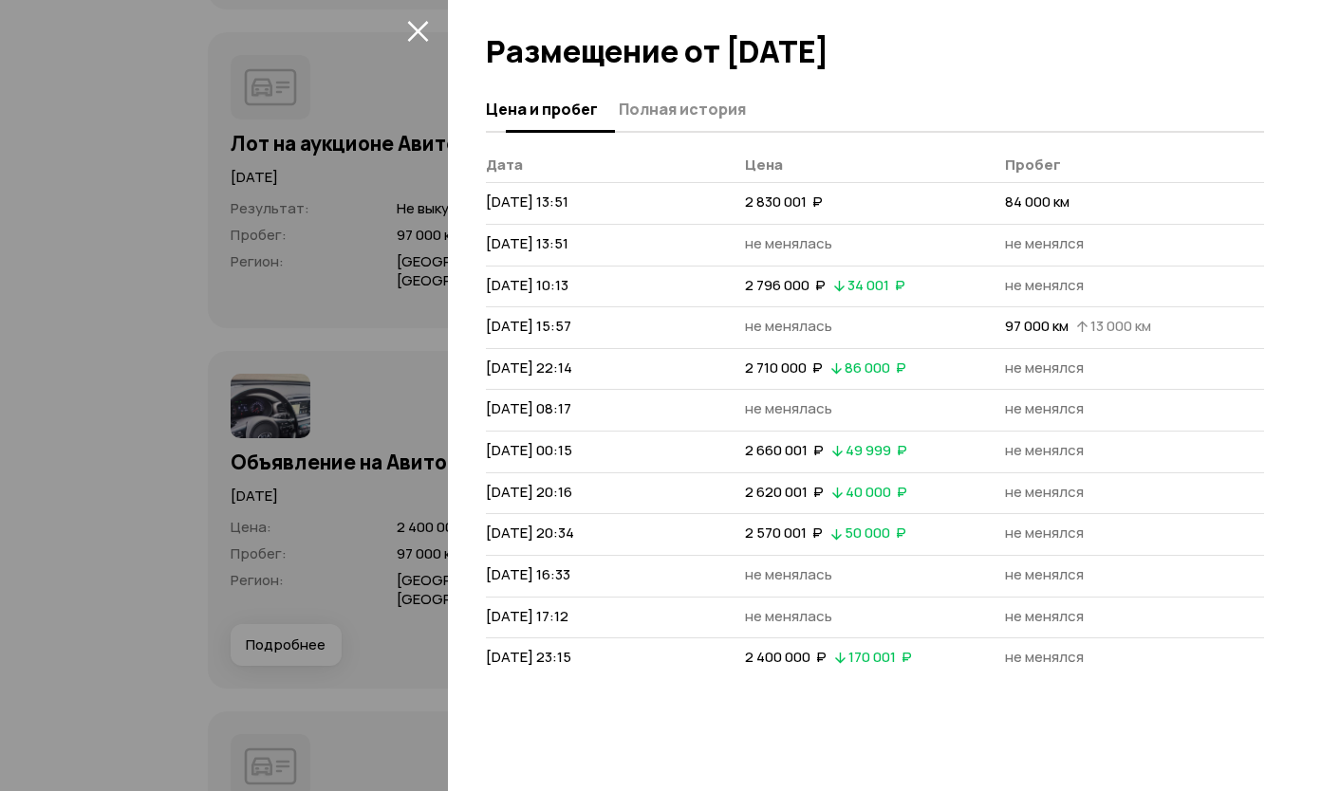
click at [670, 97] on button "Полная история" at bounding box center [679, 108] width 133 height 37
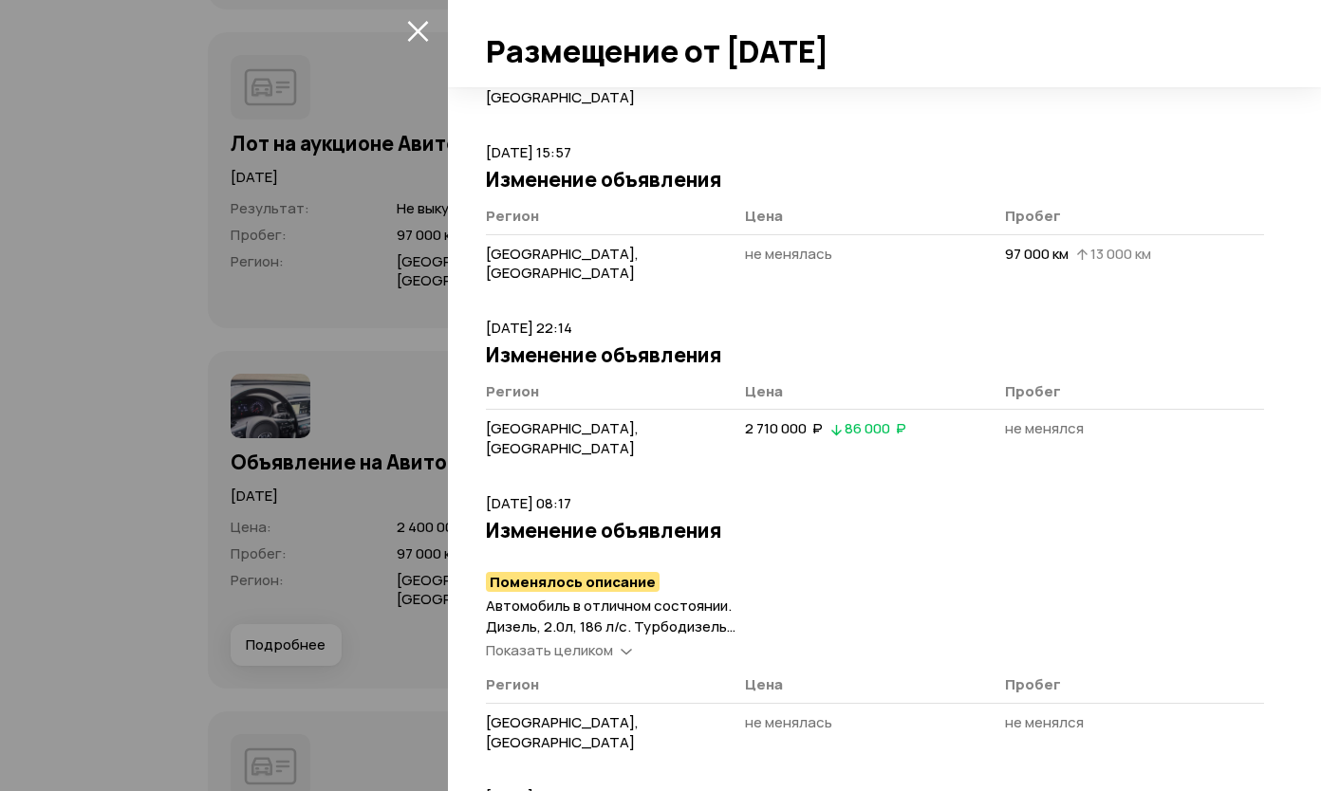
scroll to position [949, 0]
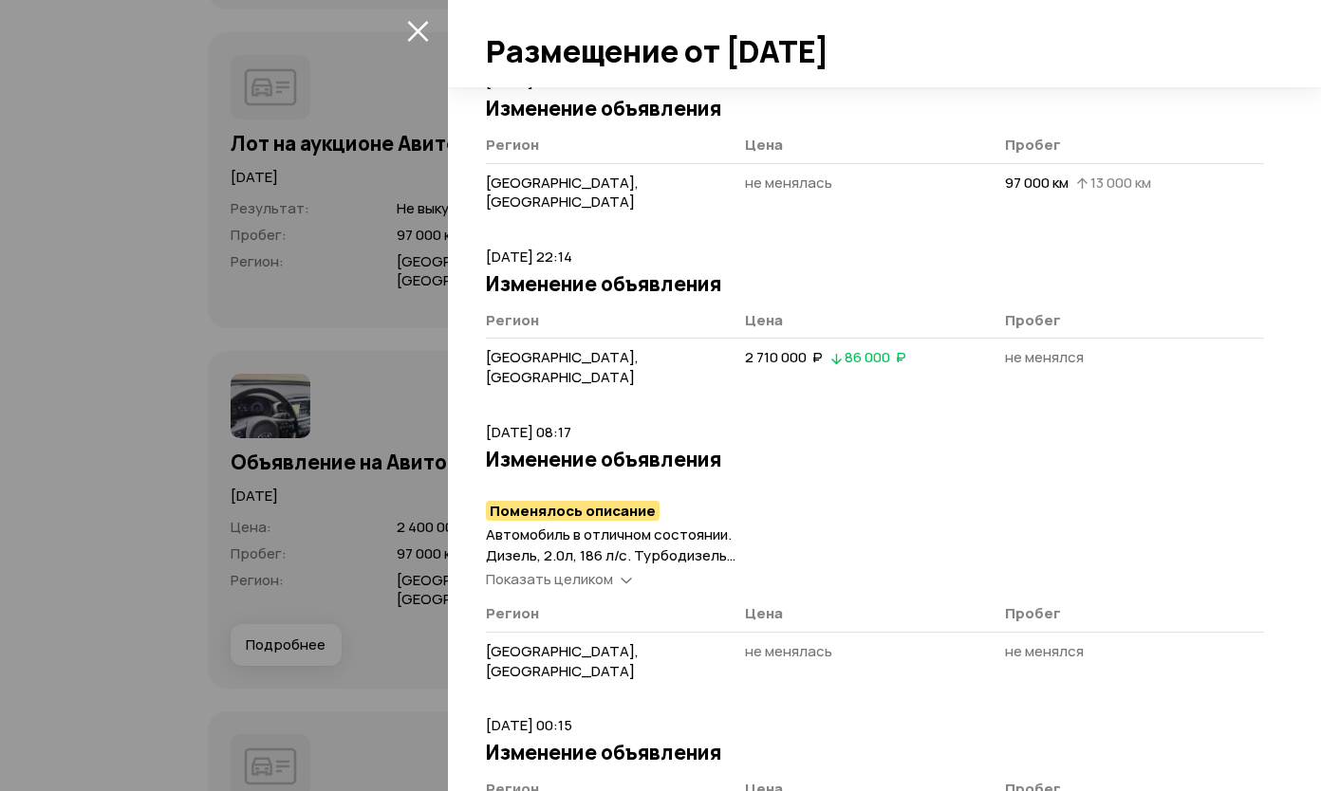
click at [624, 569] on icon at bounding box center [625, 578] width 11 height 19
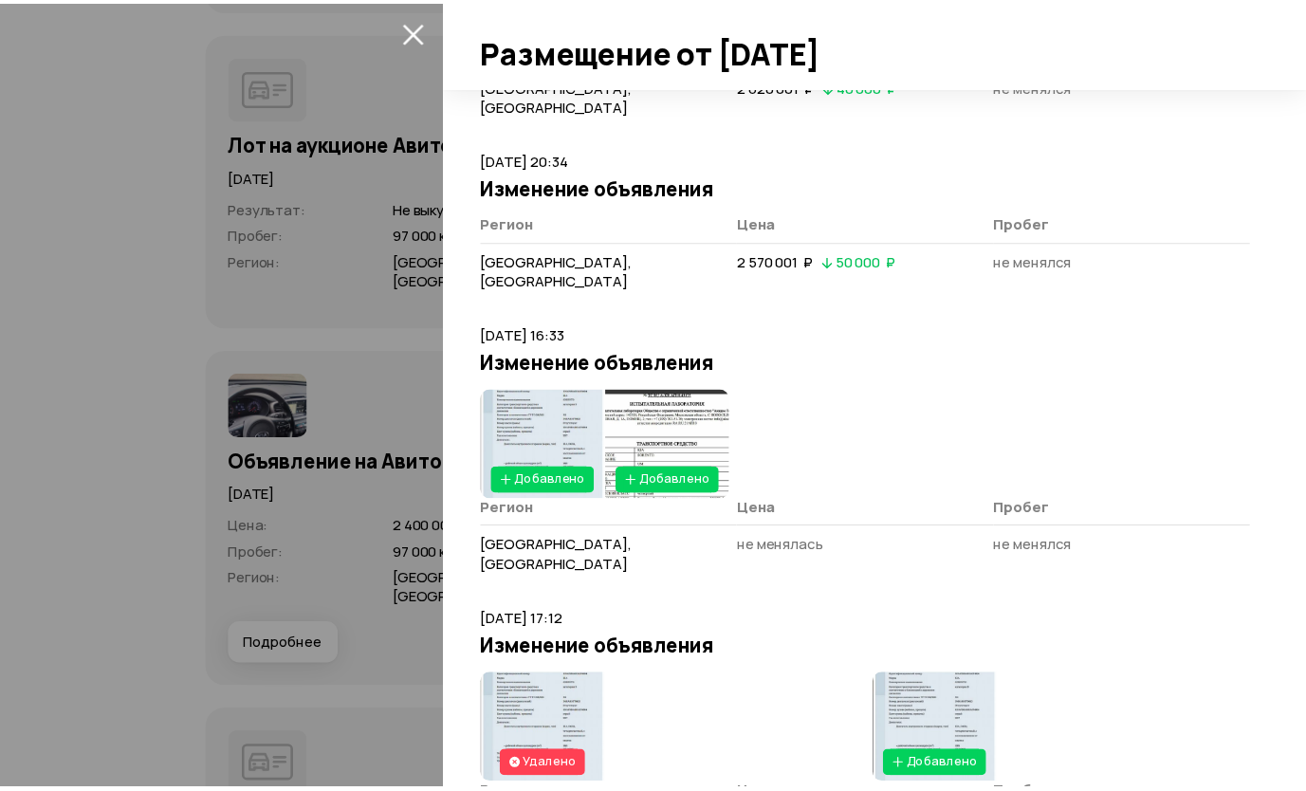
scroll to position [2097, 0]
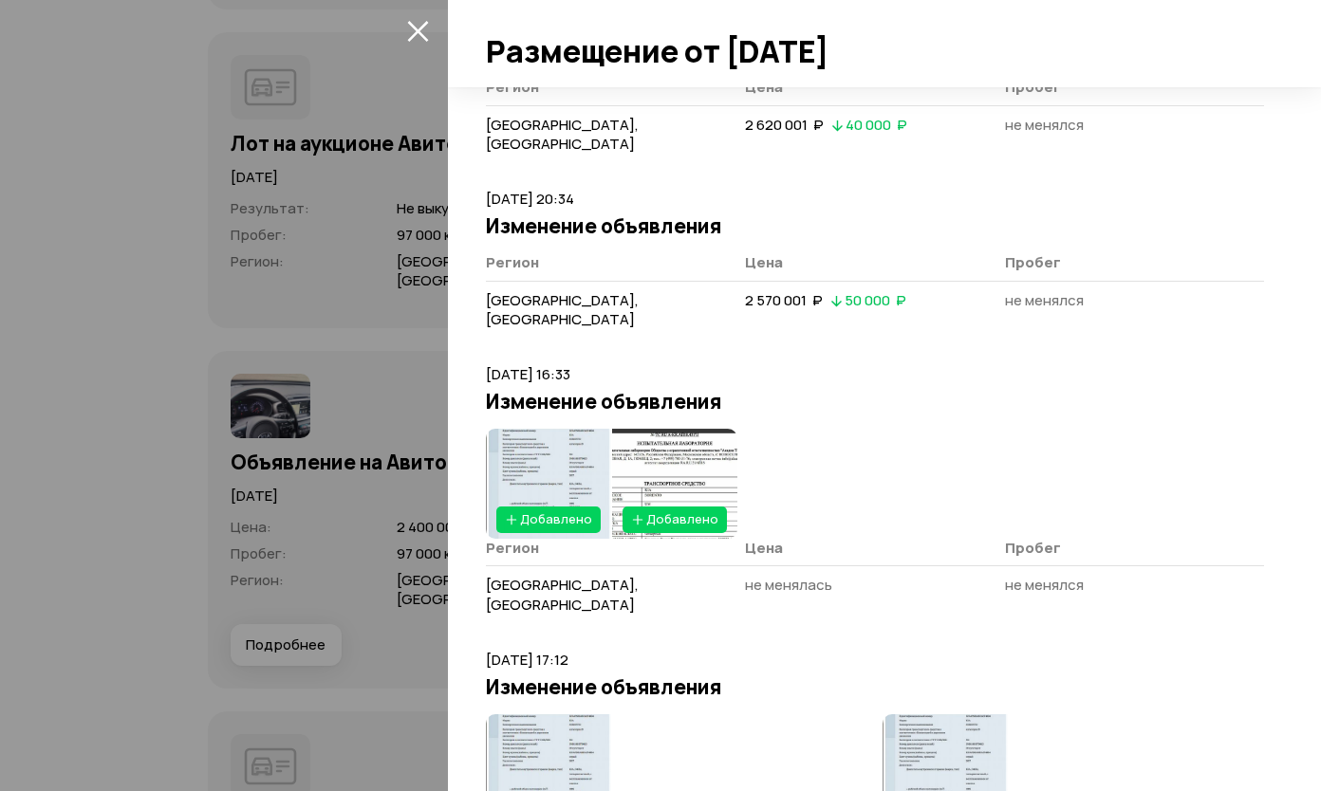
click at [547, 714] on img at bounding box center [548, 769] width 125 height 110
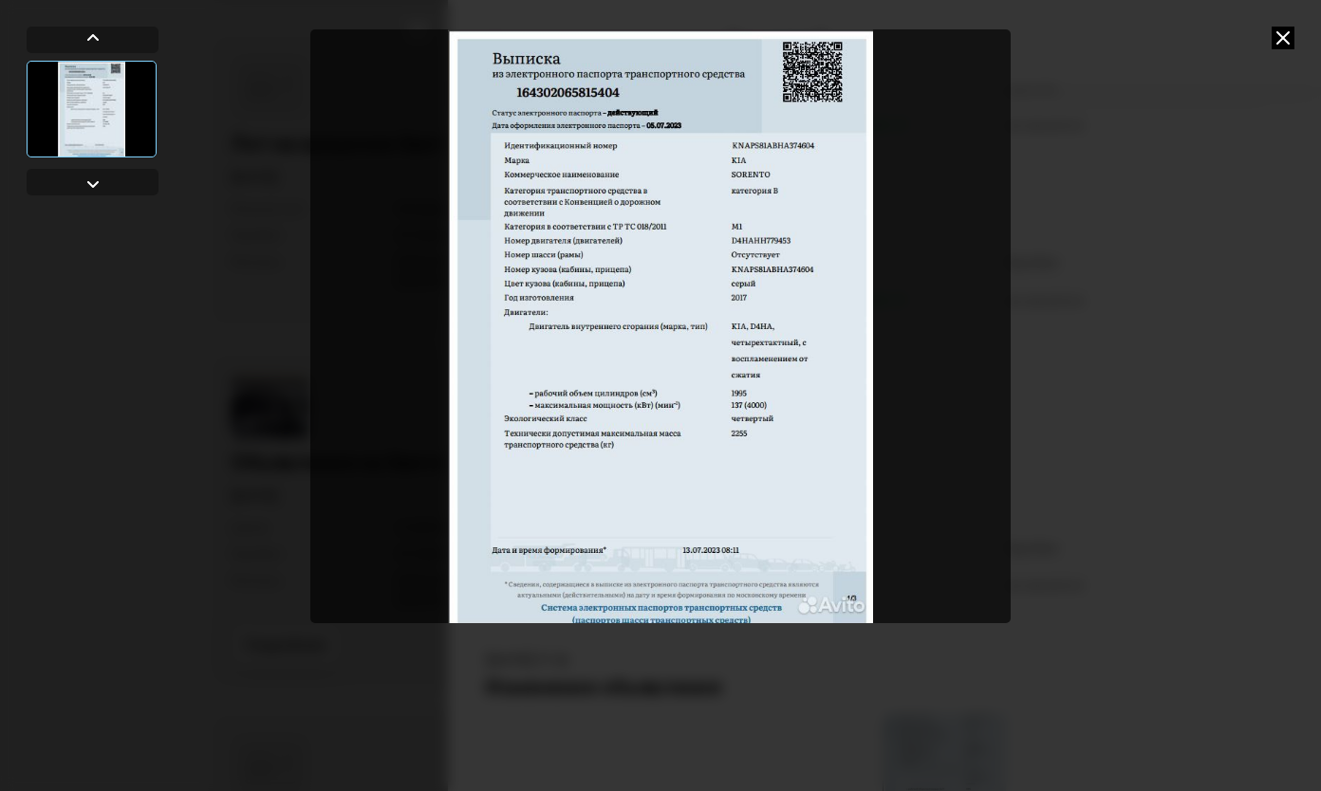
click at [1163, 294] on div at bounding box center [660, 395] width 1321 height 791
click at [1290, 36] on icon at bounding box center [1282, 38] width 23 height 23
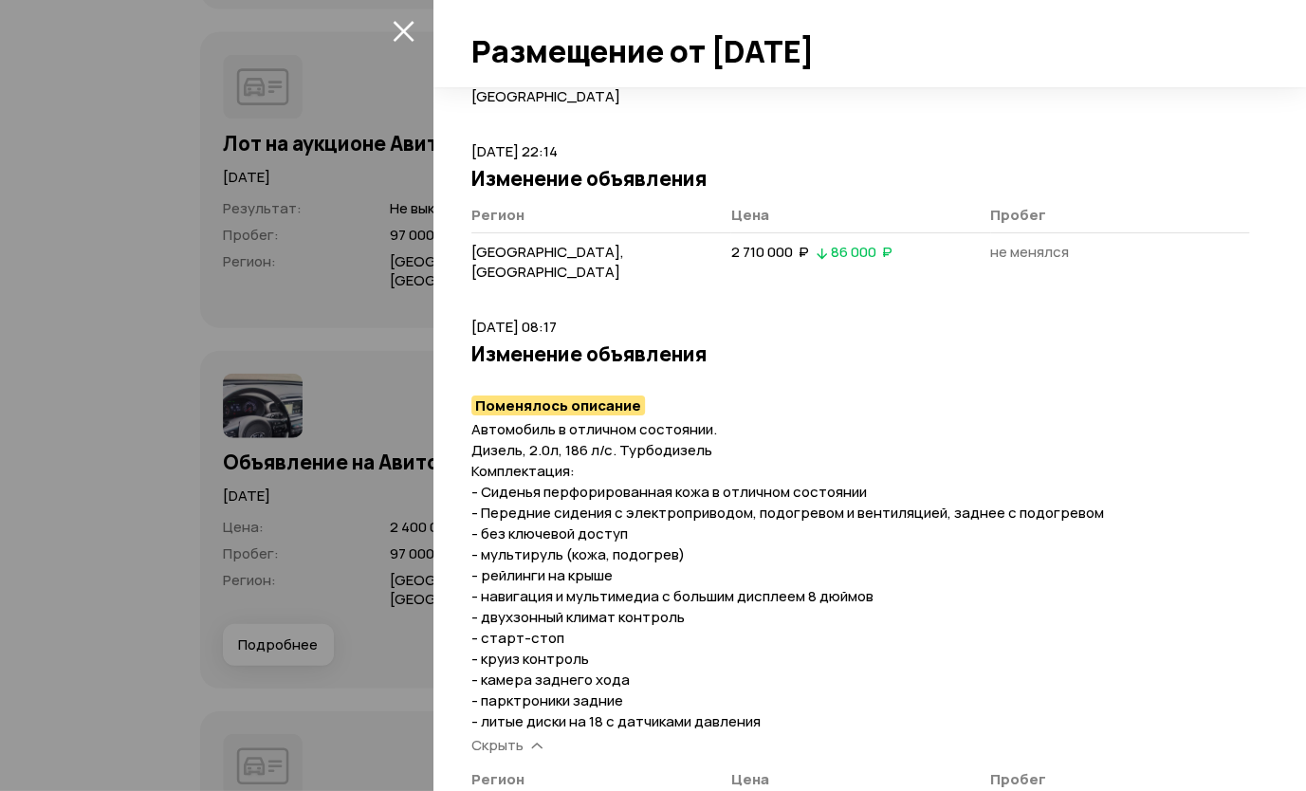
scroll to position [864, 0]
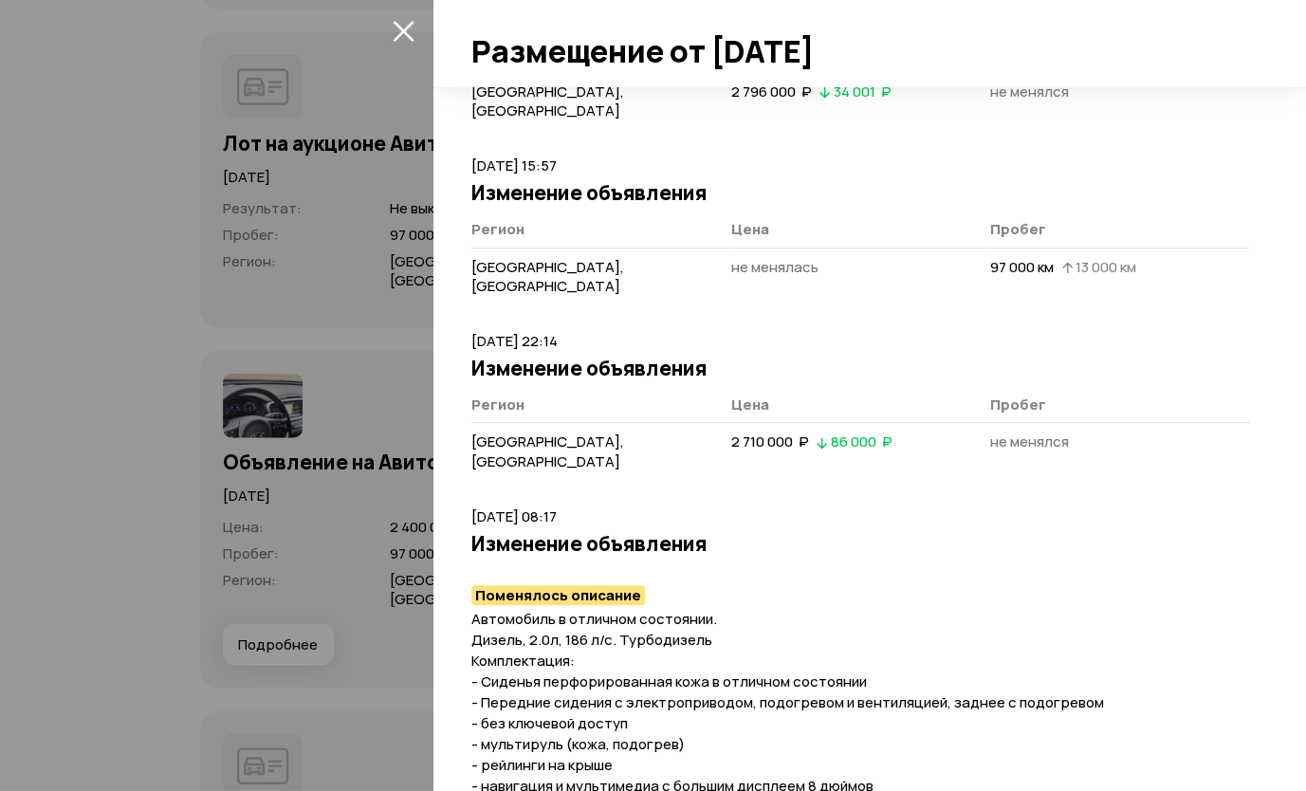
click at [574, 585] on mark "Поменялось описание" at bounding box center [558, 595] width 174 height 20
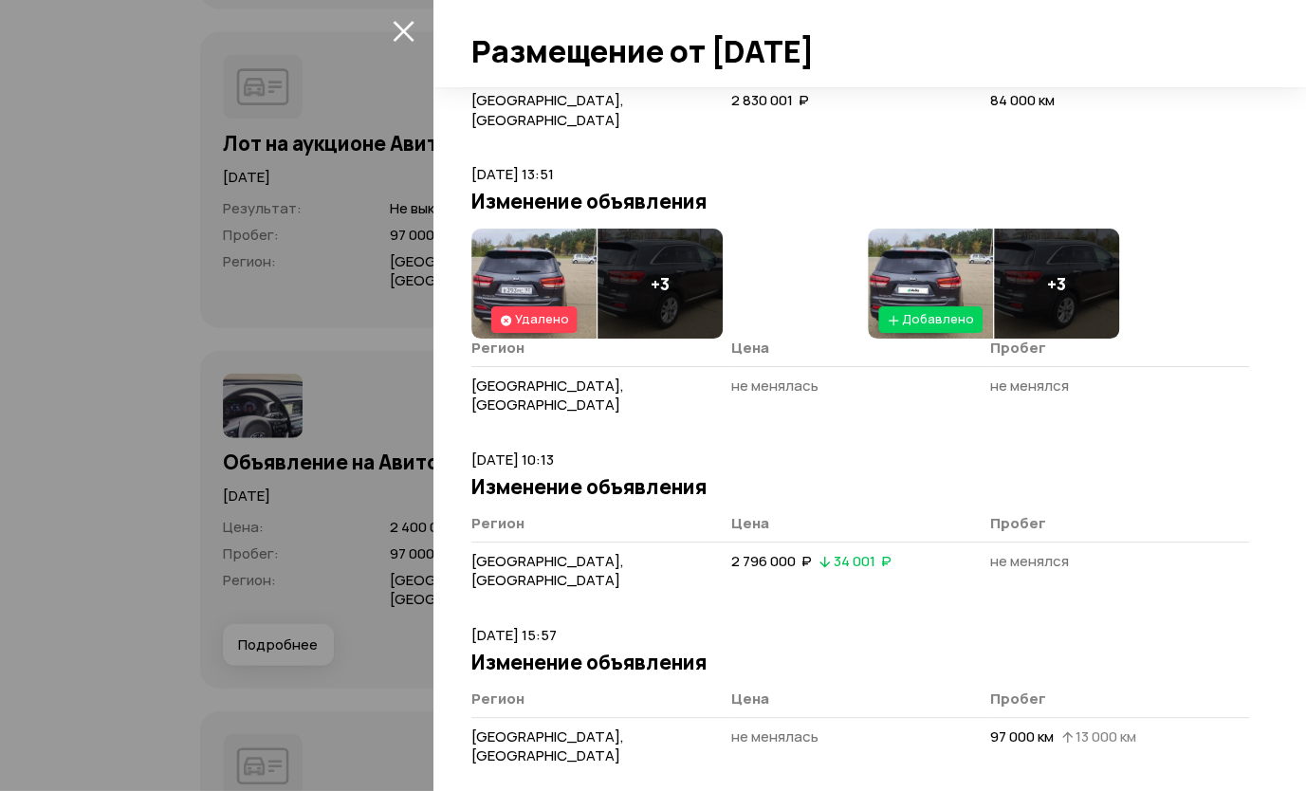
scroll to position [390, 0]
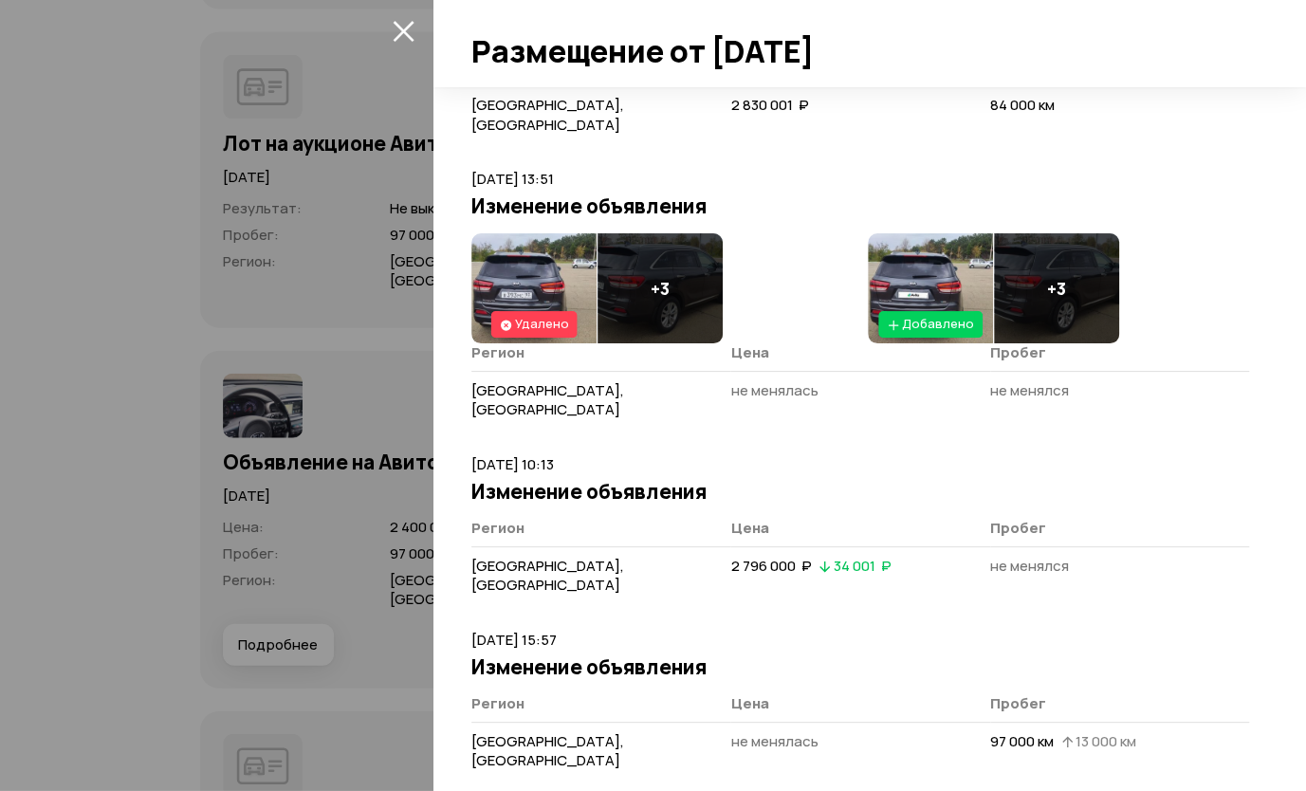
click at [548, 239] on img at bounding box center [533, 288] width 125 height 110
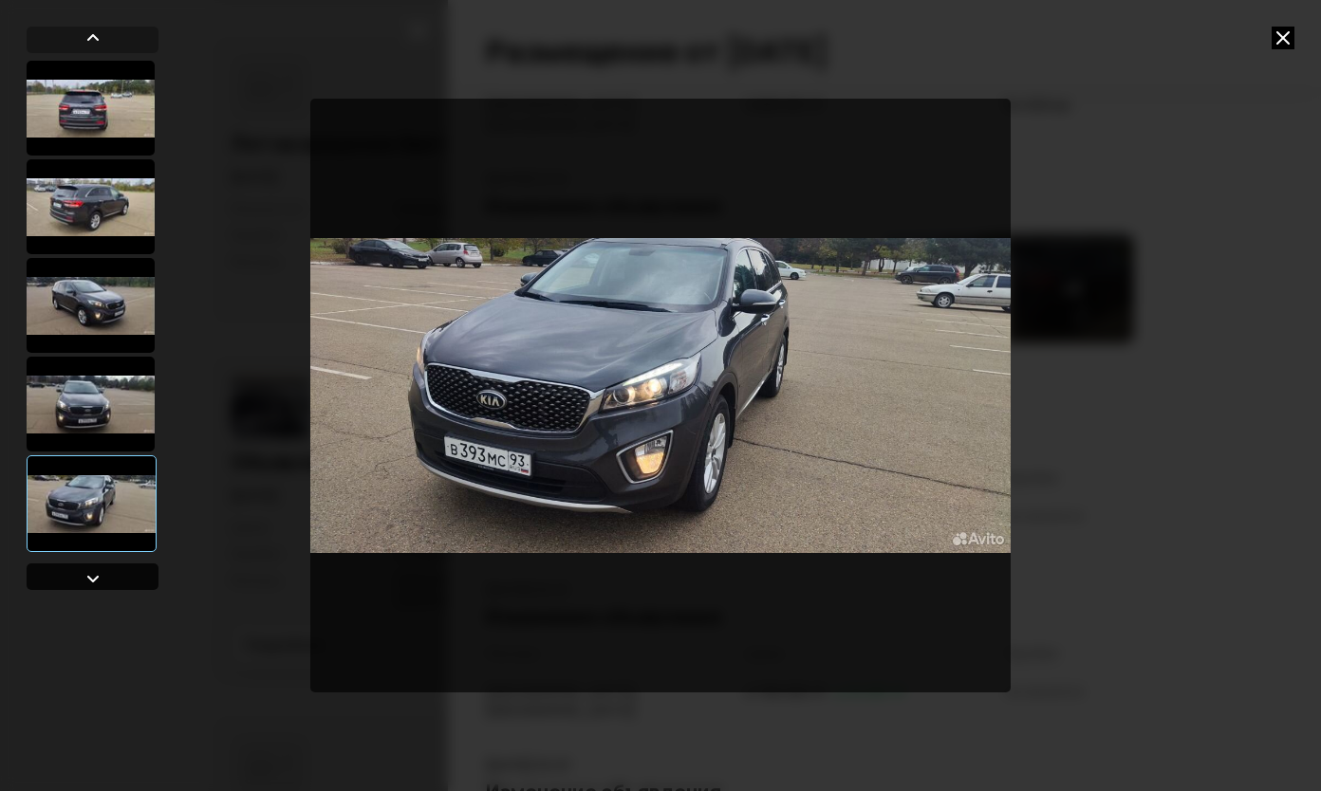
click at [83, 573] on div at bounding box center [93, 578] width 23 height 23
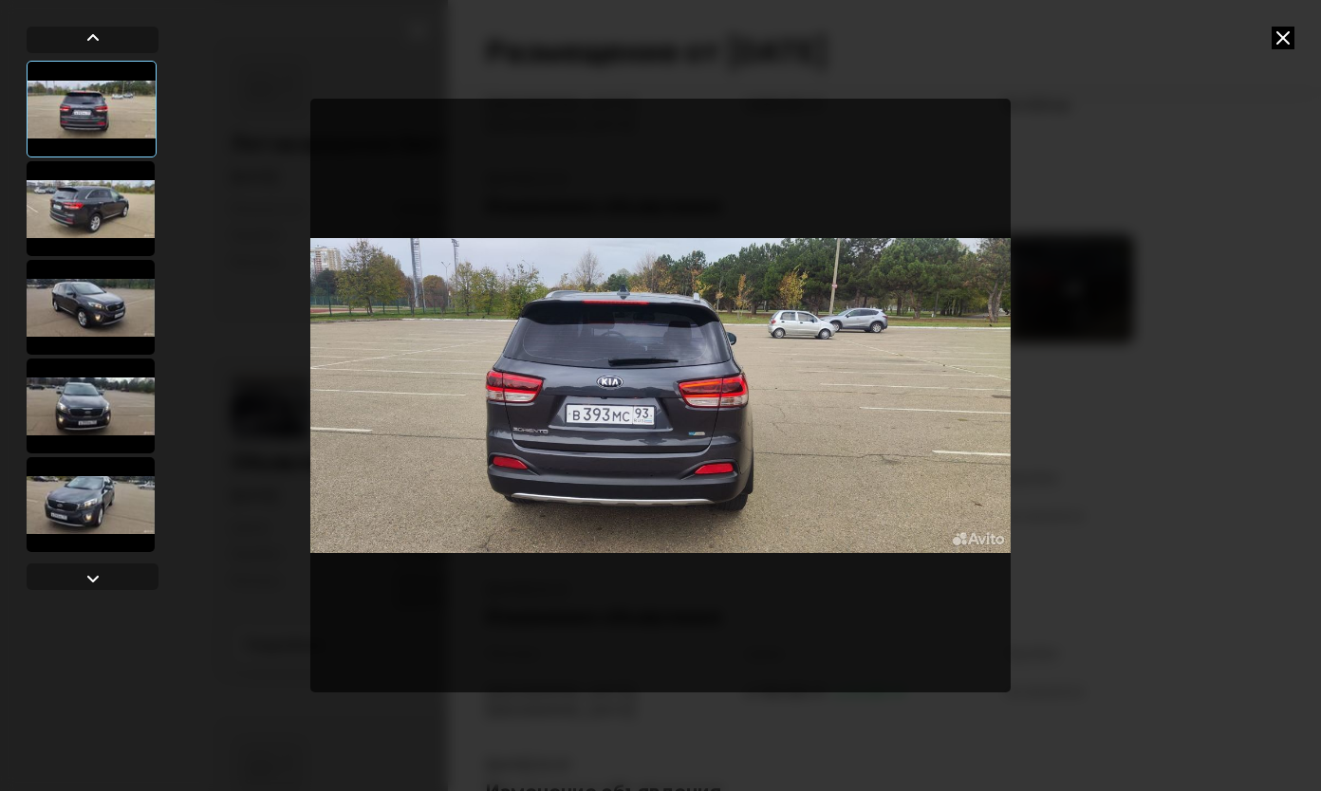
click at [1288, 37] on icon at bounding box center [1282, 38] width 23 height 23
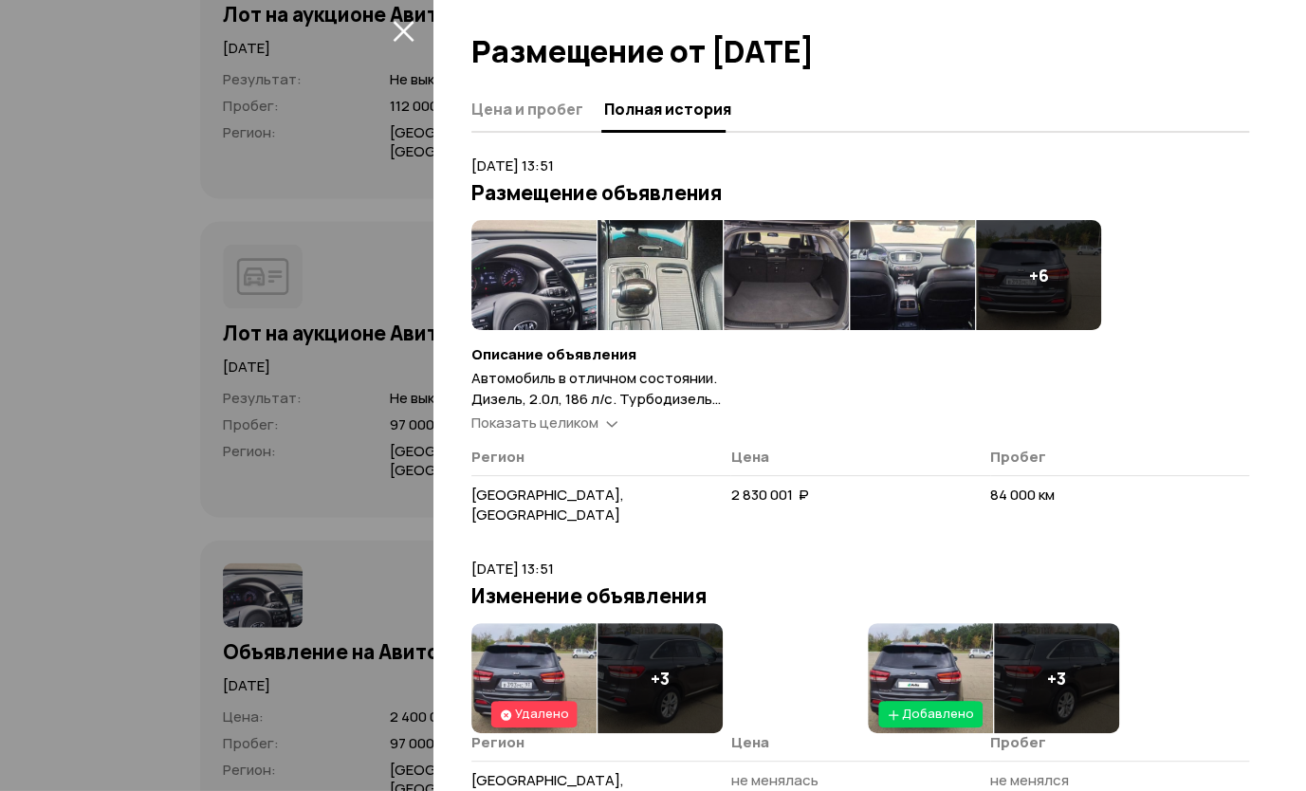
scroll to position [5937, 0]
click at [595, 414] on span "Показать целиком" at bounding box center [534, 423] width 127 height 20
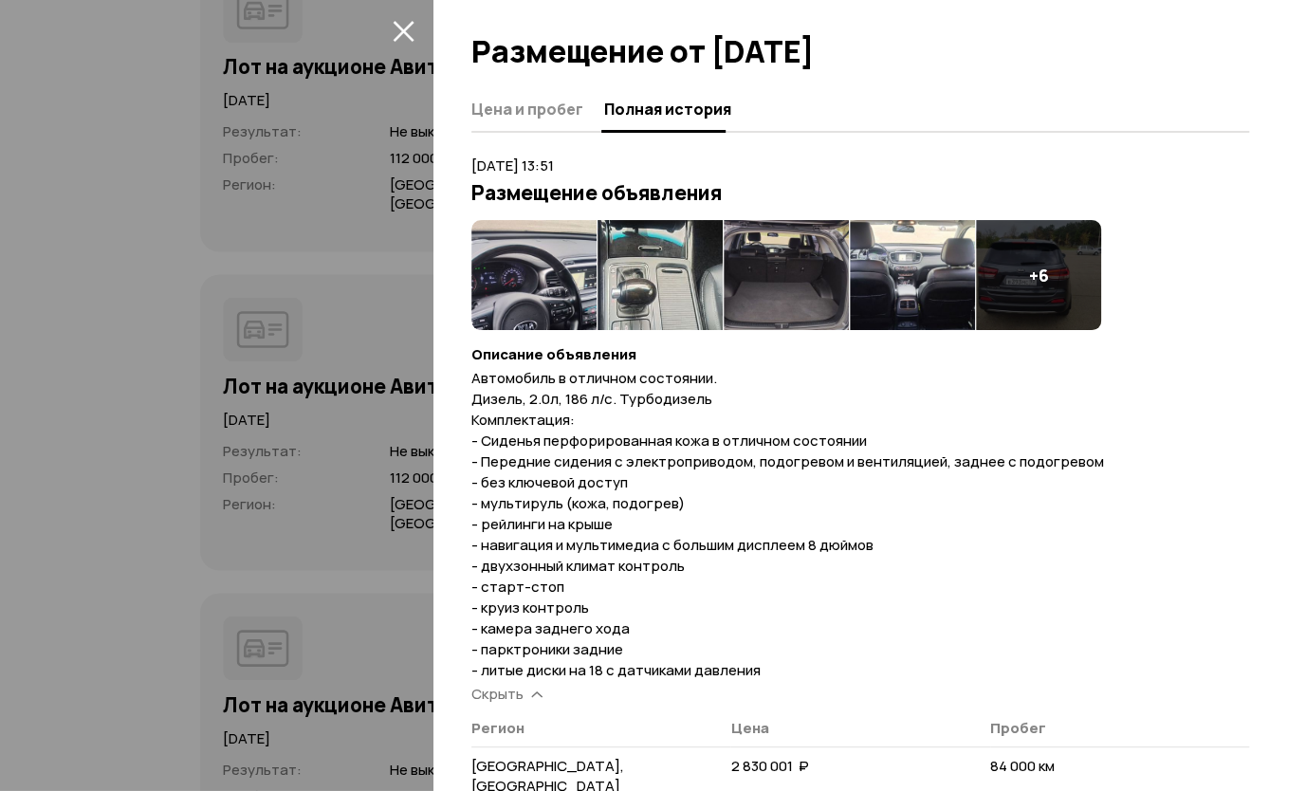
scroll to position [5462, 0]
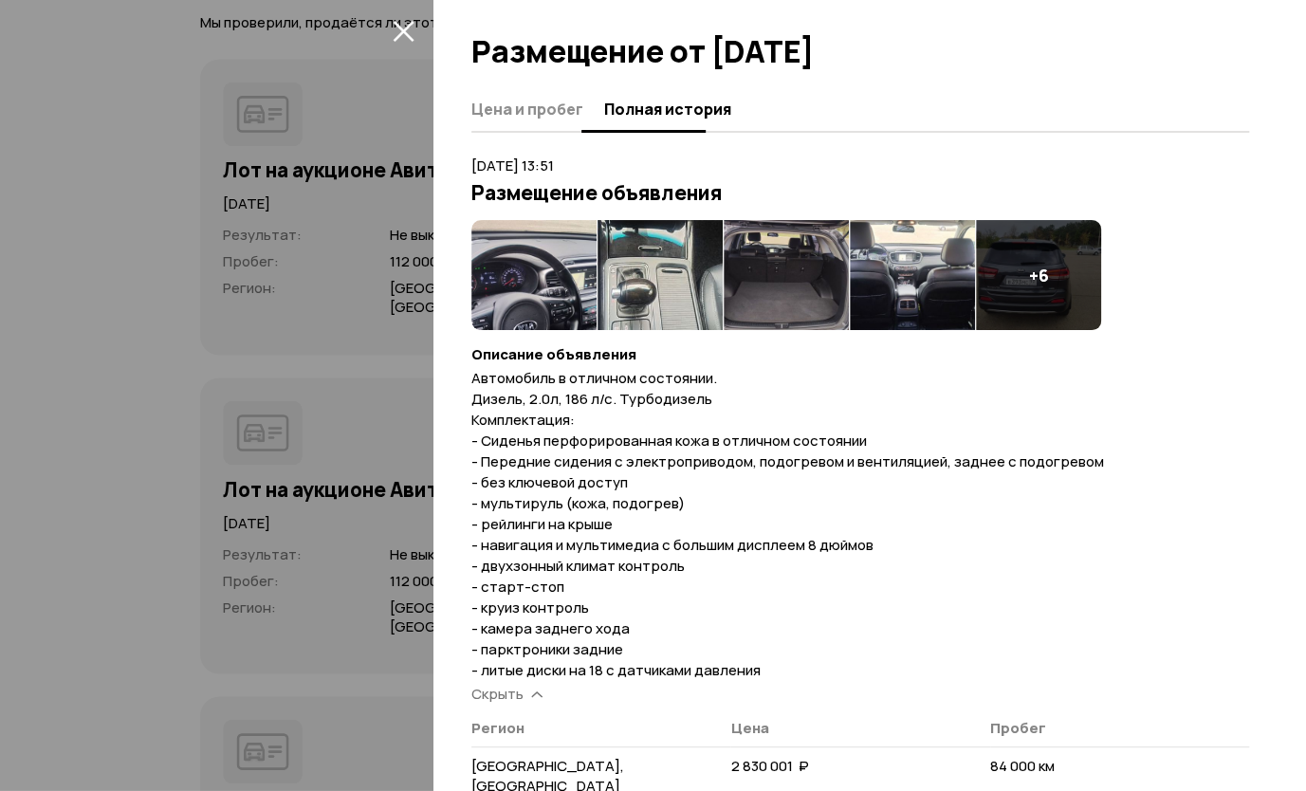
click at [538, 108] on span "Цена и пробег" at bounding box center [527, 109] width 112 height 19
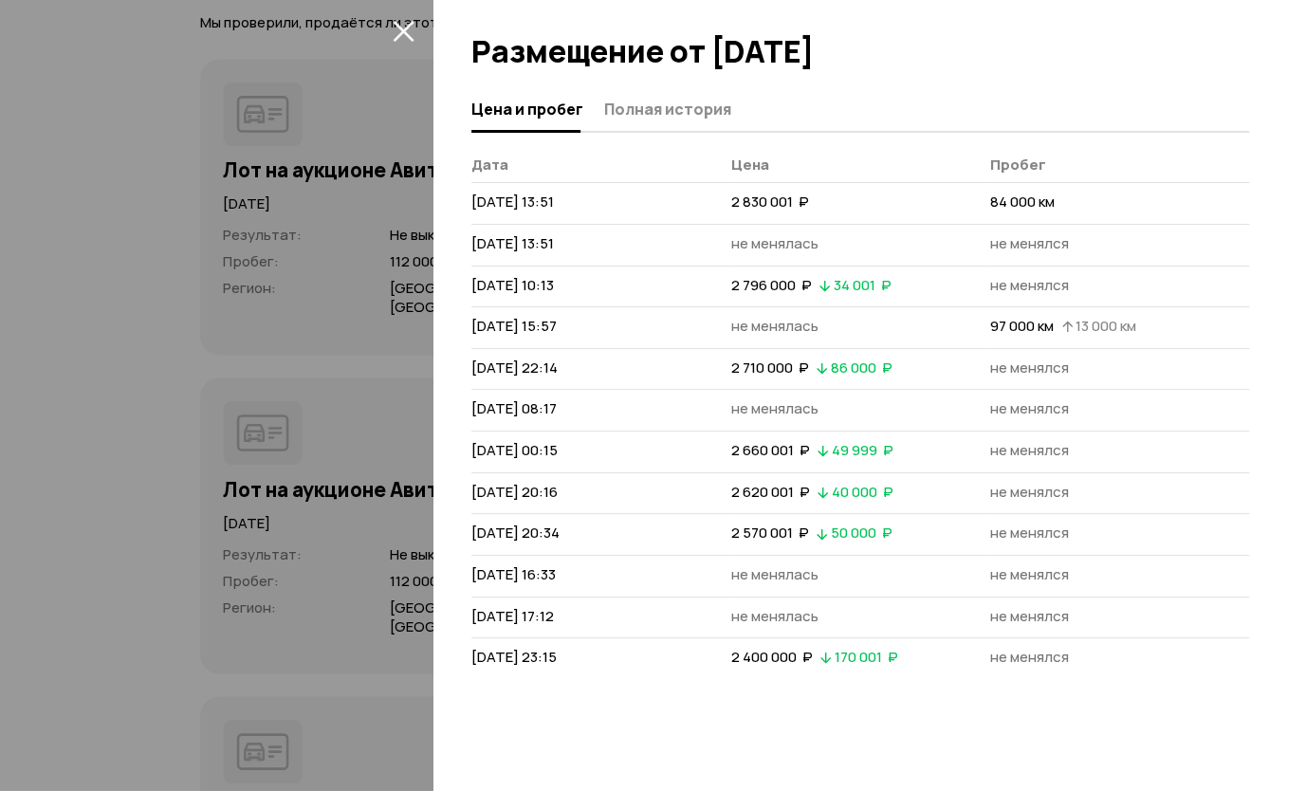
click at [197, 124] on div at bounding box center [653, 395] width 1306 height 791
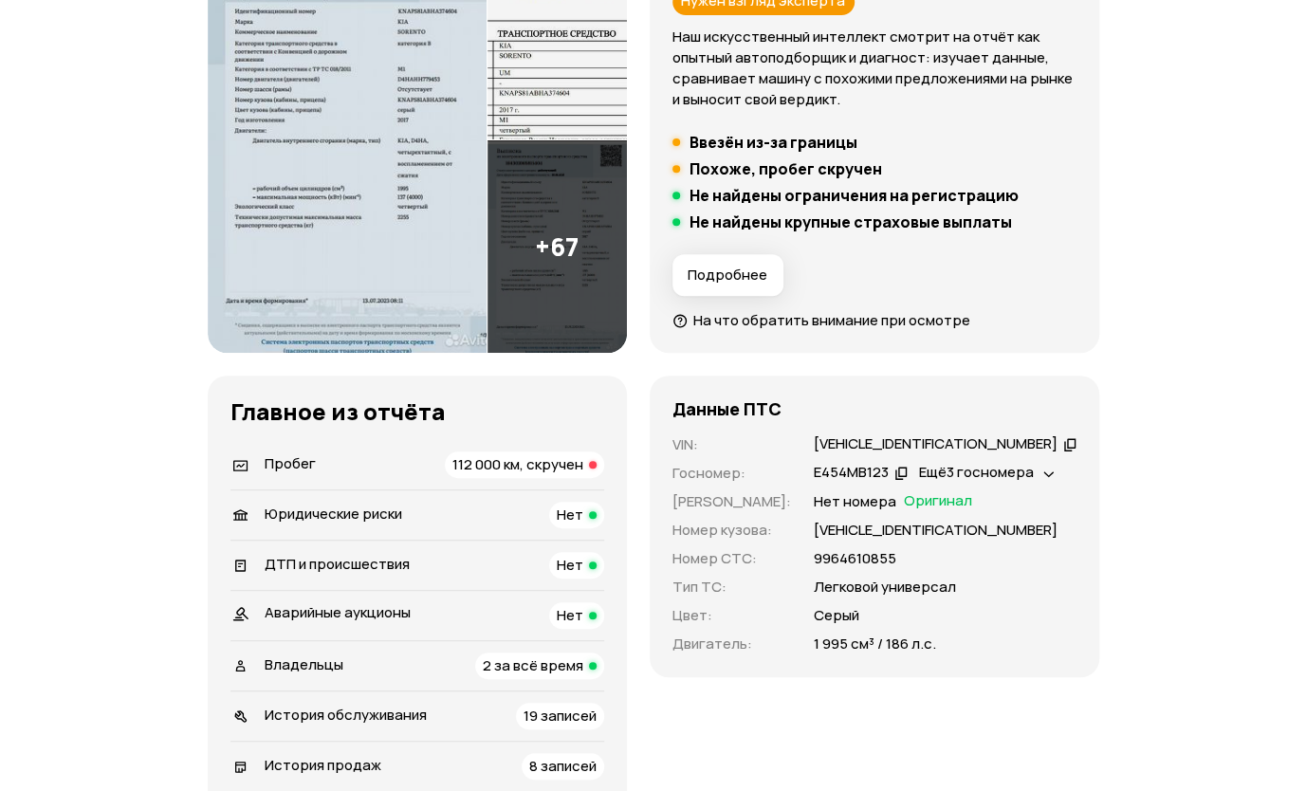
scroll to position [55, 0]
